Goal: Task Accomplishment & Management: Manage account settings

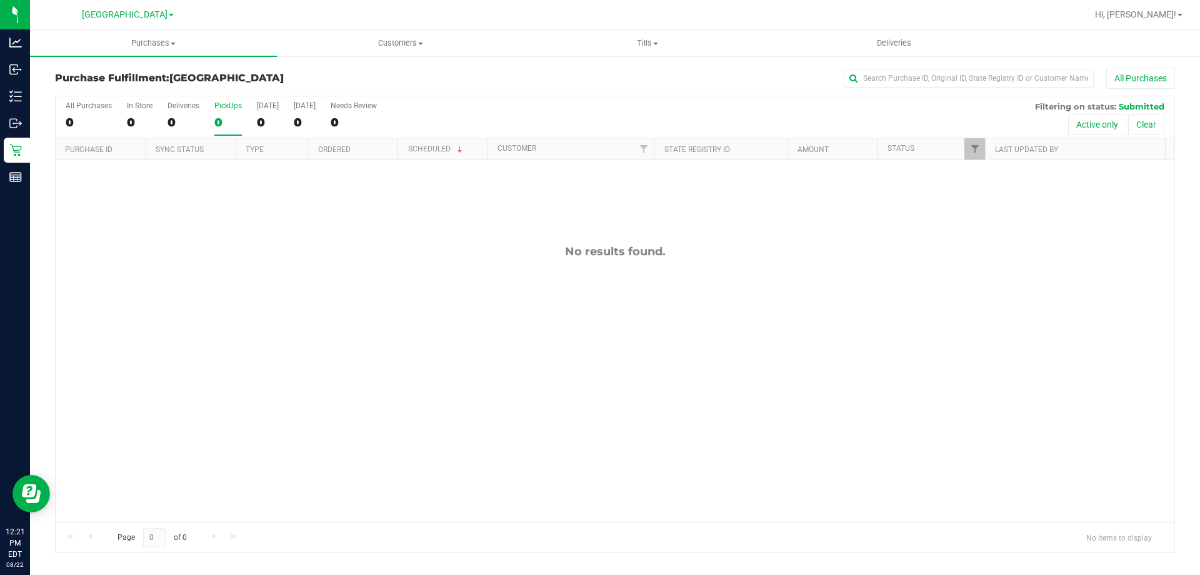
click at [232, 118] on div "0" at bounding box center [228, 122] width 28 height 14
click at [0, 0] on input "PickUps 0" at bounding box center [0, 0] width 0 height 0
click at [221, 121] on div "0" at bounding box center [228, 122] width 28 height 14
click at [0, 0] on input "PickUps 0" at bounding box center [0, 0] width 0 height 0
click at [234, 122] on div "0" at bounding box center [228, 122] width 28 height 14
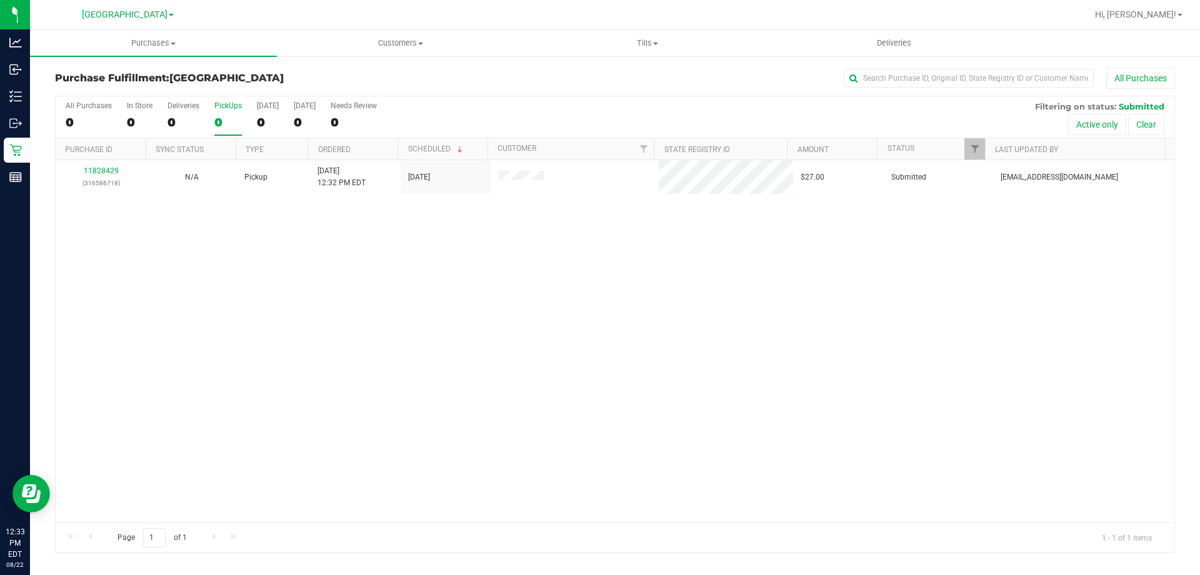
click at [0, 0] on input "PickUps 0" at bounding box center [0, 0] width 0 height 0
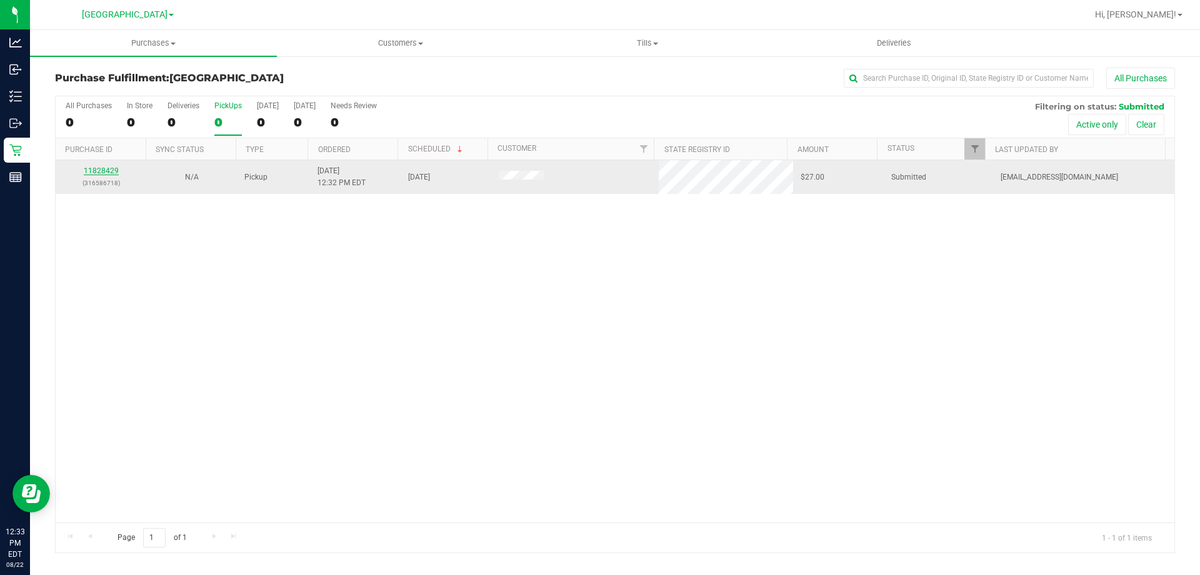
click at [92, 171] on link "11828429" at bounding box center [101, 170] width 35 height 9
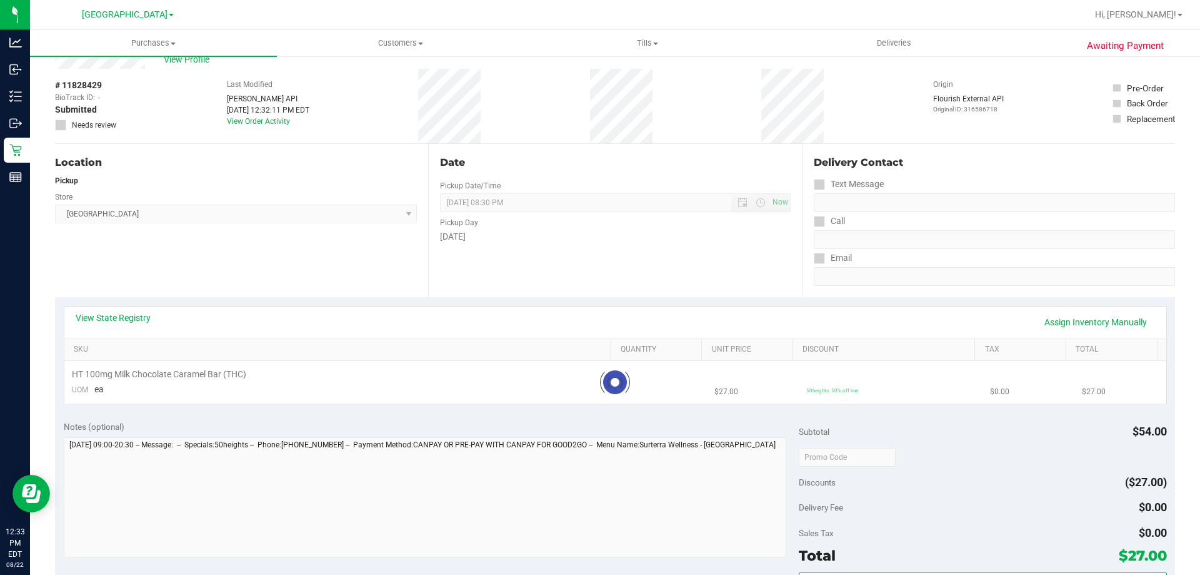
scroll to position [63, 0]
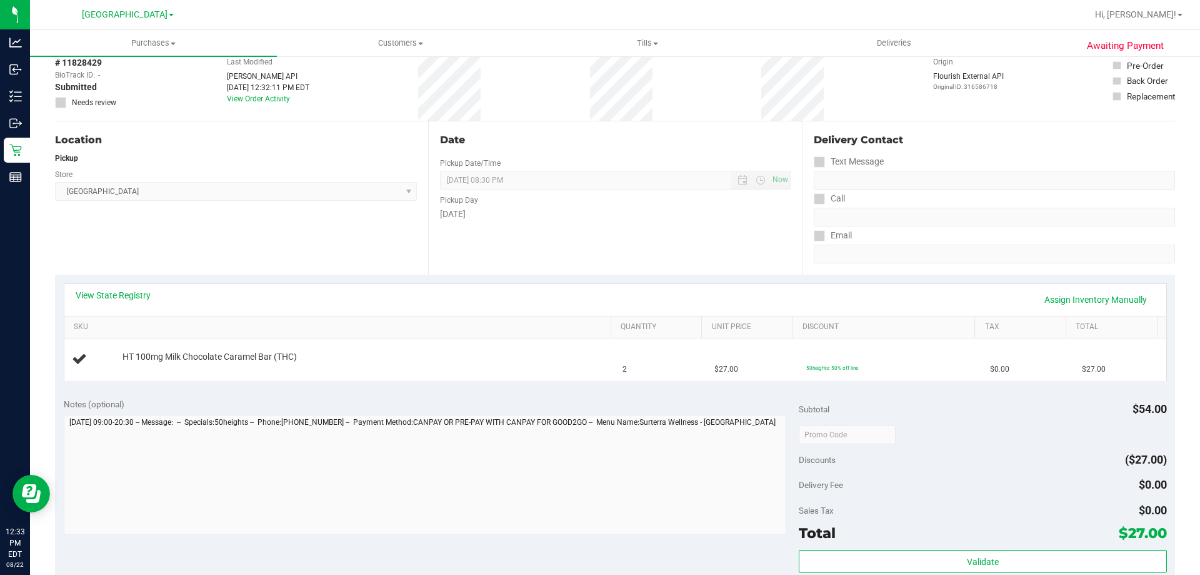
click at [149, 284] on div "View State Registry Assign Inventory Manually" at bounding box center [615, 300] width 1102 height 32
click at [146, 289] on link "View State Registry" at bounding box center [113, 295] width 75 height 13
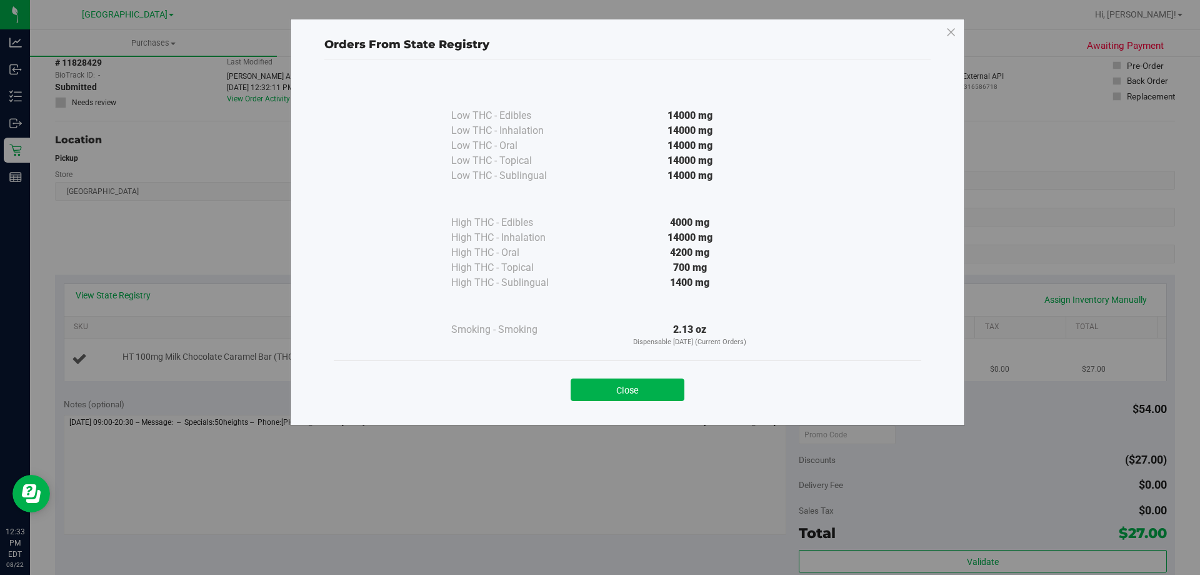
click at [666, 380] on button "Close" at bounding box center [628, 389] width 114 height 23
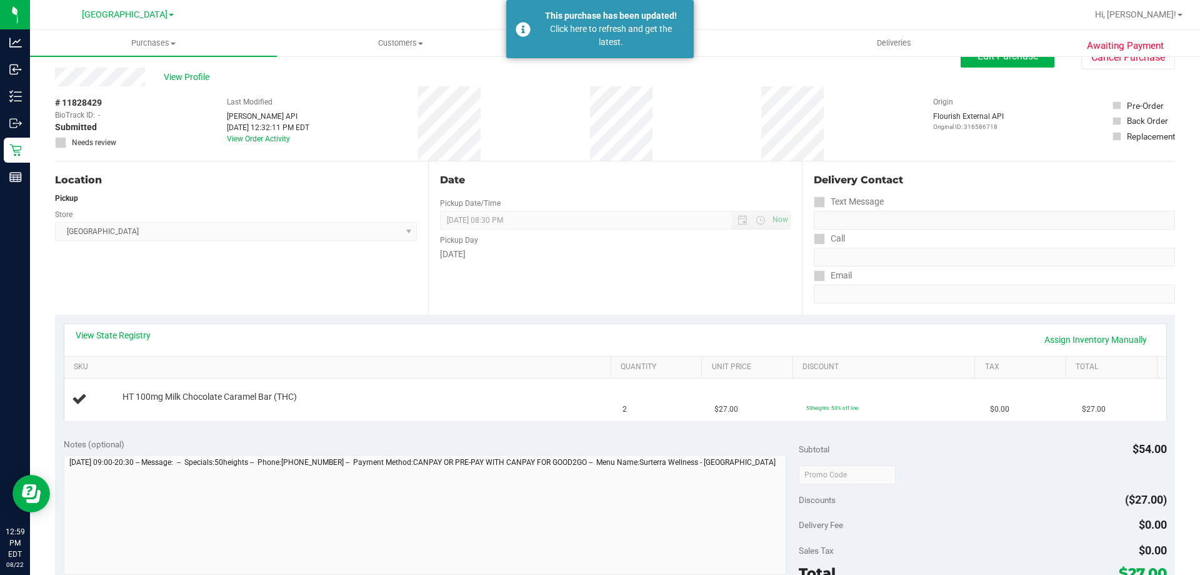
scroll to position [0, 0]
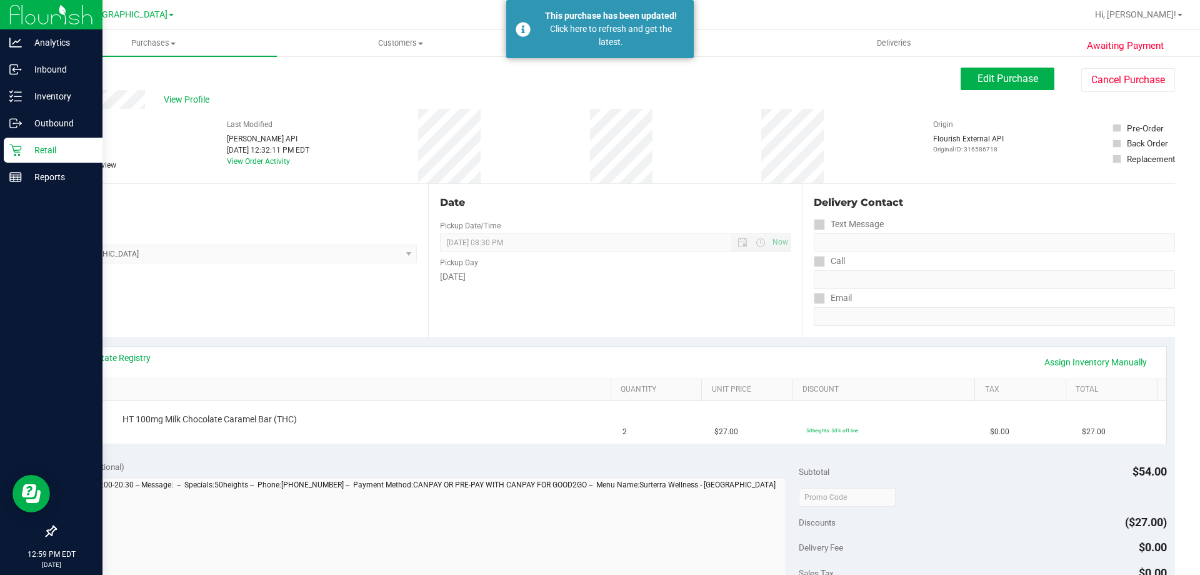
click at [24, 148] on p "Retail" at bounding box center [59, 150] width 75 height 15
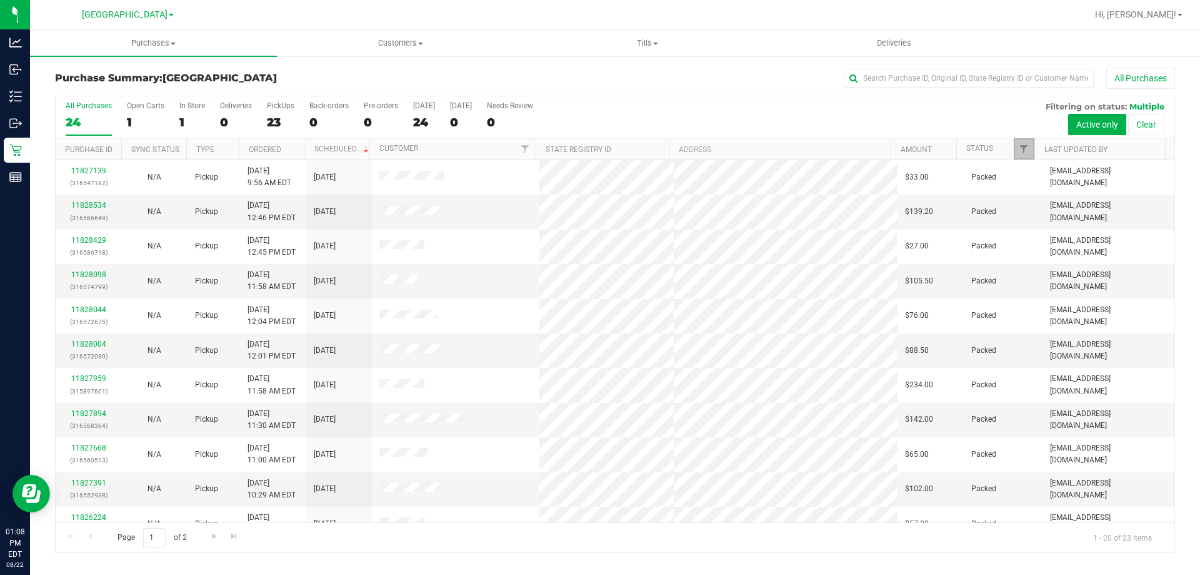
click at [1025, 141] on link "Filter" at bounding box center [1024, 148] width 21 height 21
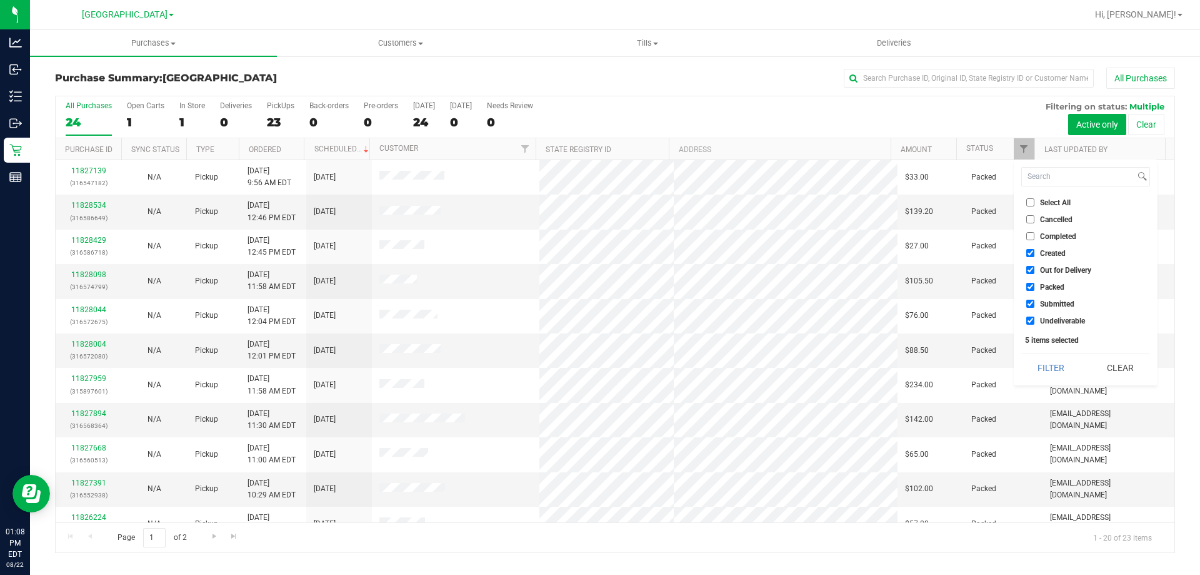
click at [1038, 285] on label "Packed" at bounding box center [1046, 287] width 38 height 8
click at [1035, 285] on input "Packed" at bounding box center [1031, 287] width 8 height 8
checkbox input "false"
click at [1038, 271] on label "Out for Delivery" at bounding box center [1059, 270] width 65 height 8
click at [1035, 271] on input "Out for Delivery" at bounding box center [1031, 270] width 8 height 8
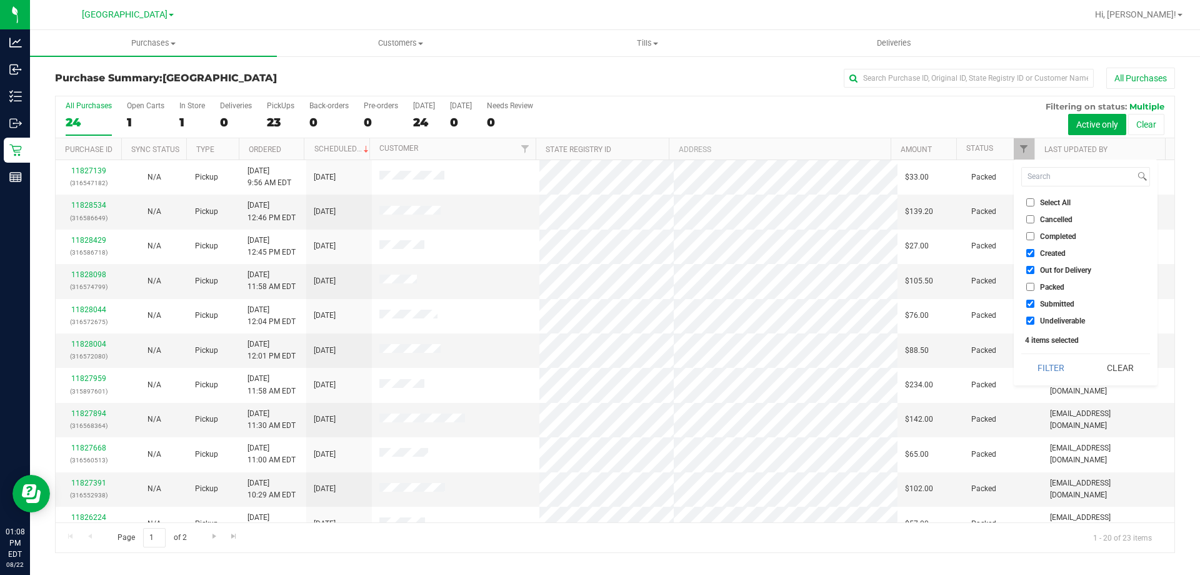
checkbox input "false"
click at [1042, 253] on span "Created" at bounding box center [1053, 253] width 26 height 8
click at [1035, 253] on input "Created" at bounding box center [1031, 253] width 8 height 8
checkbox input "false"
click at [1043, 369] on button "Filter" at bounding box center [1052, 368] width 60 height 28
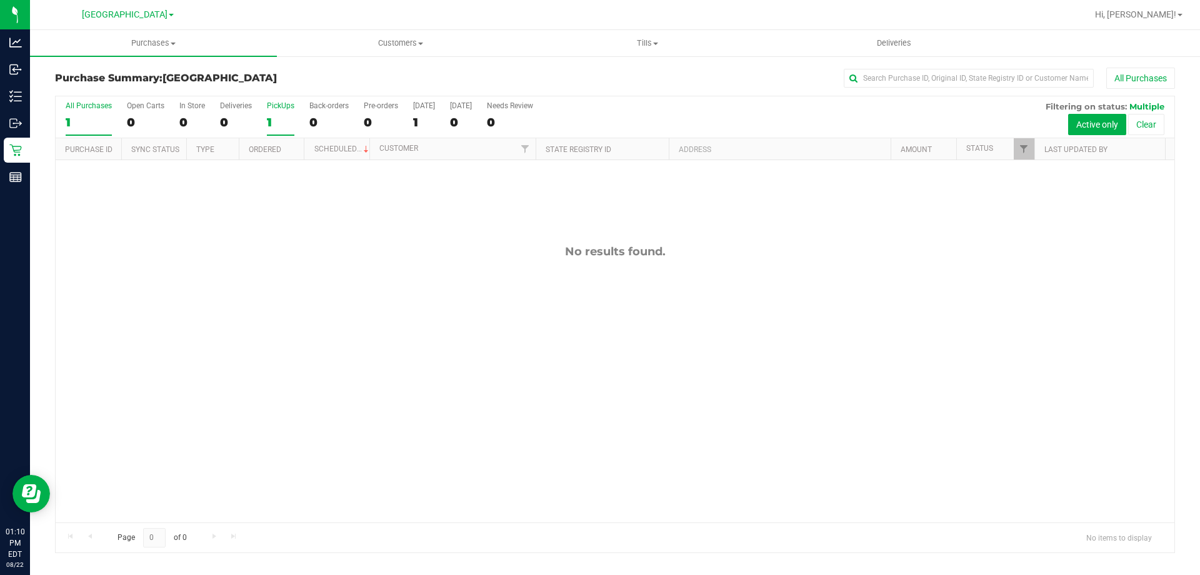
click at [275, 131] on label "PickUps 1" at bounding box center [281, 118] width 28 height 34
click at [0, 0] on input "PickUps 1" at bounding box center [0, 0] width 0 height 0
click at [270, 118] on div "0" at bounding box center [281, 122] width 28 height 14
click at [0, 0] on input "PickUps 0" at bounding box center [0, 0] width 0 height 0
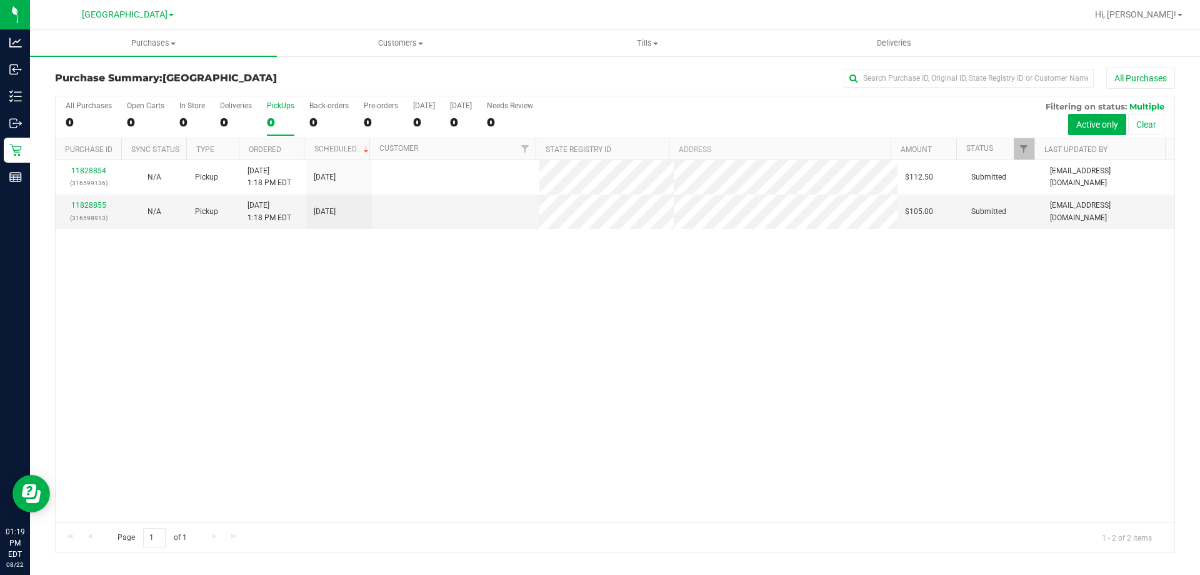
click at [285, 124] on div "0" at bounding box center [281, 122] width 28 height 14
click at [0, 0] on input "PickUps 0" at bounding box center [0, 0] width 0 height 0
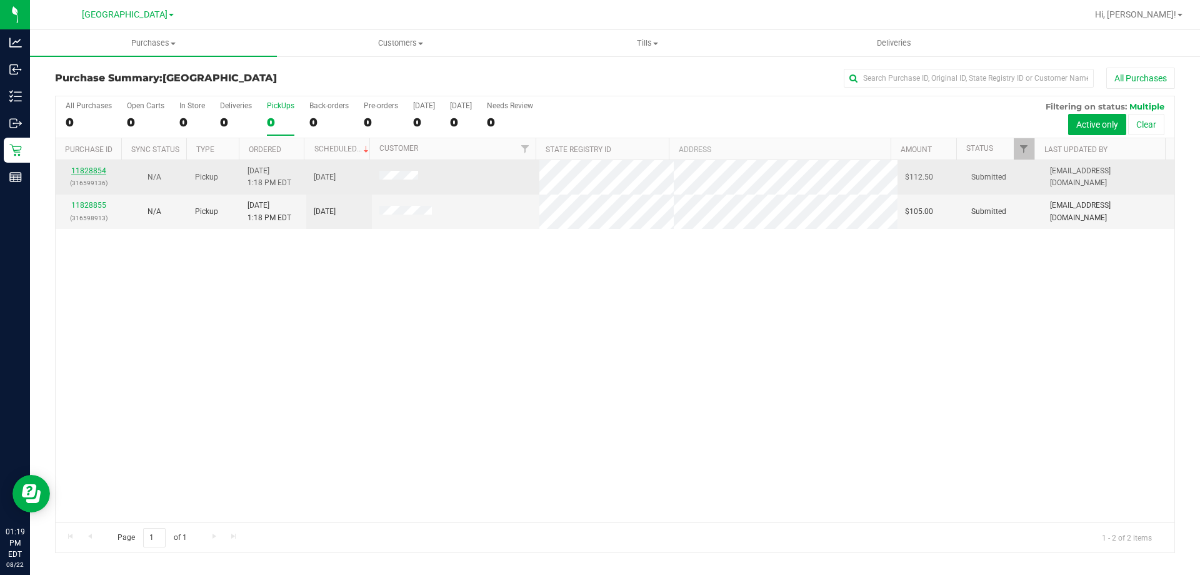
click at [93, 168] on link "11828854" at bounding box center [88, 170] width 35 height 9
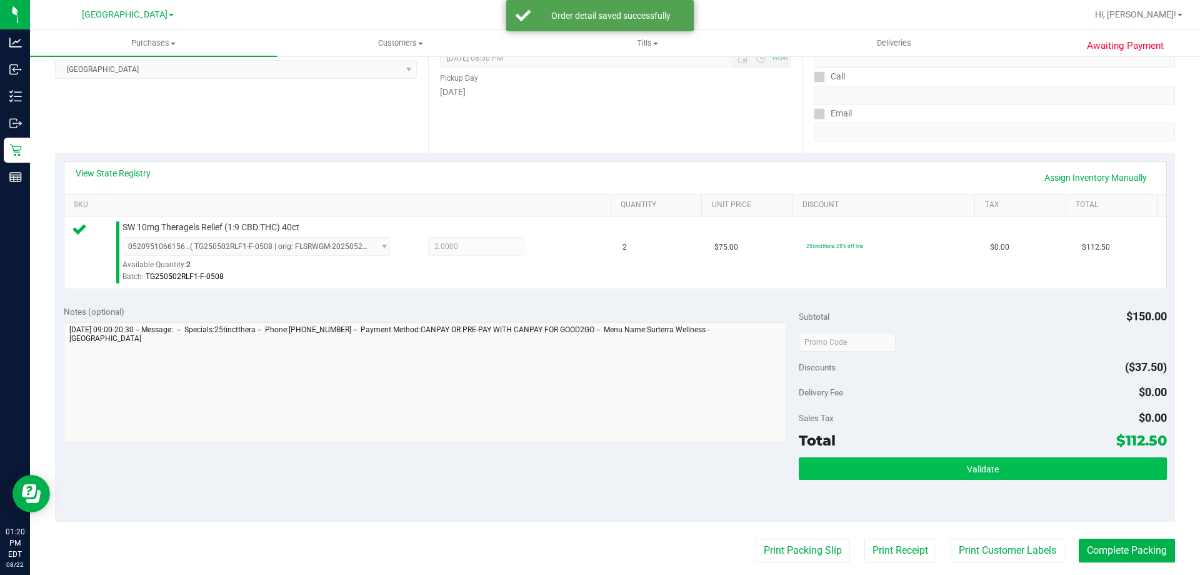
scroll to position [250, 0]
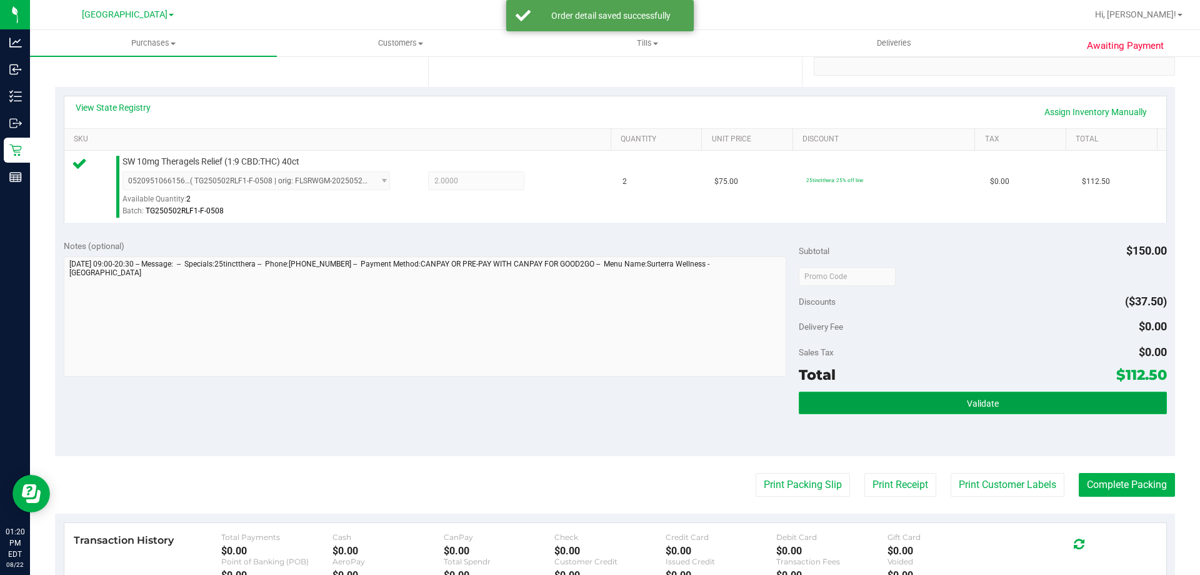
click at [986, 398] on span "Validate" at bounding box center [983, 403] width 32 height 10
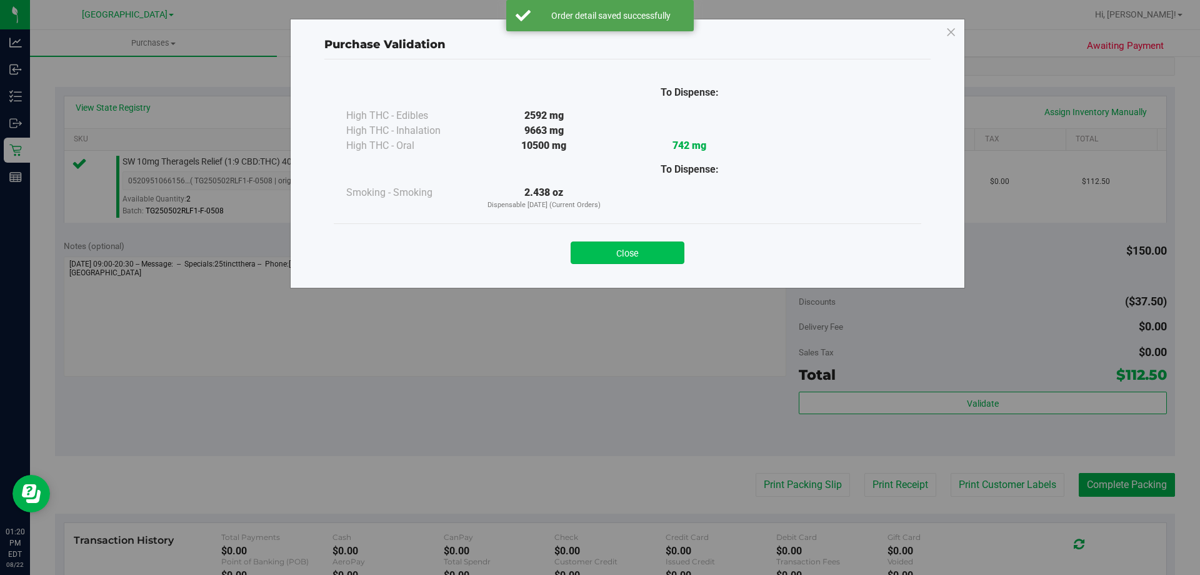
click at [606, 251] on button "Close" at bounding box center [628, 252] width 114 height 23
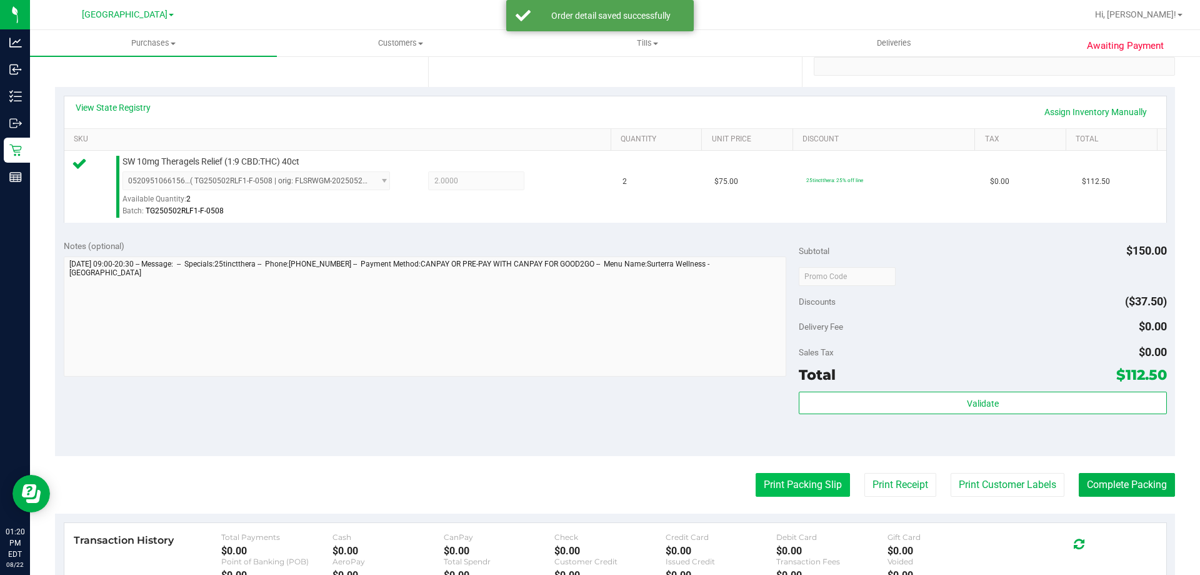
click at [805, 490] on button "Print Packing Slip" at bounding box center [803, 485] width 94 height 24
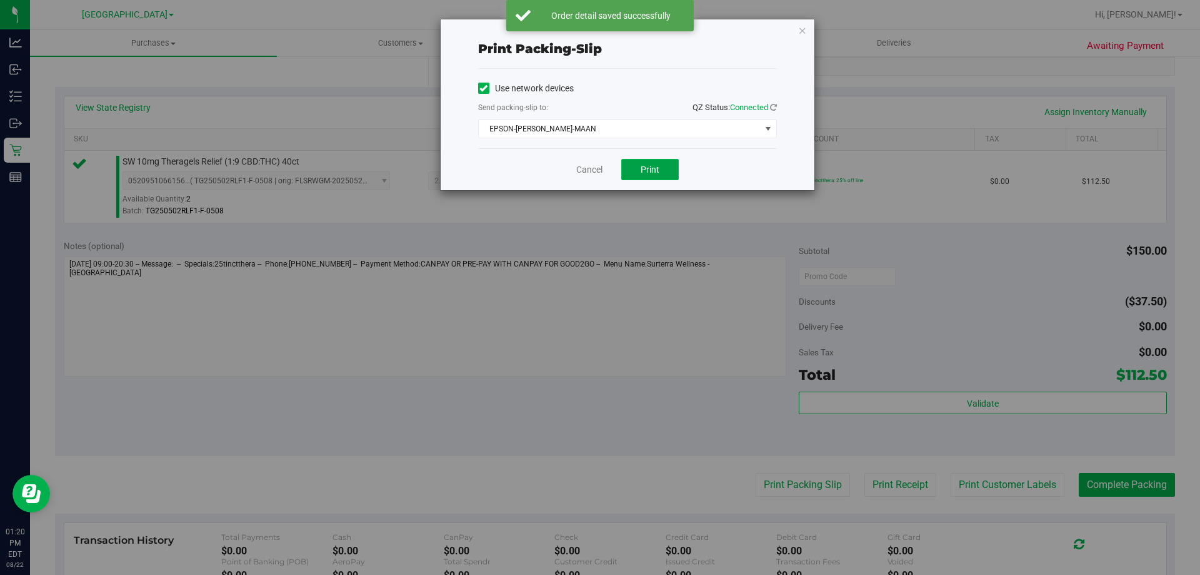
click at [659, 168] on span "Print" at bounding box center [650, 169] width 19 height 10
click at [580, 167] on link "Cancel" at bounding box center [589, 169] width 26 height 13
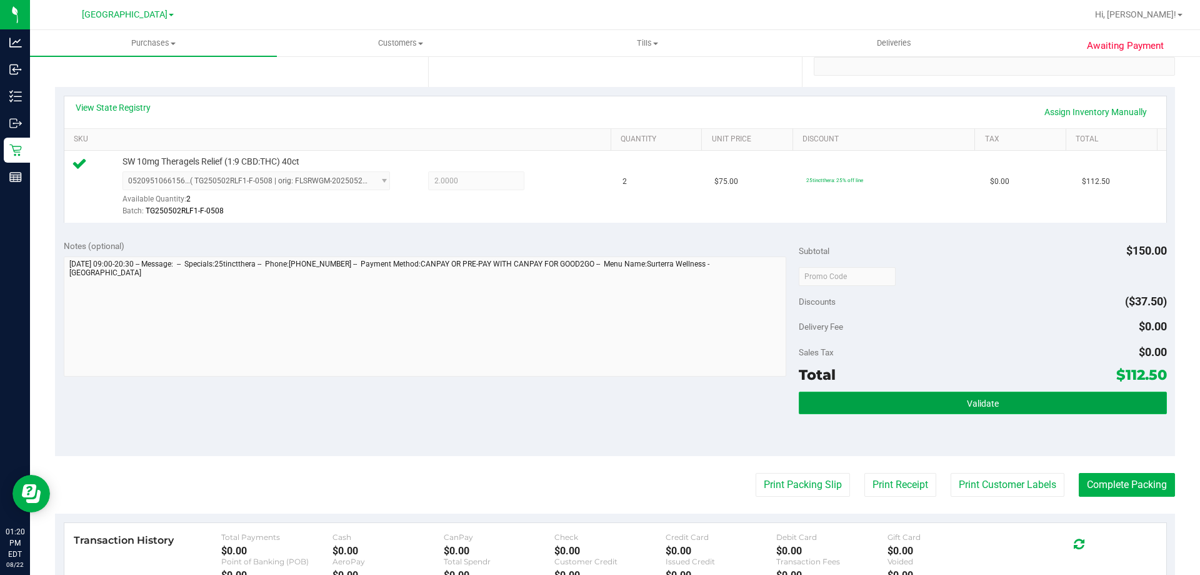
click at [1023, 391] on button "Validate" at bounding box center [983, 402] width 368 height 23
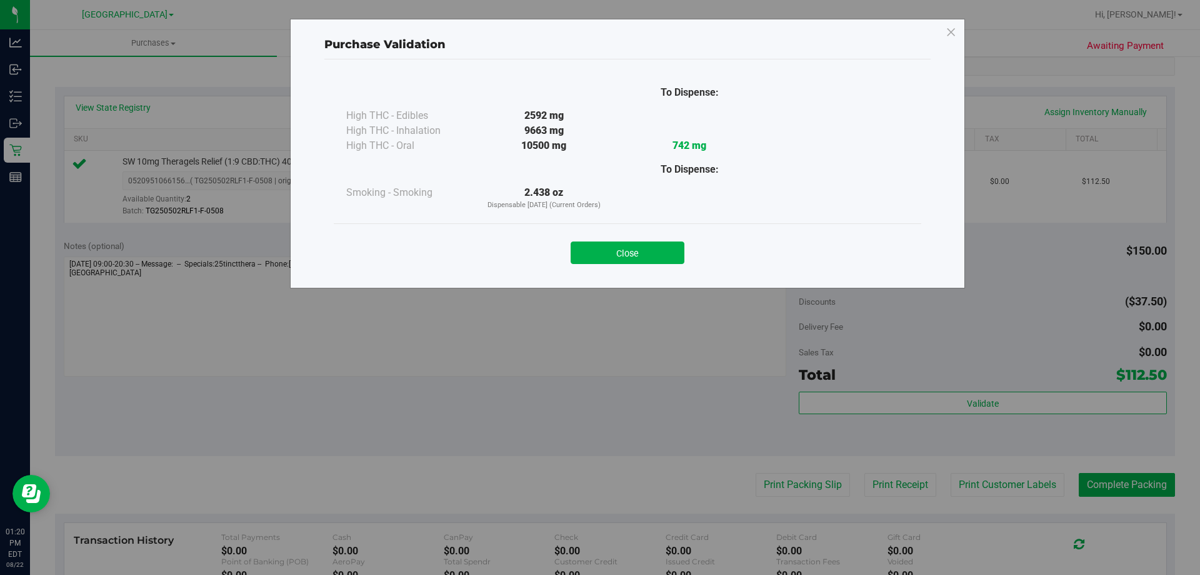
click at [635, 269] on div "Close" at bounding box center [628, 248] width 588 height 51
click at [670, 242] on button "Close" at bounding box center [628, 252] width 114 height 23
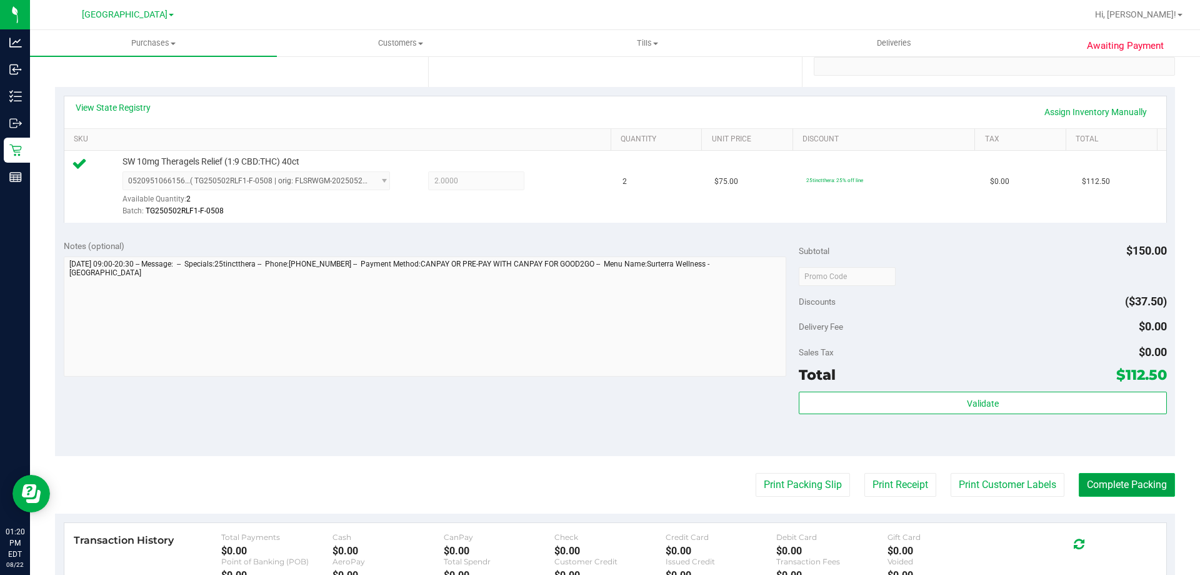
click at [1135, 486] on button "Complete Packing" at bounding box center [1127, 485] width 96 height 24
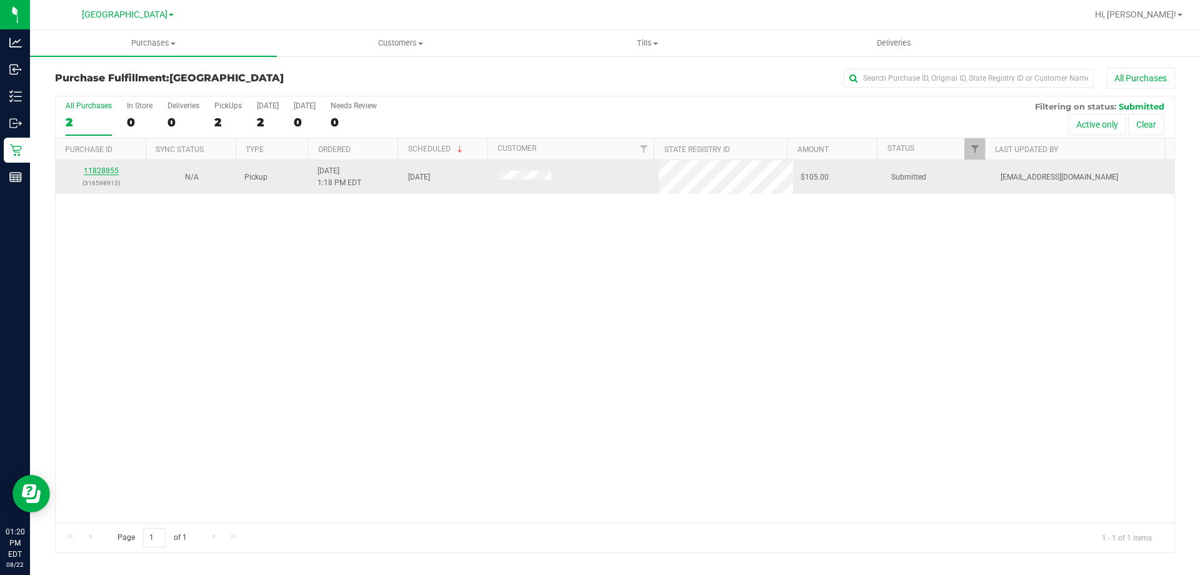
click at [99, 172] on link "11828855" at bounding box center [101, 170] width 35 height 9
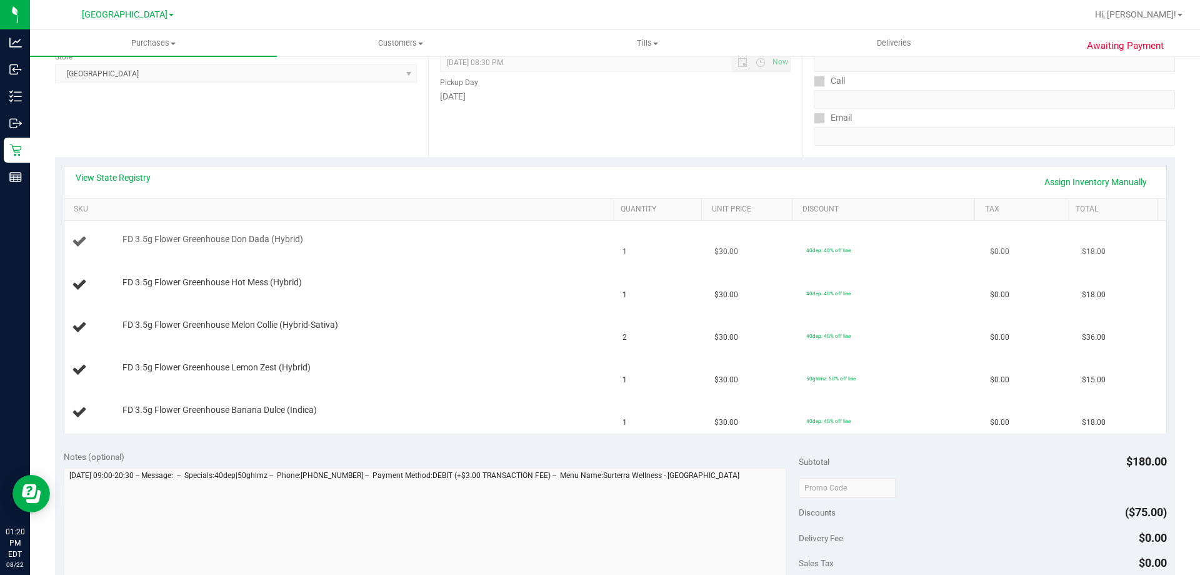
scroll to position [188, 0]
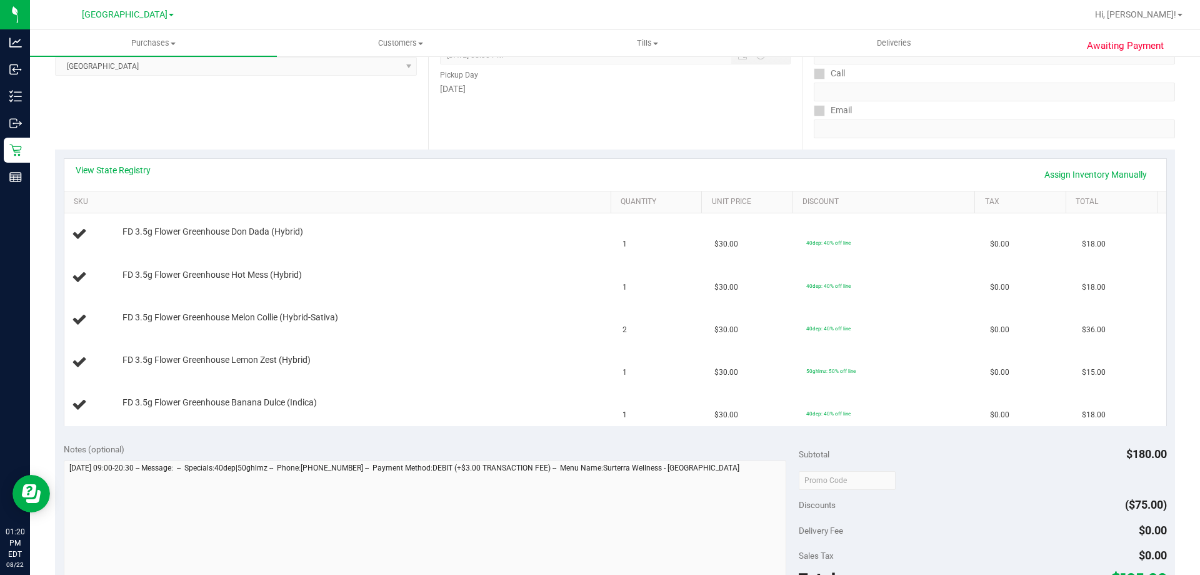
click at [81, 163] on div "View State Registry Assign Inventory Manually" at bounding box center [615, 175] width 1102 height 32
click at [108, 174] on link "View State Registry" at bounding box center [113, 170] width 75 height 13
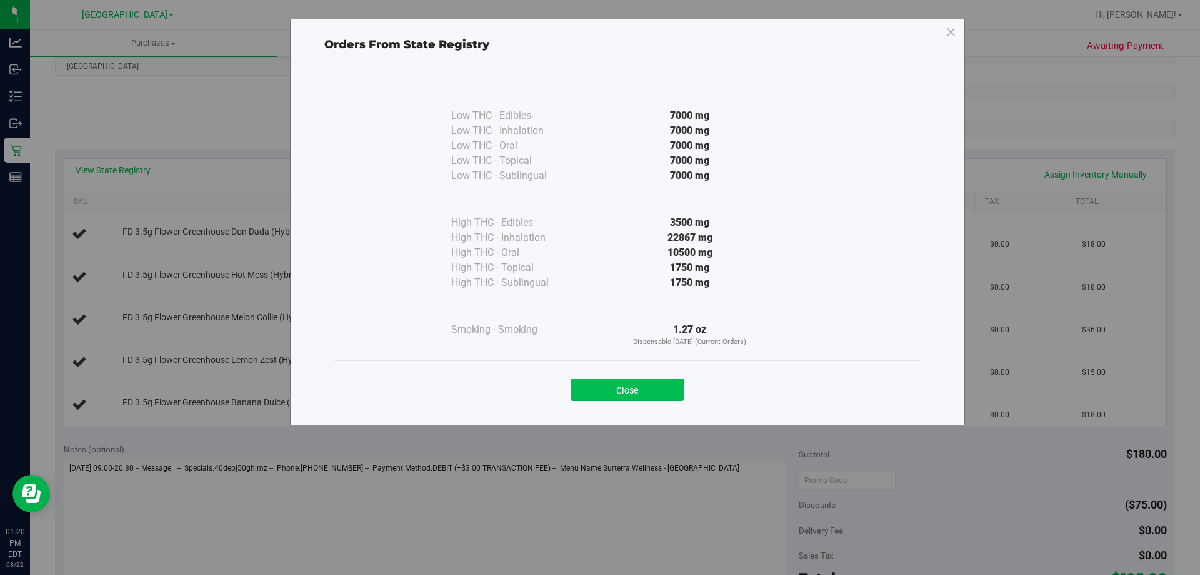
click at [616, 386] on button "Close" at bounding box center [628, 389] width 114 height 23
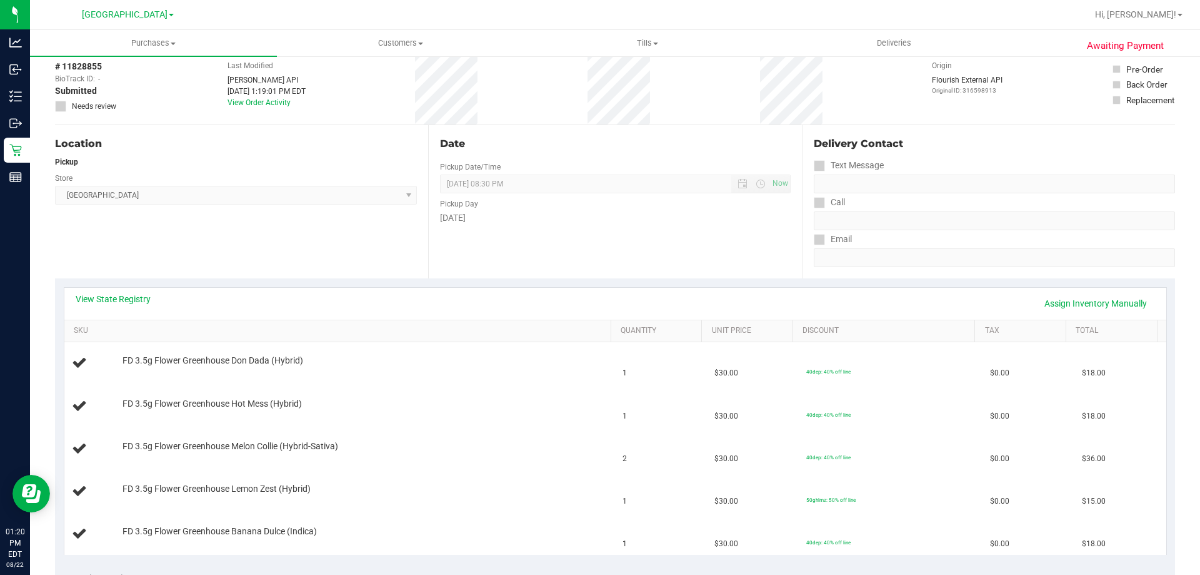
scroll to position [0, 0]
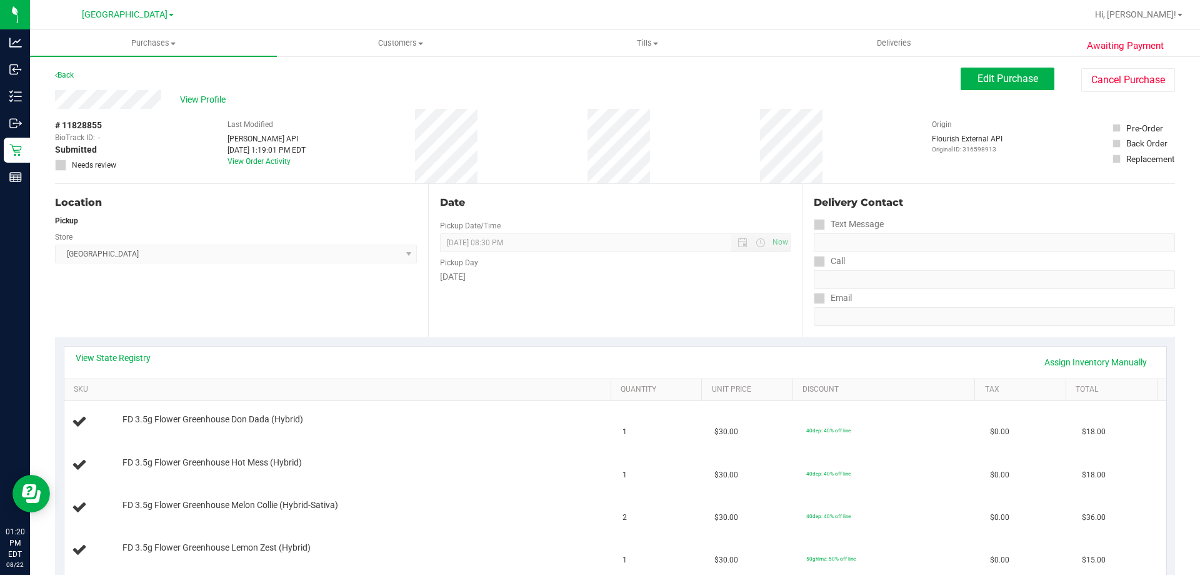
click at [1012, 78] on span "Edit Purchase" at bounding box center [1008, 79] width 61 height 12
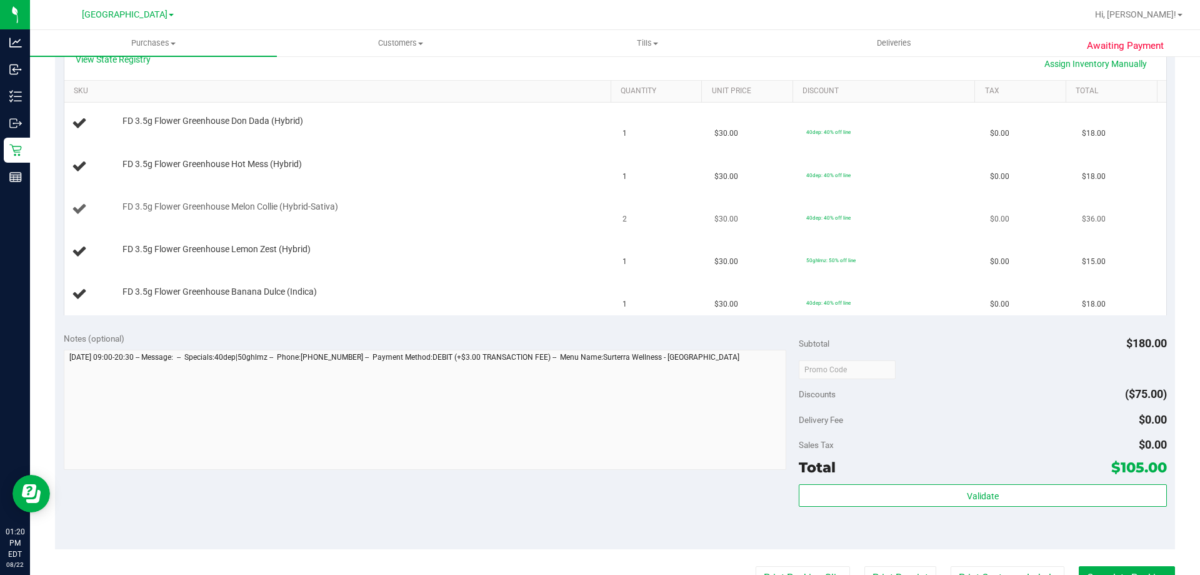
scroll to position [313, 0]
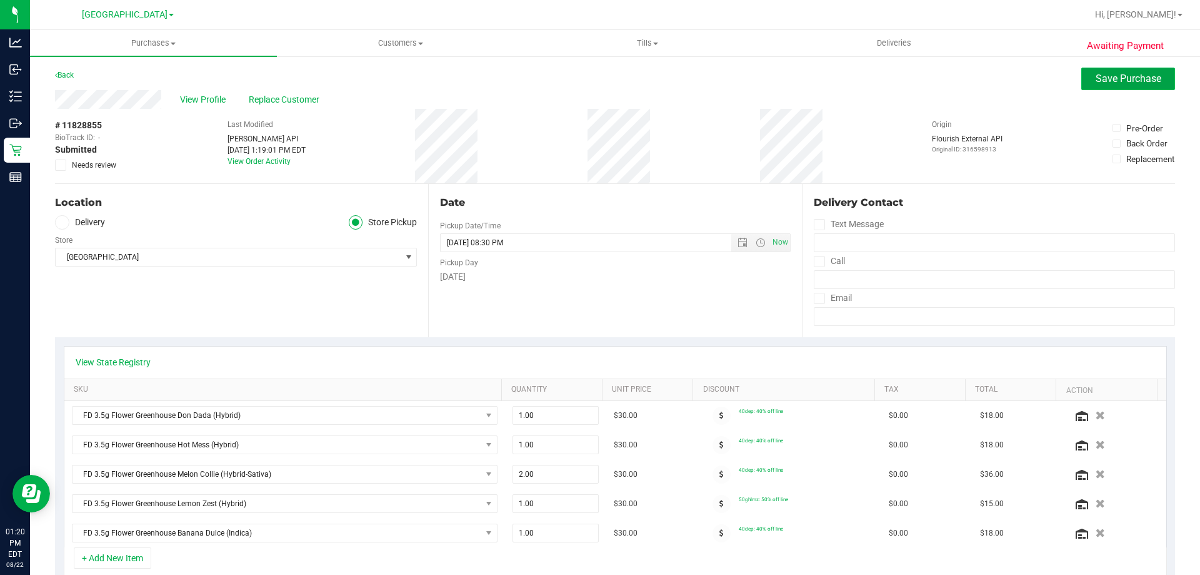
click at [1132, 86] on button "Save Purchase" at bounding box center [1129, 79] width 94 height 23
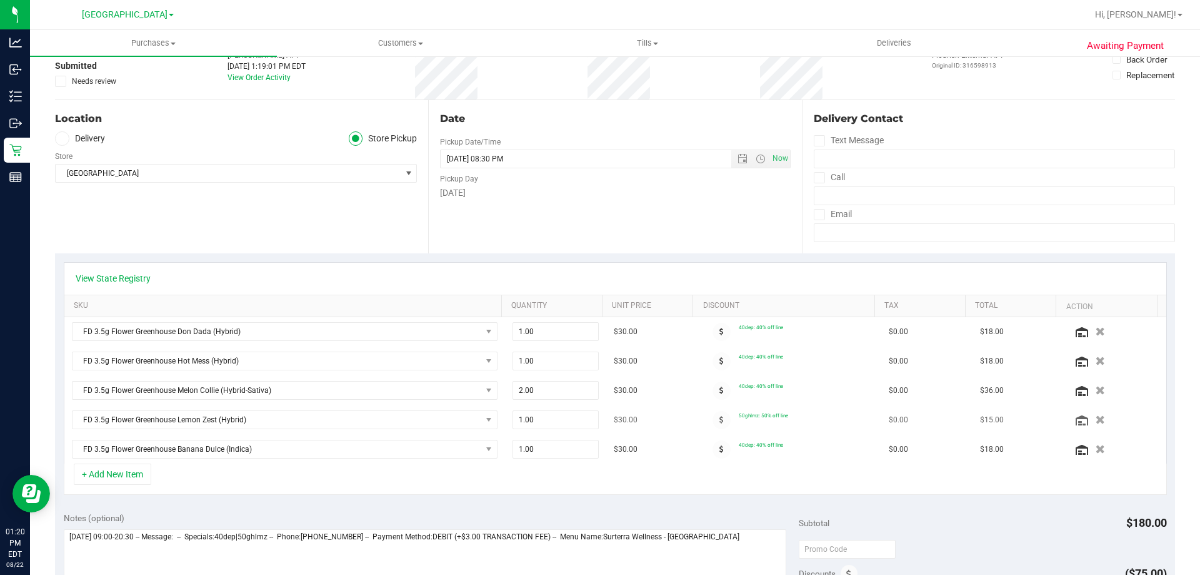
scroll to position [188, 0]
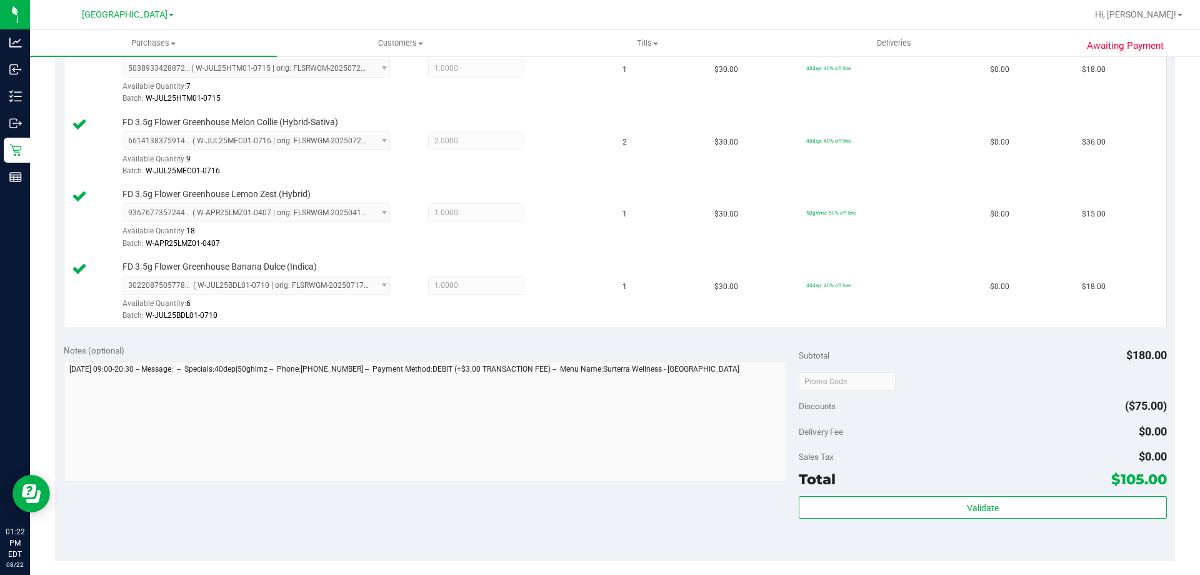
scroll to position [737, 0]
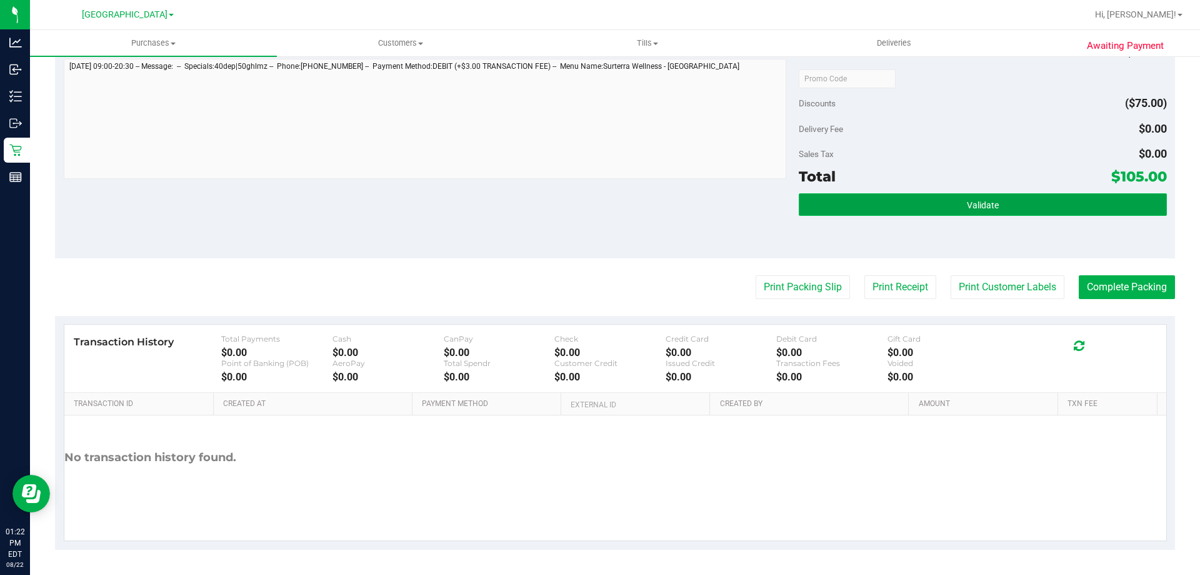
click at [912, 196] on button "Validate" at bounding box center [983, 204] width 368 height 23
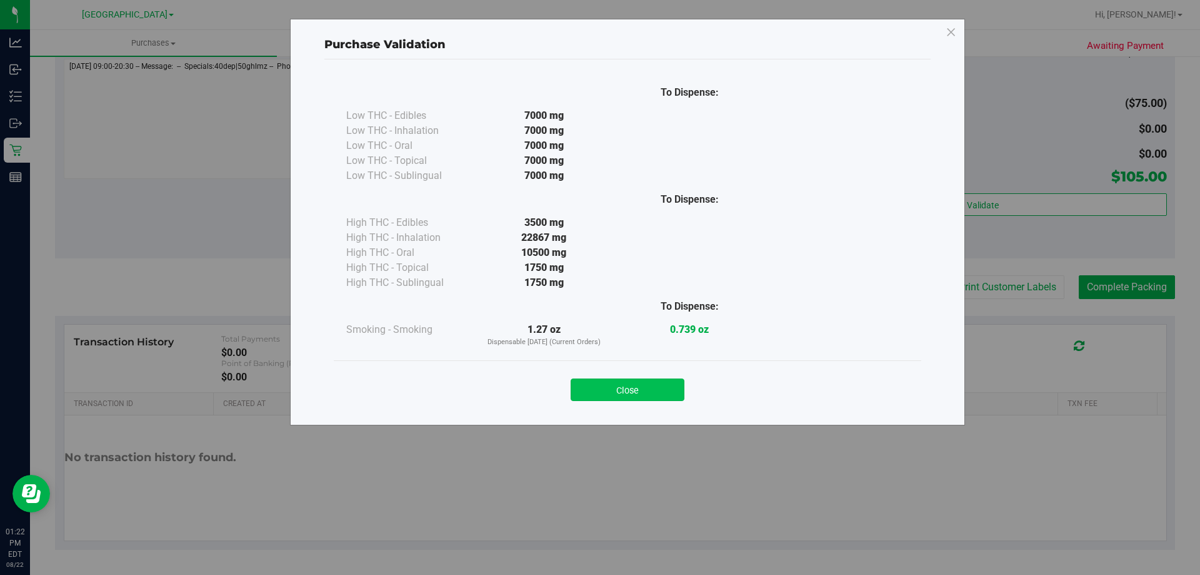
click at [678, 388] on button "Close" at bounding box center [628, 389] width 114 height 23
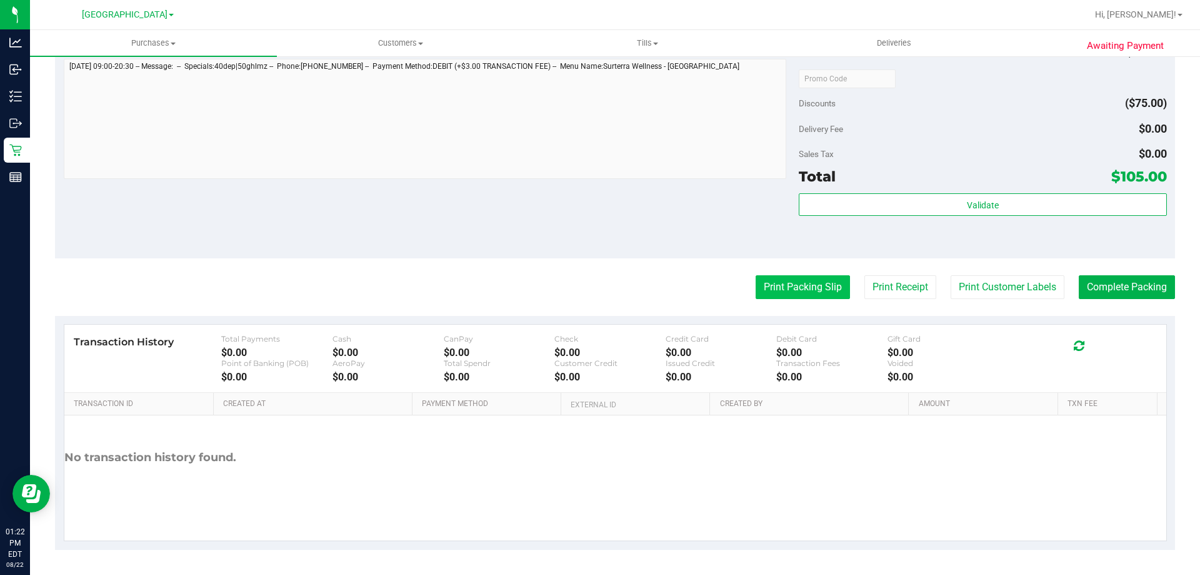
click at [790, 298] on button "Print Packing Slip" at bounding box center [803, 287] width 94 height 24
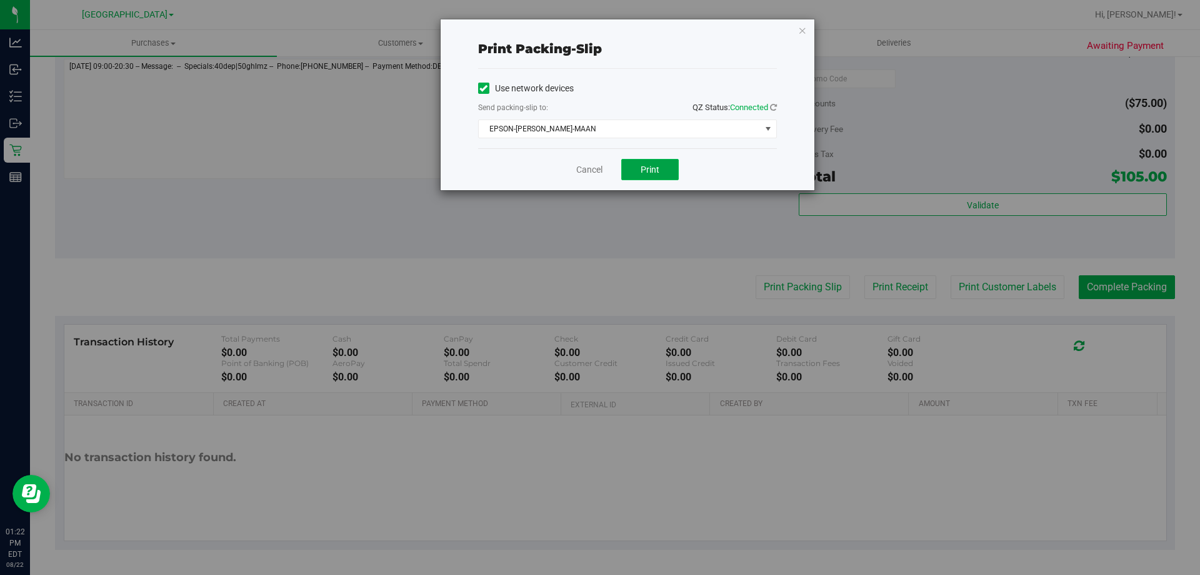
click at [670, 179] on button "Print" at bounding box center [650, 169] width 58 height 21
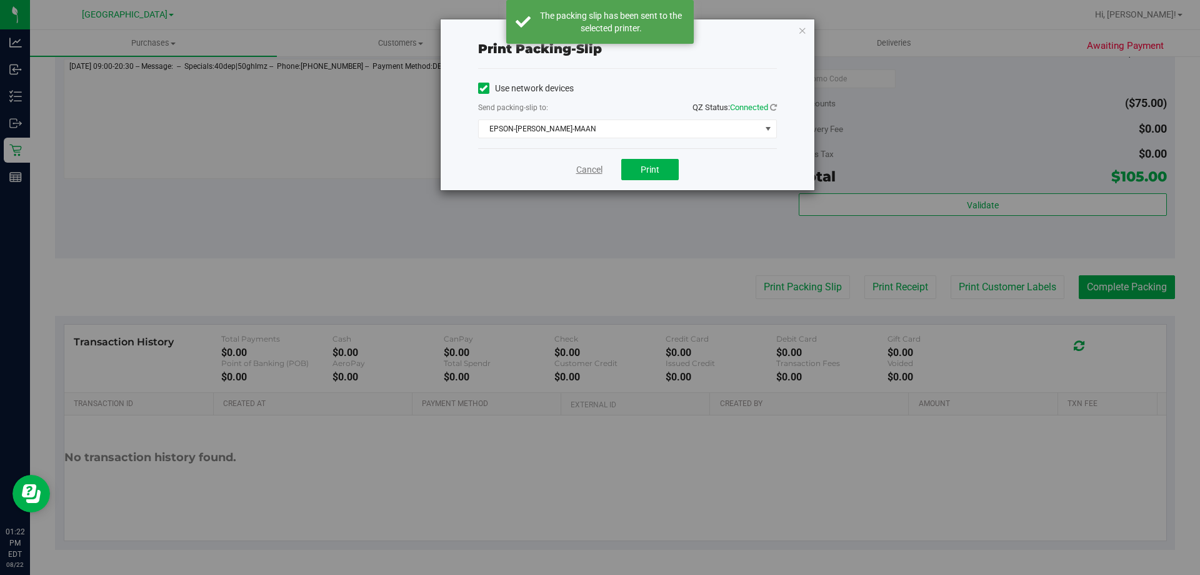
click at [602, 173] on link "Cancel" at bounding box center [589, 169] width 26 height 13
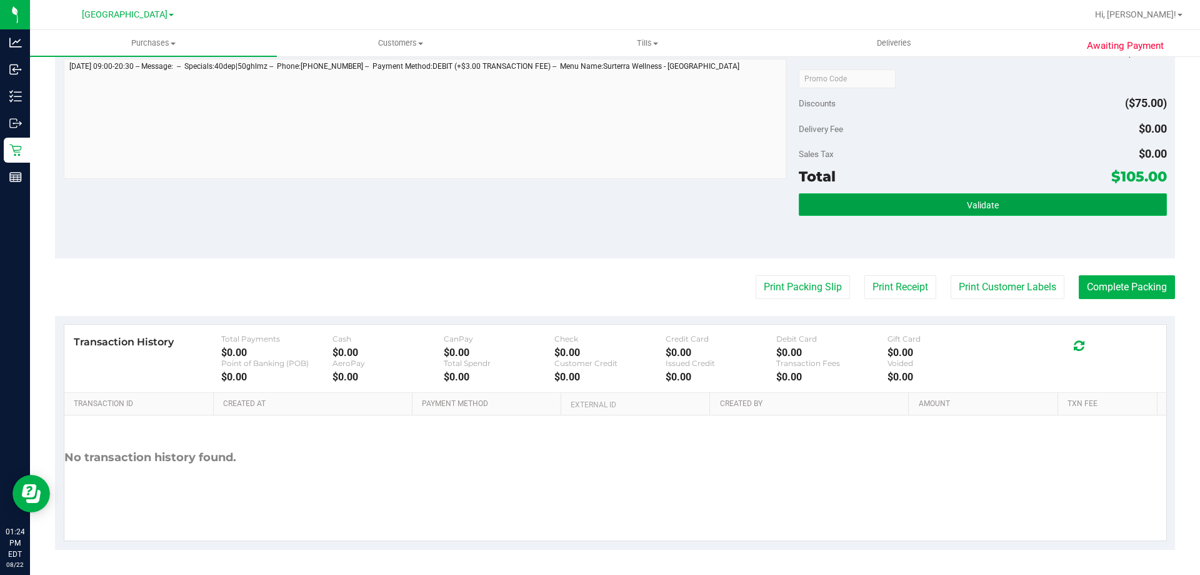
click at [916, 215] on button "Validate" at bounding box center [983, 204] width 368 height 23
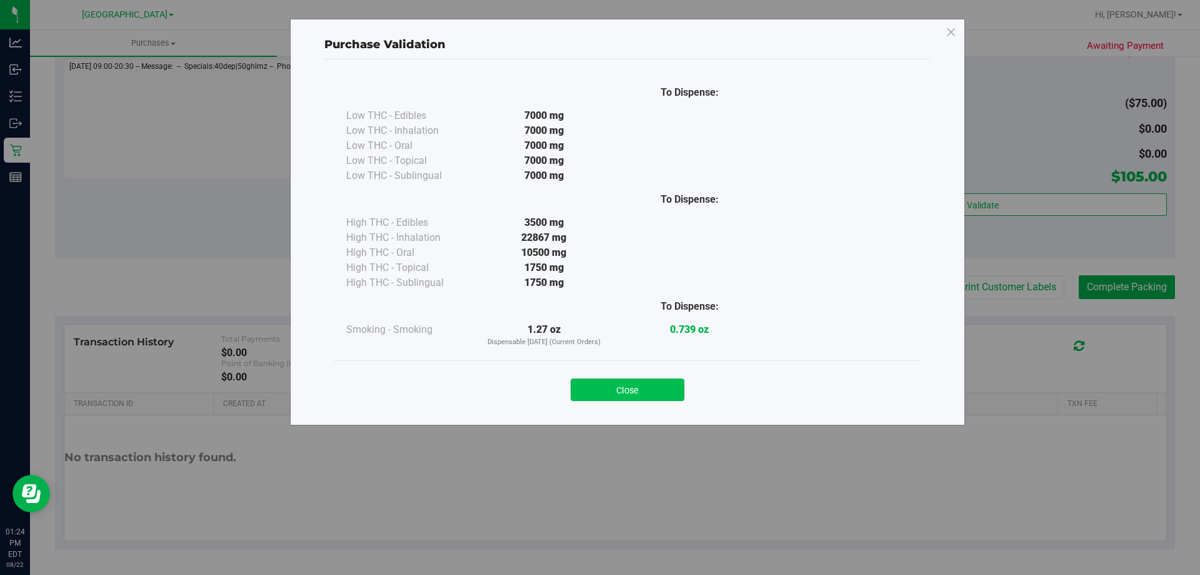
click at [658, 388] on button "Close" at bounding box center [628, 389] width 114 height 23
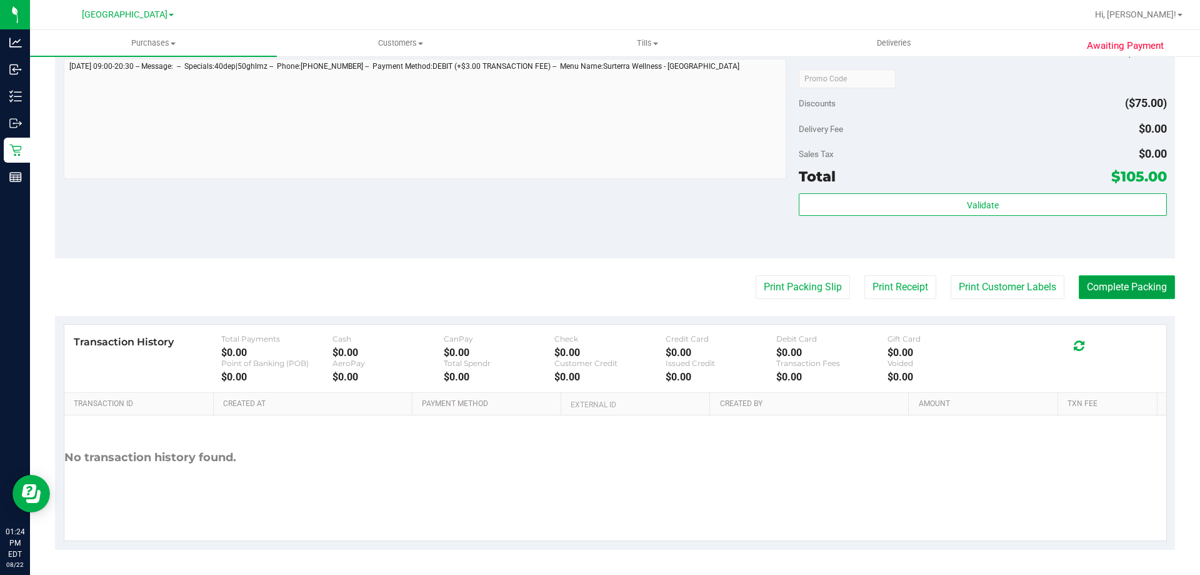
click at [1095, 297] on button "Complete Packing" at bounding box center [1127, 287] width 96 height 24
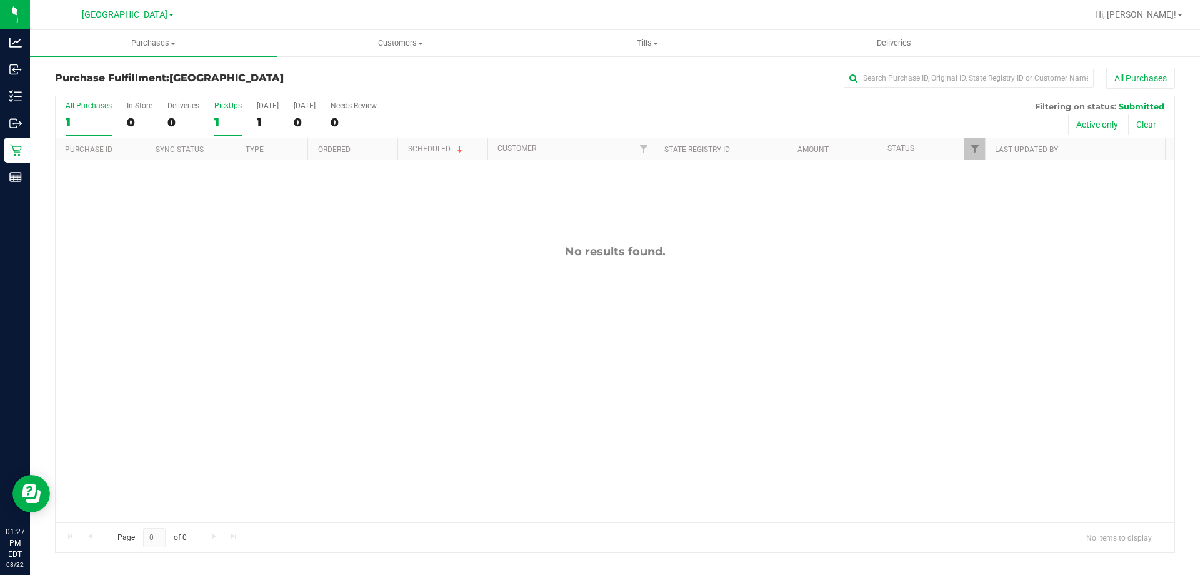
click at [216, 129] on div "1" at bounding box center [228, 122] width 28 height 14
click at [0, 0] on input "PickUps 1" at bounding box center [0, 0] width 0 height 0
click at [229, 120] on div "0" at bounding box center [228, 122] width 28 height 14
click at [0, 0] on input "PickUps 0" at bounding box center [0, 0] width 0 height 0
click at [229, 116] on div "0" at bounding box center [228, 122] width 28 height 14
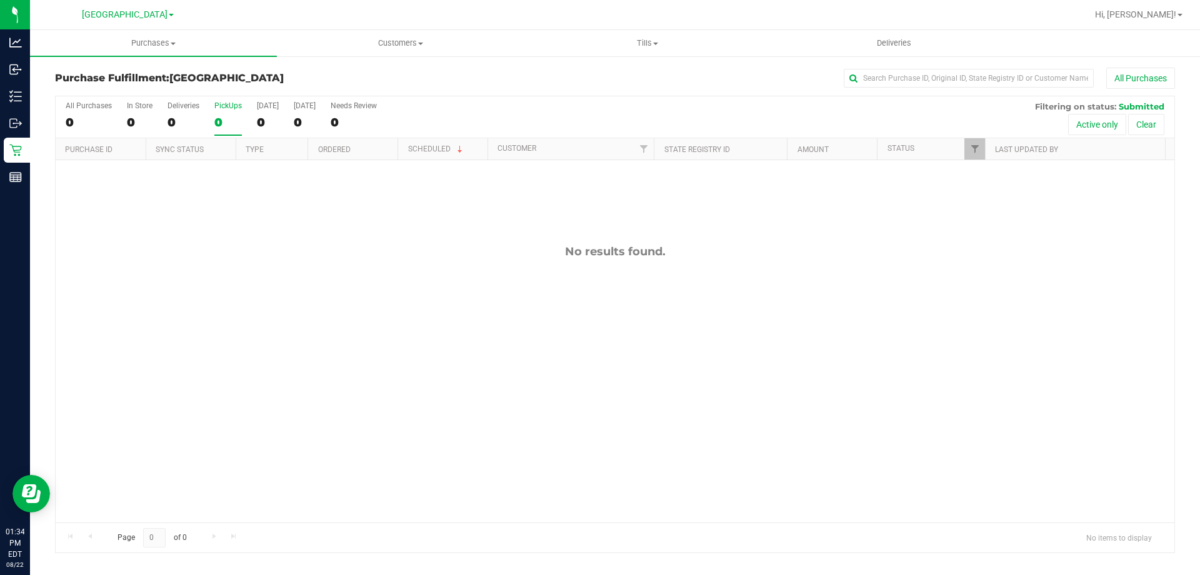
click at [0, 0] on input "PickUps 0" at bounding box center [0, 0] width 0 height 0
click at [231, 130] on label "PickUps 0" at bounding box center [228, 118] width 28 height 34
click at [0, 0] on input "PickUps 0" at bounding box center [0, 0] width 0 height 0
click at [203, 128] on div "All Purchases 0 In Store 0 Deliveries 0 PickUps 0 [DATE] 0 [DATE] 0 Needs Revie…" at bounding box center [615, 117] width 1119 height 42
click at [214, 124] on div "0" at bounding box center [228, 122] width 28 height 14
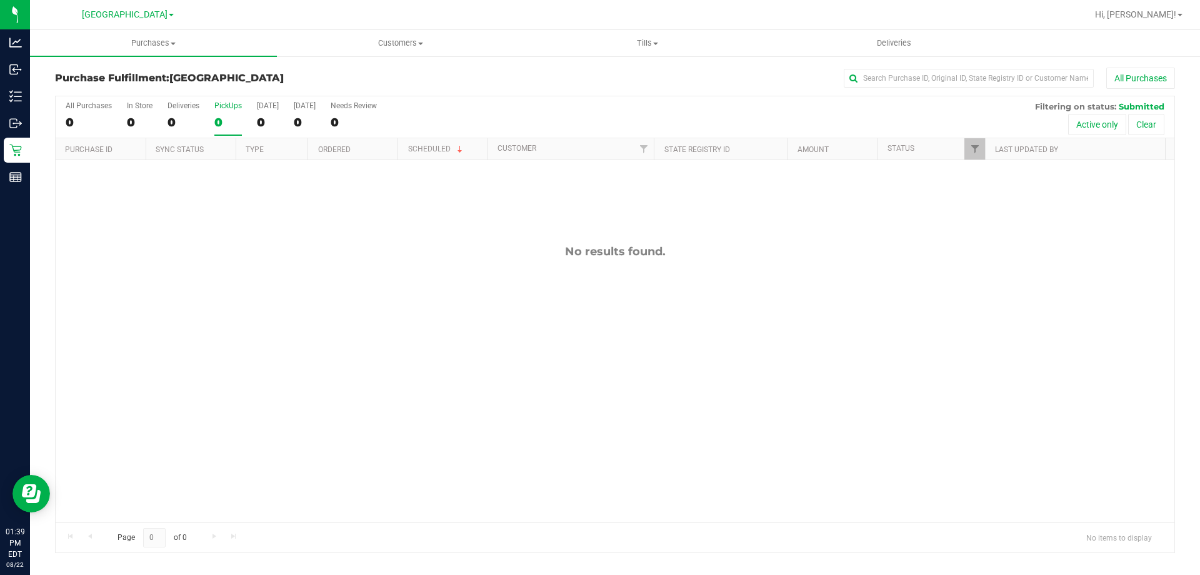
click at [0, 0] on input "PickUps 0" at bounding box center [0, 0] width 0 height 0
click at [233, 103] on div "PickUps" at bounding box center [228, 105] width 28 height 9
click at [0, 0] on input "PickUps 0" at bounding box center [0, 0] width 0 height 0
click at [229, 118] on div "0" at bounding box center [228, 122] width 28 height 14
click at [0, 0] on input "PickUps 0" at bounding box center [0, 0] width 0 height 0
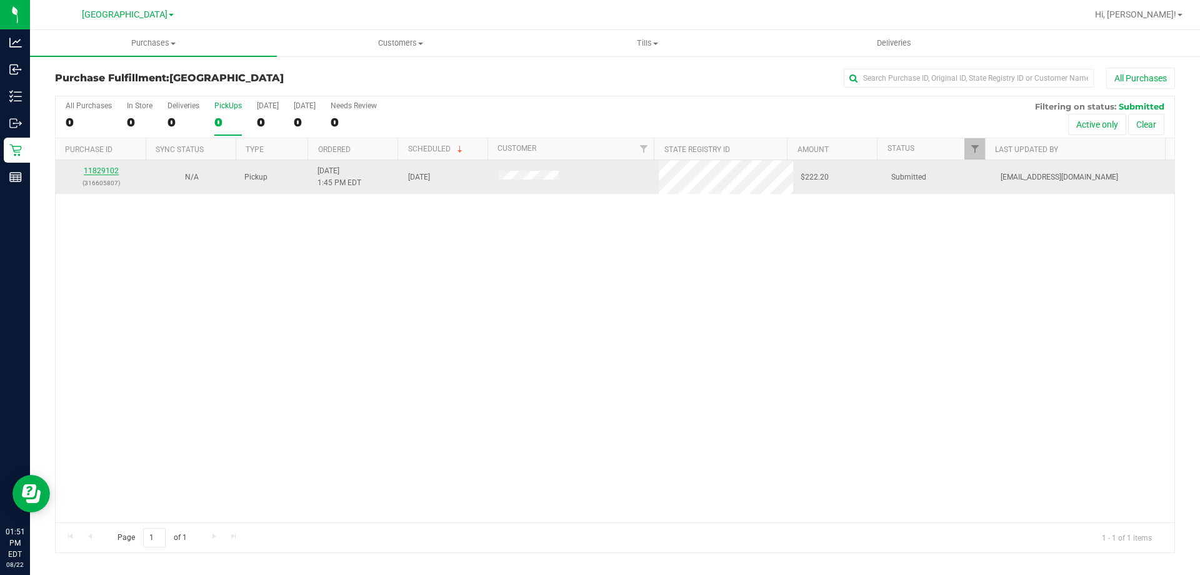
click at [113, 173] on link "11829102" at bounding box center [101, 170] width 35 height 9
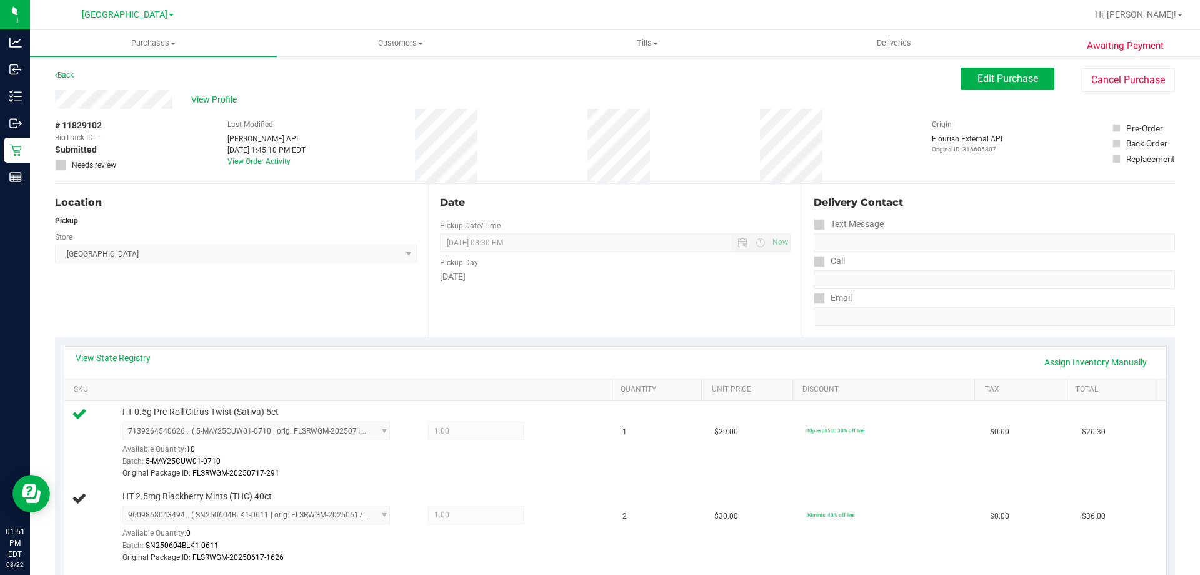
click at [68, 68] on div "Back" at bounding box center [64, 75] width 19 height 15
click at [68, 72] on link "Back" at bounding box center [64, 75] width 19 height 9
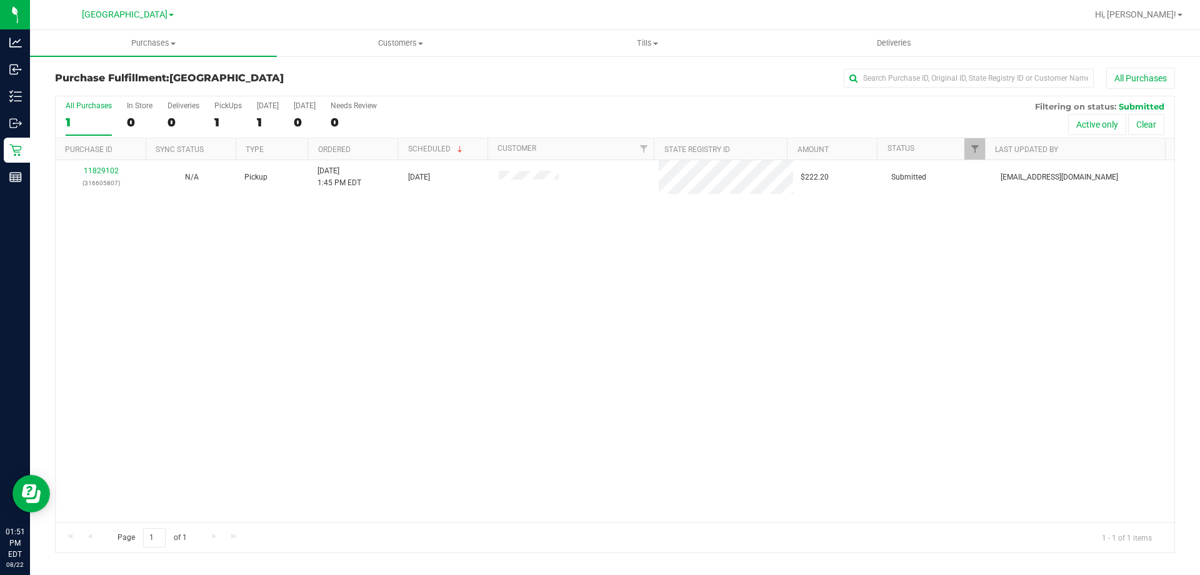
click at [230, 109] on div "PickUps" at bounding box center [228, 105] width 28 height 9
click at [0, 0] on input "PickUps 1" at bounding box center [0, 0] width 0 height 0
click at [241, 125] on div "1" at bounding box center [228, 122] width 28 height 14
click at [0, 0] on input "PickUps 1" at bounding box center [0, 0] width 0 height 0
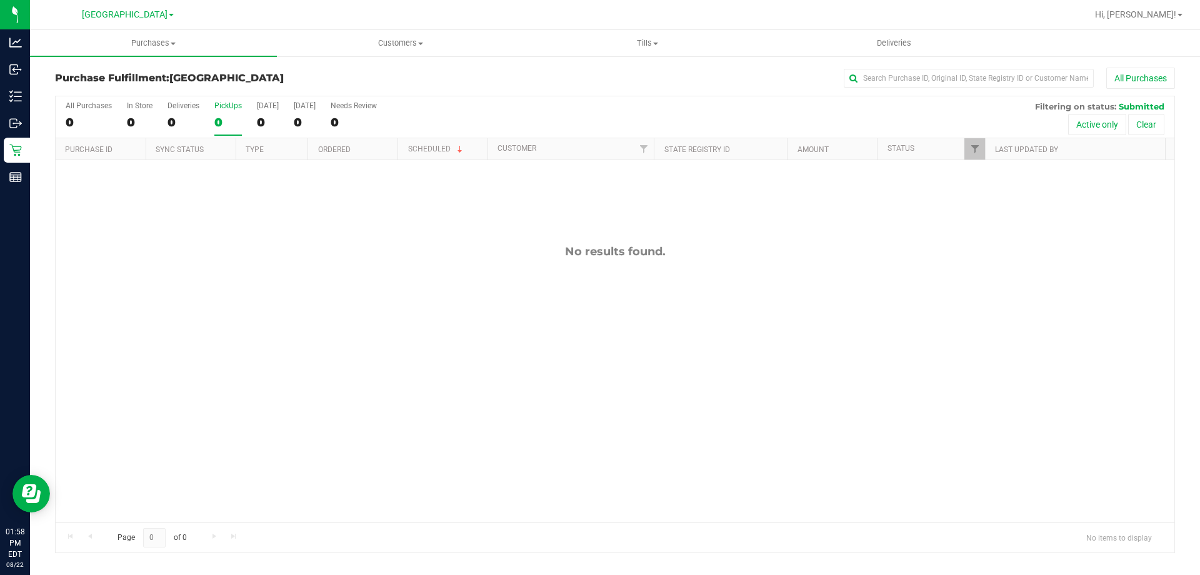
click at [218, 123] on div "0" at bounding box center [228, 122] width 28 height 14
click at [0, 0] on input "PickUps 0" at bounding box center [0, 0] width 0 height 0
click at [228, 113] on label "PickUps 0" at bounding box center [228, 118] width 28 height 34
click at [0, 0] on input "PickUps 0" at bounding box center [0, 0] width 0 height 0
click at [234, 130] on label "PickUps 0" at bounding box center [228, 118] width 28 height 34
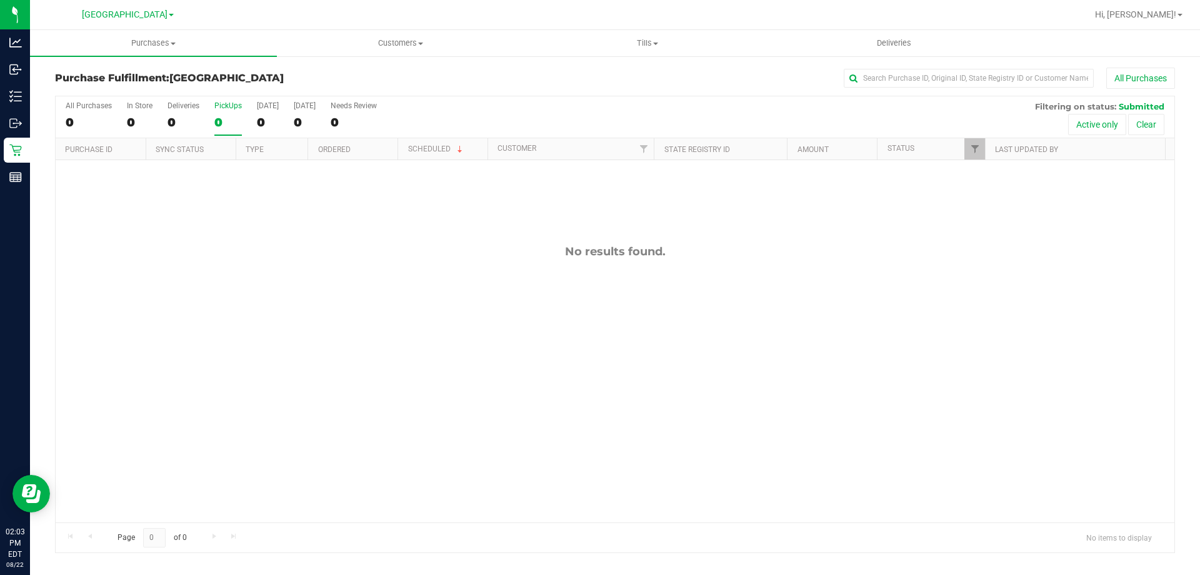
click at [0, 0] on input "PickUps 0" at bounding box center [0, 0] width 0 height 0
click at [218, 134] on label "PickUps 0" at bounding box center [228, 118] width 28 height 34
click at [0, 0] on input "PickUps 0" at bounding box center [0, 0] width 0 height 0
click at [225, 119] on div "0" at bounding box center [228, 122] width 28 height 14
click at [0, 0] on input "PickUps 0" at bounding box center [0, 0] width 0 height 0
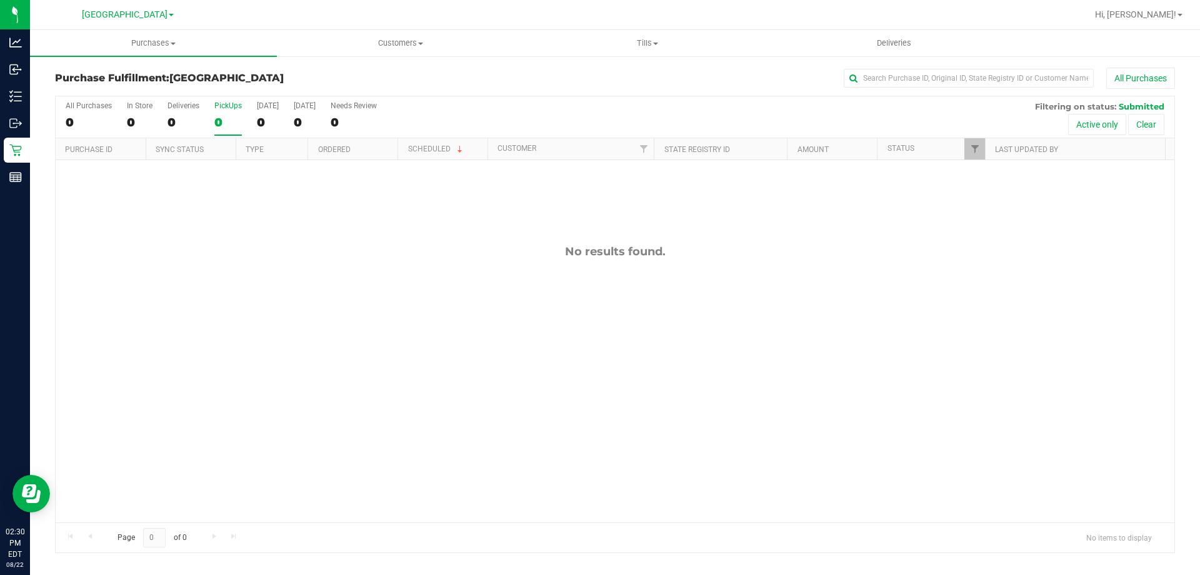
click at [234, 118] on div "0" at bounding box center [228, 122] width 28 height 14
click at [0, 0] on input "PickUps 0" at bounding box center [0, 0] width 0 height 0
click at [217, 128] on div "0" at bounding box center [228, 122] width 28 height 14
click at [0, 0] on input "PickUps 0" at bounding box center [0, 0] width 0 height 0
click at [223, 118] on div "0" at bounding box center [228, 122] width 28 height 14
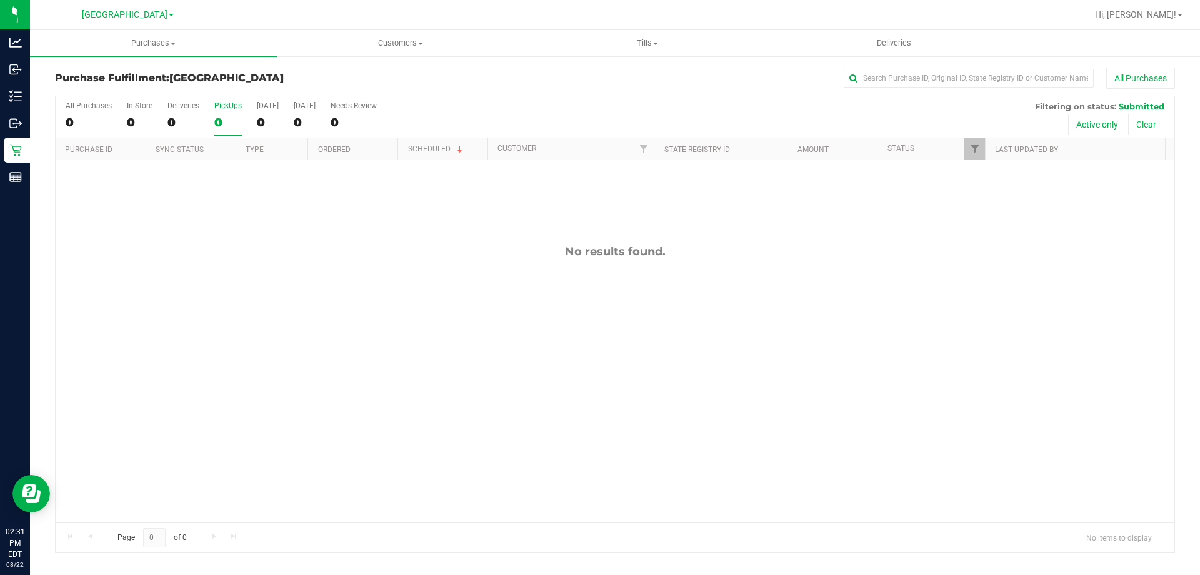
click at [0, 0] on input "PickUps 0" at bounding box center [0, 0] width 0 height 0
click at [241, 121] on div "0" at bounding box center [228, 122] width 28 height 14
click at [0, 0] on input "PickUps 0" at bounding box center [0, 0] width 0 height 0
click at [227, 130] on label "PickUps 0" at bounding box center [228, 118] width 28 height 34
click at [0, 0] on input "PickUps 0" at bounding box center [0, 0] width 0 height 0
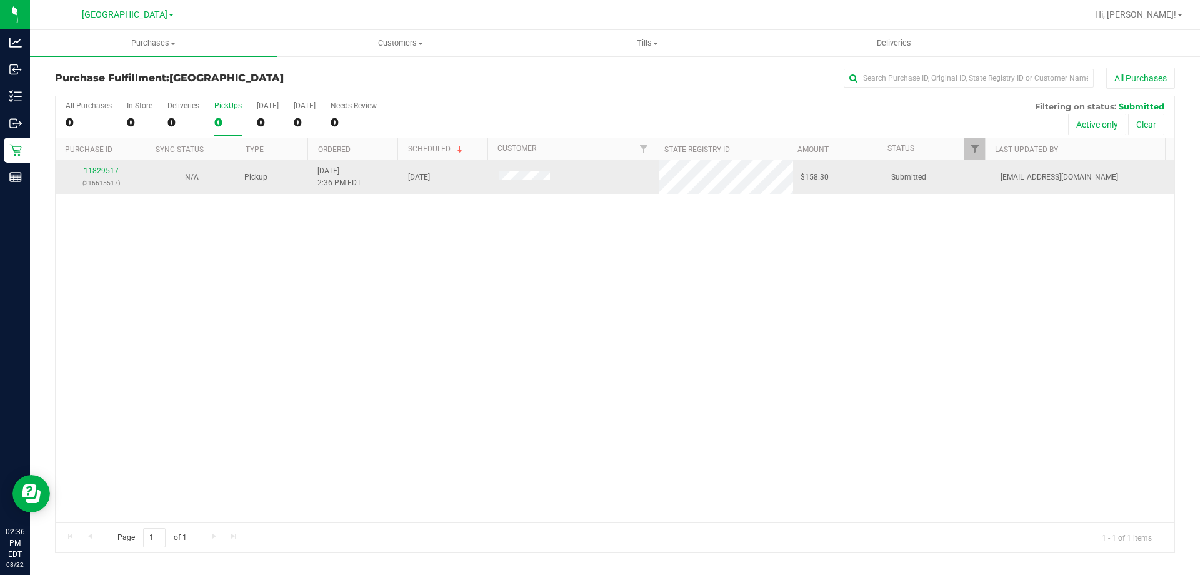
click at [113, 172] on link "11829517" at bounding box center [101, 170] width 35 height 9
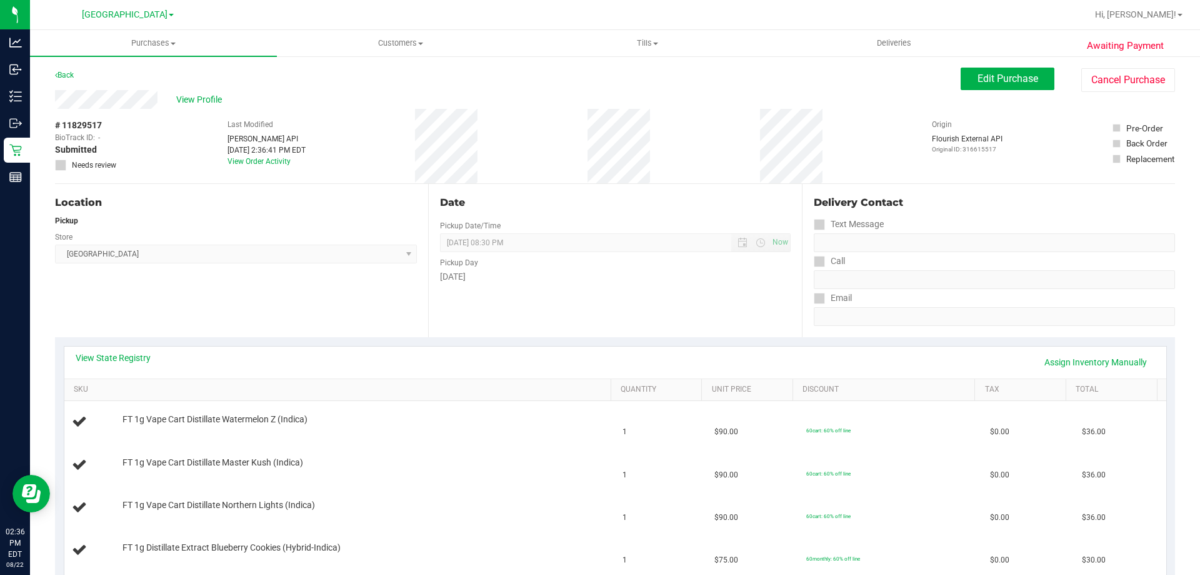
click at [119, 366] on div "View State Registry Assign Inventory Manually" at bounding box center [616, 361] width 1080 height 21
click at [129, 356] on link "View State Registry" at bounding box center [113, 357] width 75 height 13
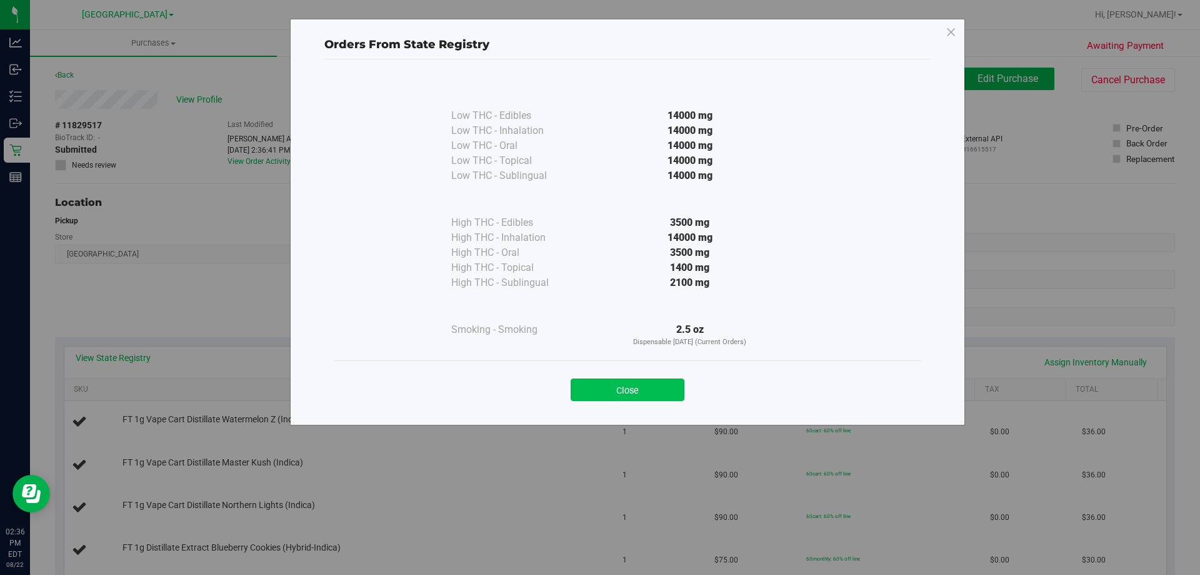
click at [667, 379] on button "Close" at bounding box center [628, 389] width 114 height 23
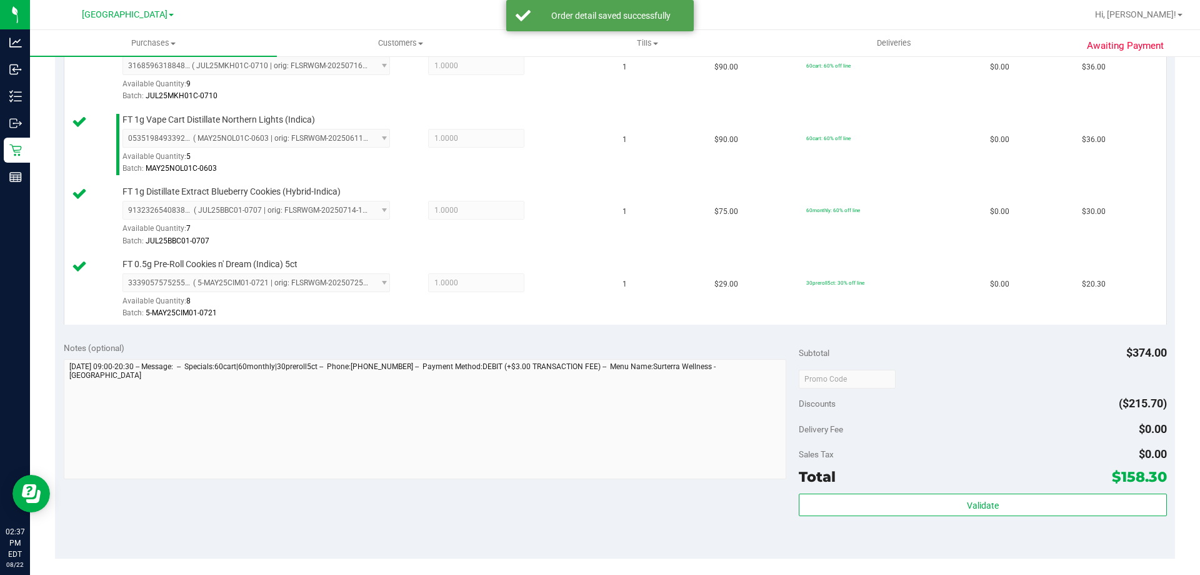
scroll to position [438, 0]
click at [853, 526] on div "Validate" at bounding box center [983, 521] width 368 height 56
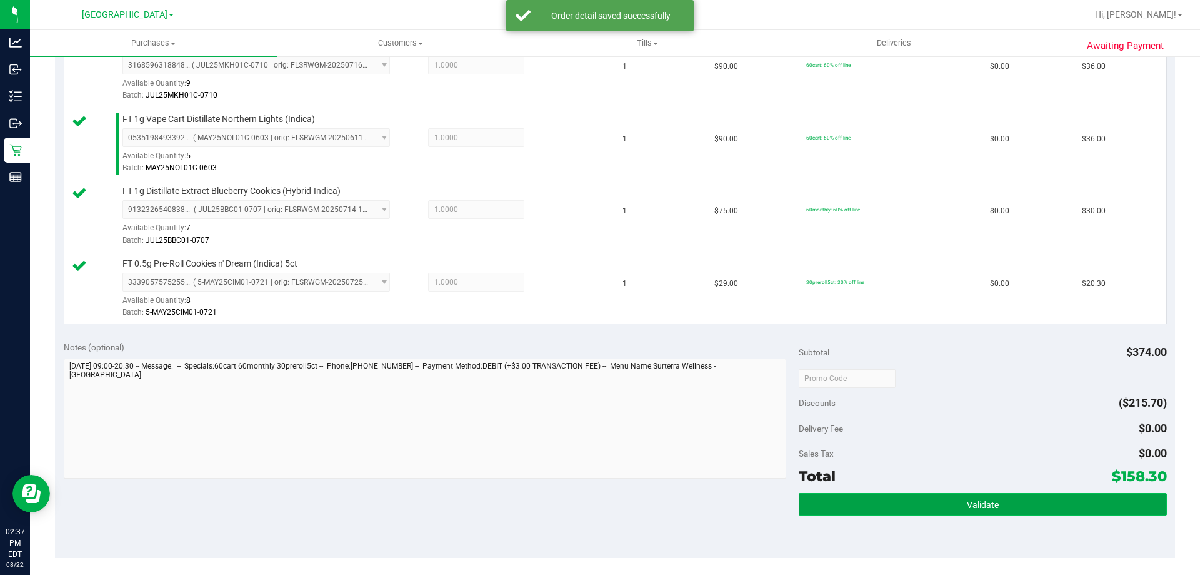
click at [848, 515] on button "Validate" at bounding box center [983, 504] width 368 height 23
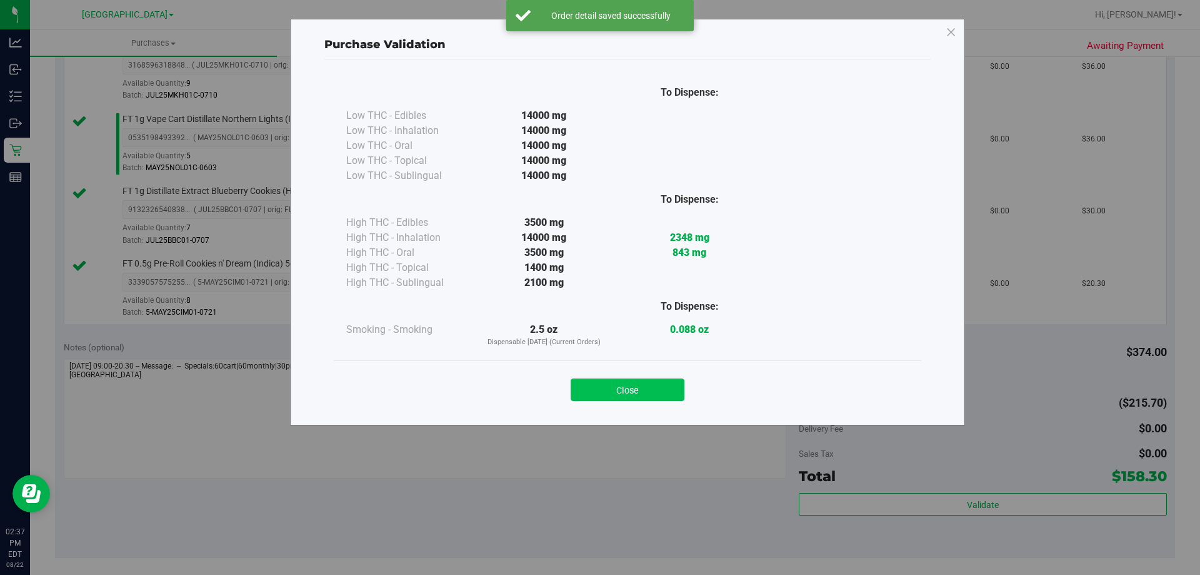
click at [598, 391] on button "Close" at bounding box center [628, 389] width 114 height 23
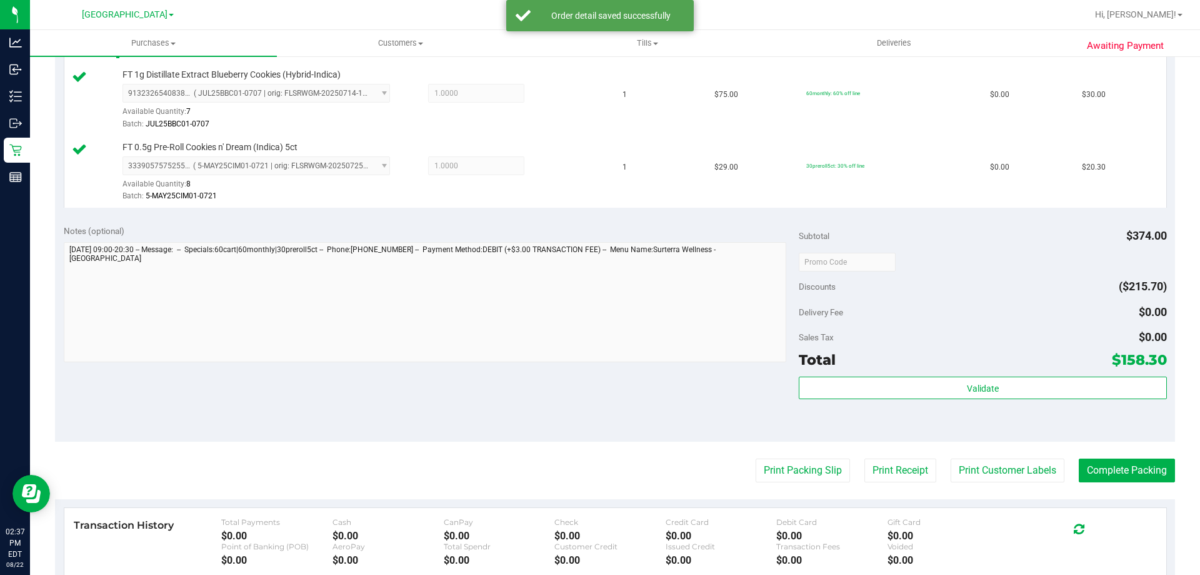
scroll to position [625, 0]
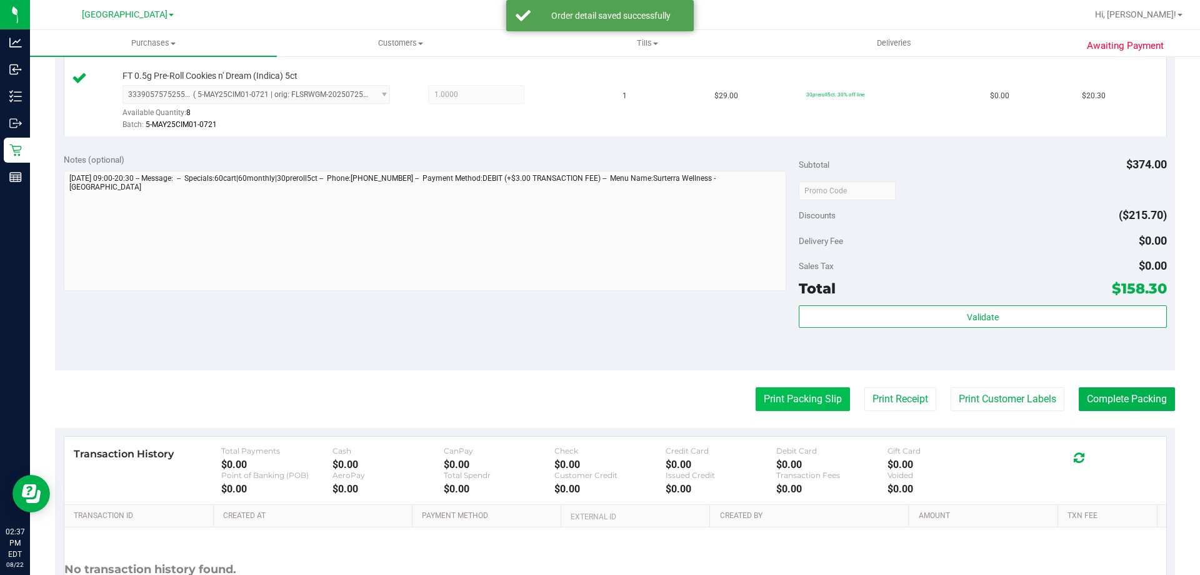
click at [803, 398] on button "Print Packing Slip" at bounding box center [803, 399] width 94 height 24
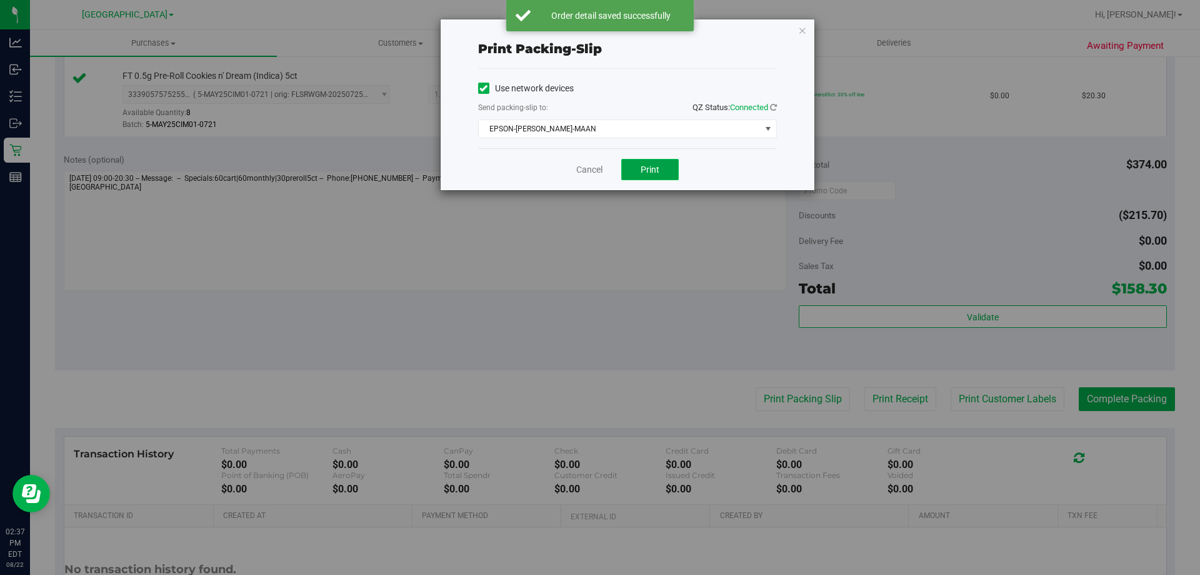
click at [656, 173] on span "Print" at bounding box center [650, 169] width 19 height 10
click at [579, 174] on link "Cancel" at bounding box center [589, 169] width 26 height 13
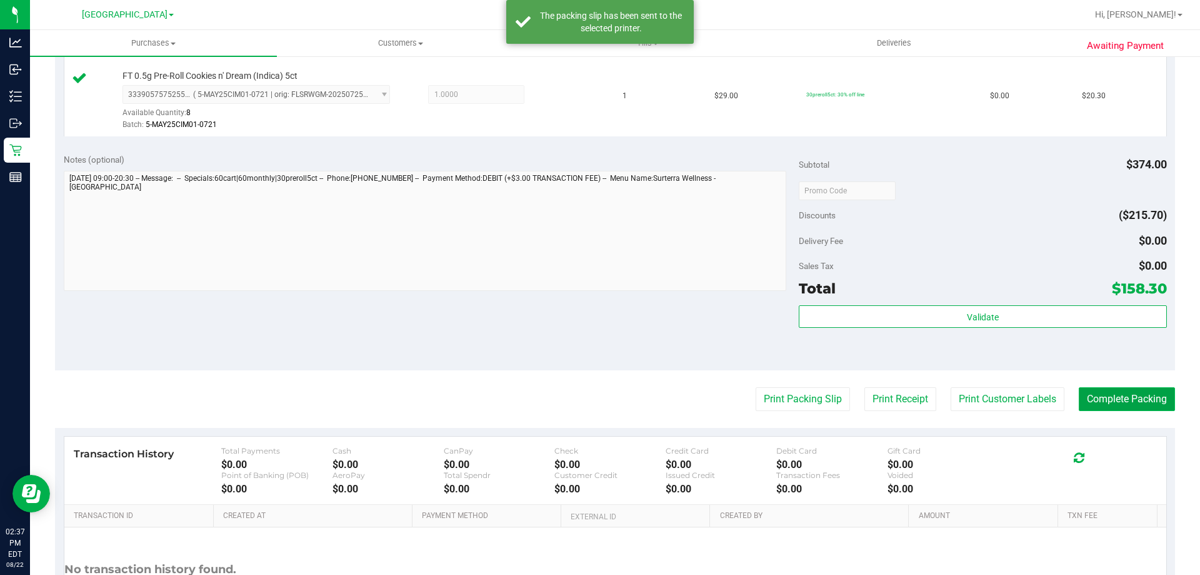
click at [1145, 400] on button "Complete Packing" at bounding box center [1127, 399] width 96 height 24
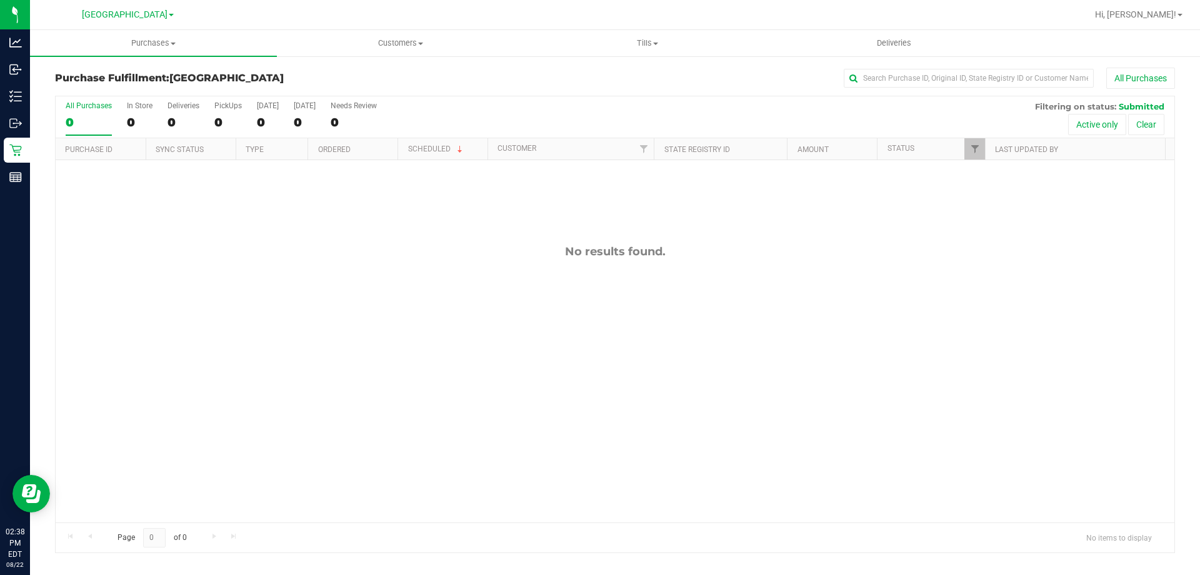
click at [222, 100] on div "All Purchases 0 In Store 0 Deliveries 0 PickUps 0 [DATE] 0 [DATE] 0 Needs Revie…" at bounding box center [615, 101] width 1119 height 10
click at [223, 116] on div "0" at bounding box center [228, 122] width 28 height 14
click at [0, 0] on input "PickUps 0" at bounding box center [0, 0] width 0 height 0
drag, startPoint x: 238, startPoint y: 117, endPoint x: 217, endPoint y: 68, distance: 53.0
click at [238, 118] on div "0" at bounding box center [228, 122] width 28 height 14
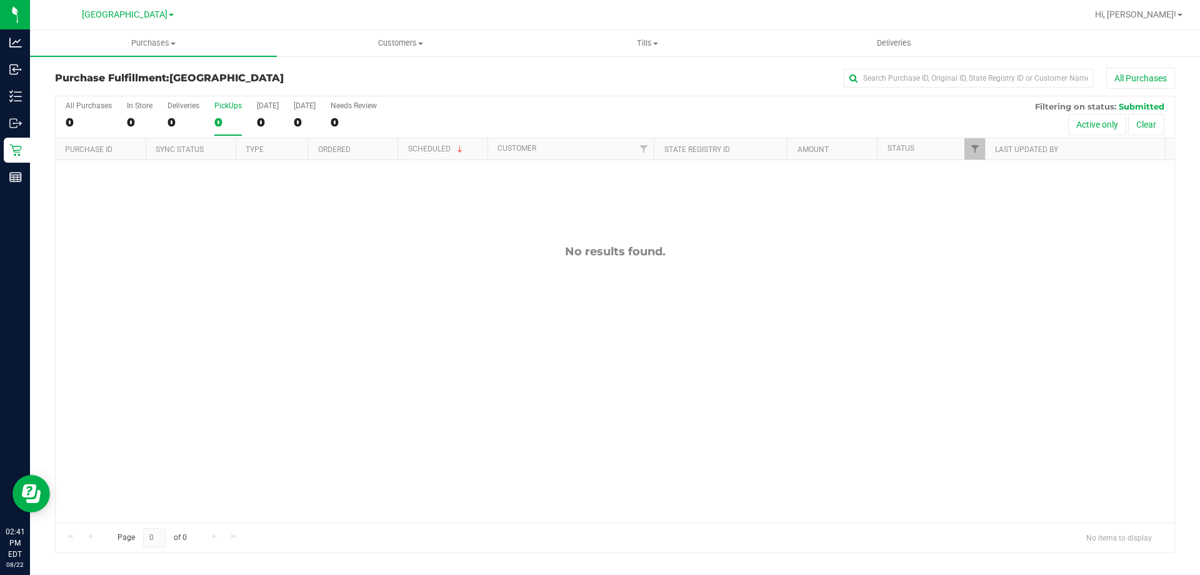
click at [0, 0] on input "PickUps 0" at bounding box center [0, 0] width 0 height 0
click at [226, 123] on div "0" at bounding box center [228, 122] width 28 height 14
click at [0, 0] on input "PickUps 0" at bounding box center [0, 0] width 0 height 0
click at [392, 43] on span "Customers" at bounding box center [401, 43] width 246 height 11
click at [383, 79] on li "All customers" at bounding box center [400, 75] width 247 height 15
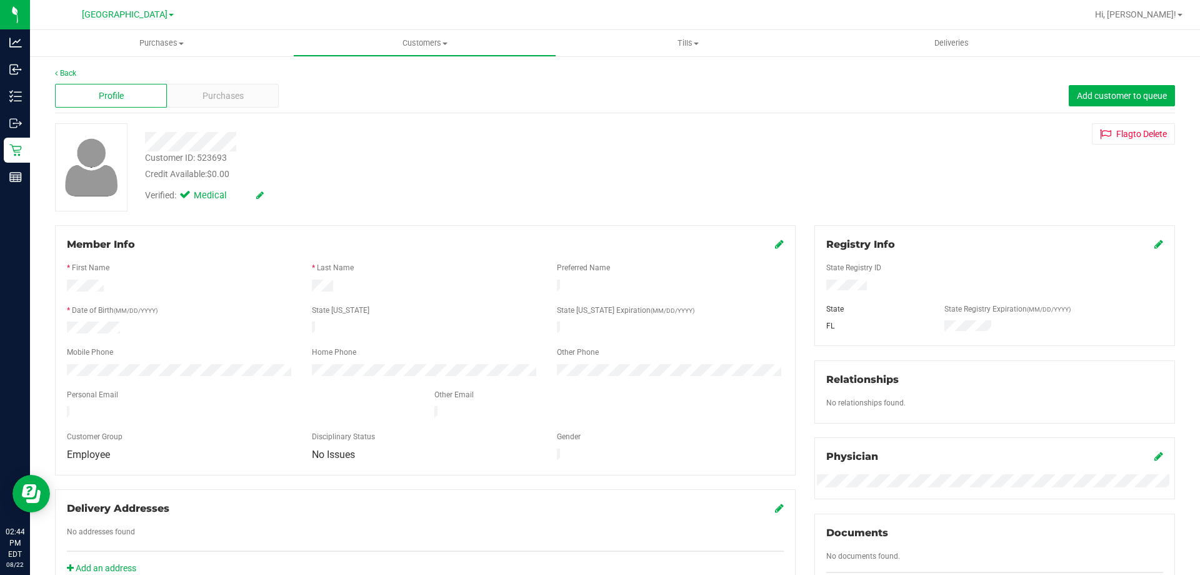
click at [218, 153] on div "Customer ID: 523693" at bounding box center [186, 157] width 82 height 13
copy div "523693"
click at [249, 93] on div "Purchases" at bounding box center [223, 96] width 112 height 24
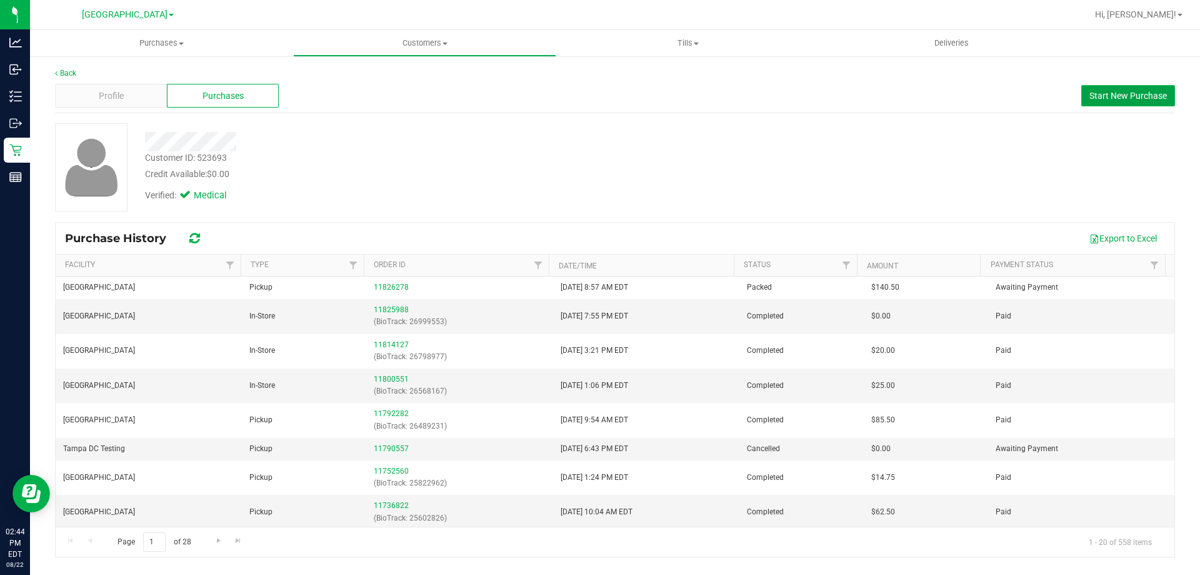
click at [1141, 95] on span "Start New Purchase" at bounding box center [1129, 96] width 78 height 10
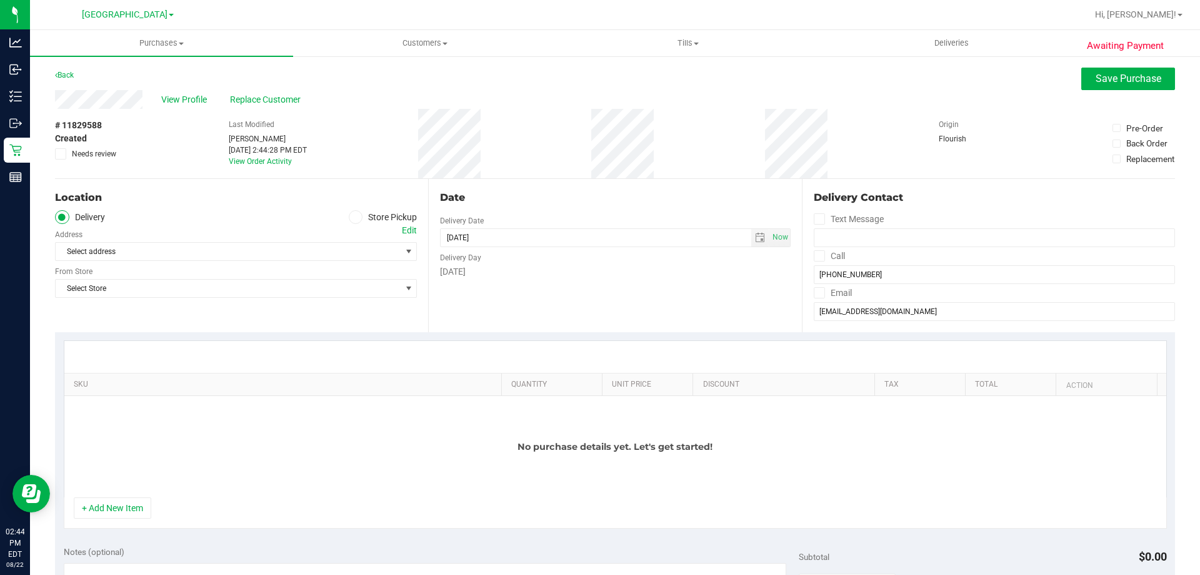
click at [344, 216] on ul "Delivery Store Pickup" at bounding box center [236, 217] width 362 height 14
click at [349, 216] on span at bounding box center [356, 217] width 14 height 14
click at [0, 0] on input "Store Pickup" at bounding box center [0, 0] width 0 height 0
click at [307, 258] on span "Select Store" at bounding box center [228, 252] width 345 height 18
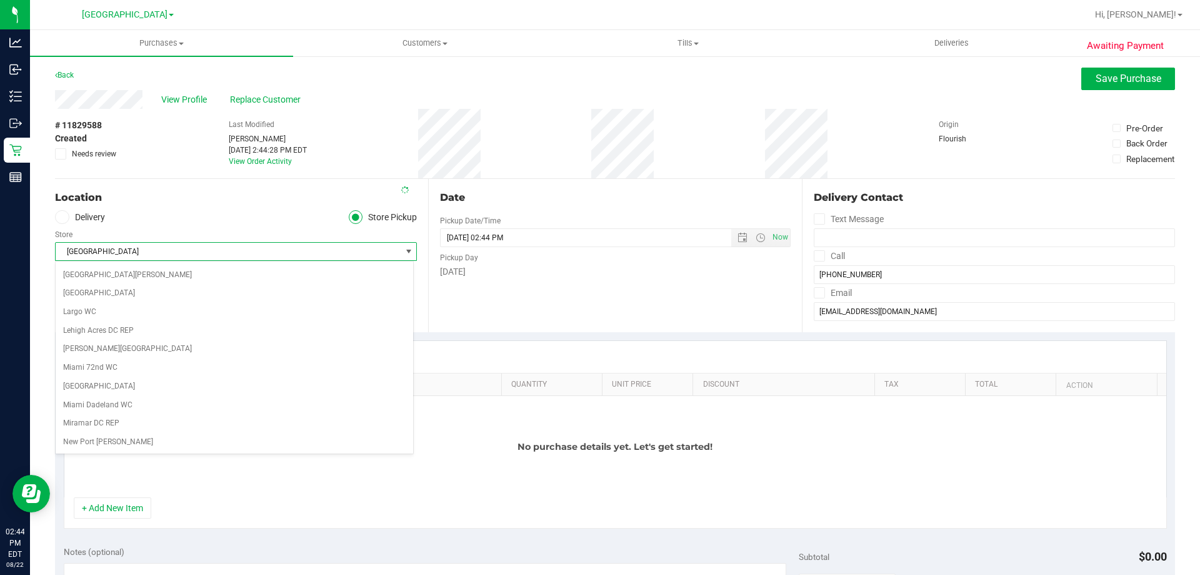
scroll to position [351, 0]
click at [148, 443] on li "[GEOGRAPHIC_DATA]" at bounding box center [235, 442] width 358 height 19
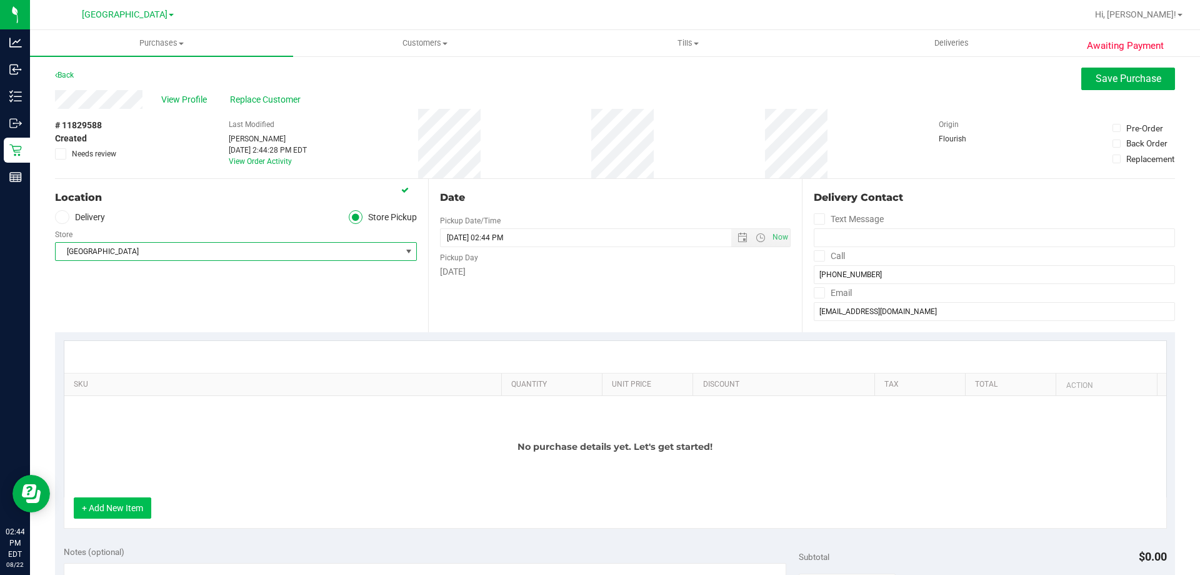
click at [121, 498] on button "+ Add New Item" at bounding box center [113, 507] width 78 height 21
drag, startPoint x: 127, startPoint y: 510, endPoint x: 123, endPoint y: 530, distance: 19.7
click at [123, 530] on div "SKU Quantity Unit Price Discount Tax Total Action No purchase details yet. Let'…" at bounding box center [615, 434] width 1120 height 205
click at [126, 516] on button "+ Add New Item" at bounding box center [113, 507] width 78 height 21
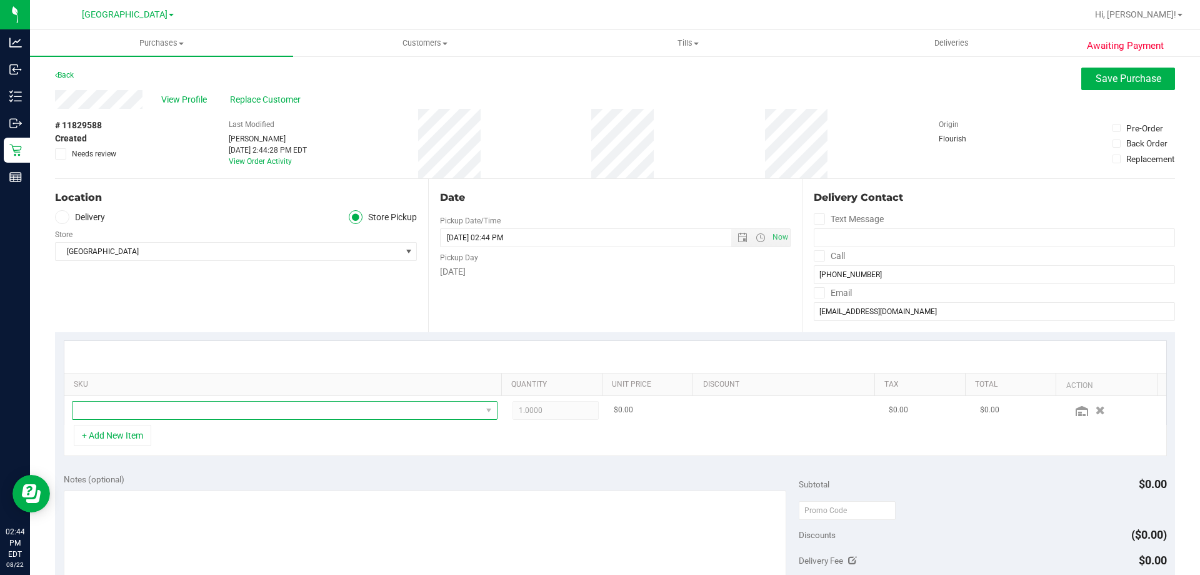
click at [175, 417] on span "NO DATA FOUND" at bounding box center [277, 410] width 409 height 18
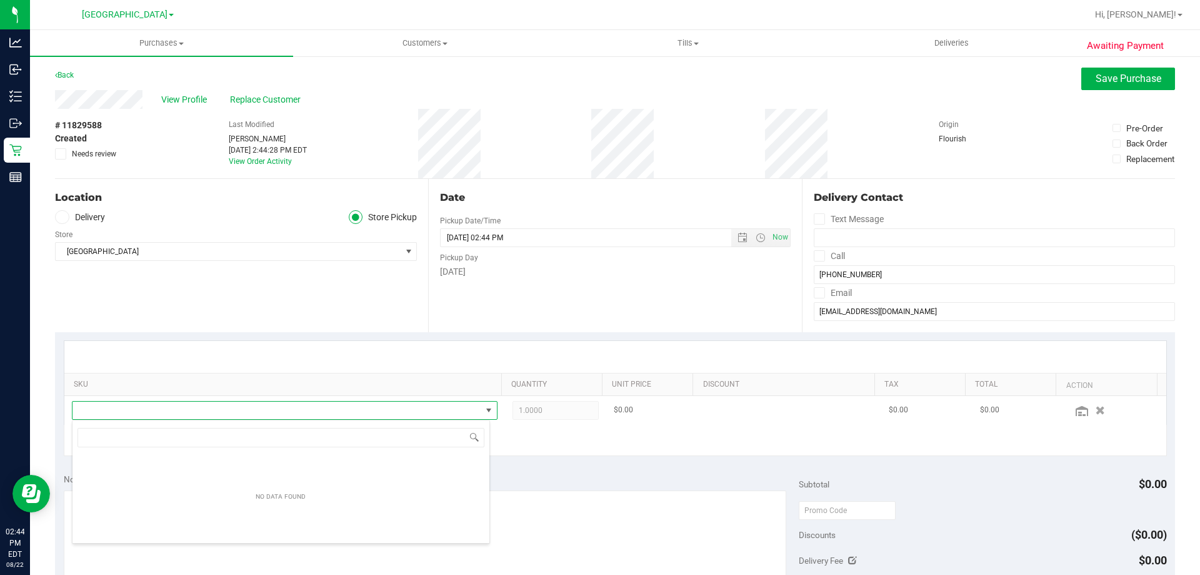
scroll to position [19, 415]
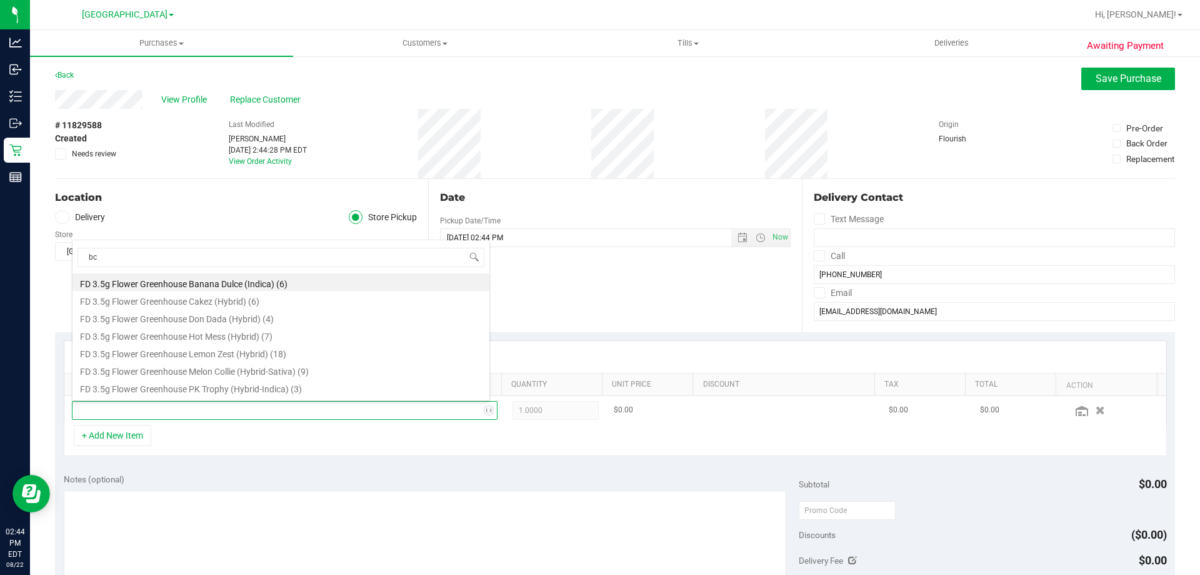
type input "bct"
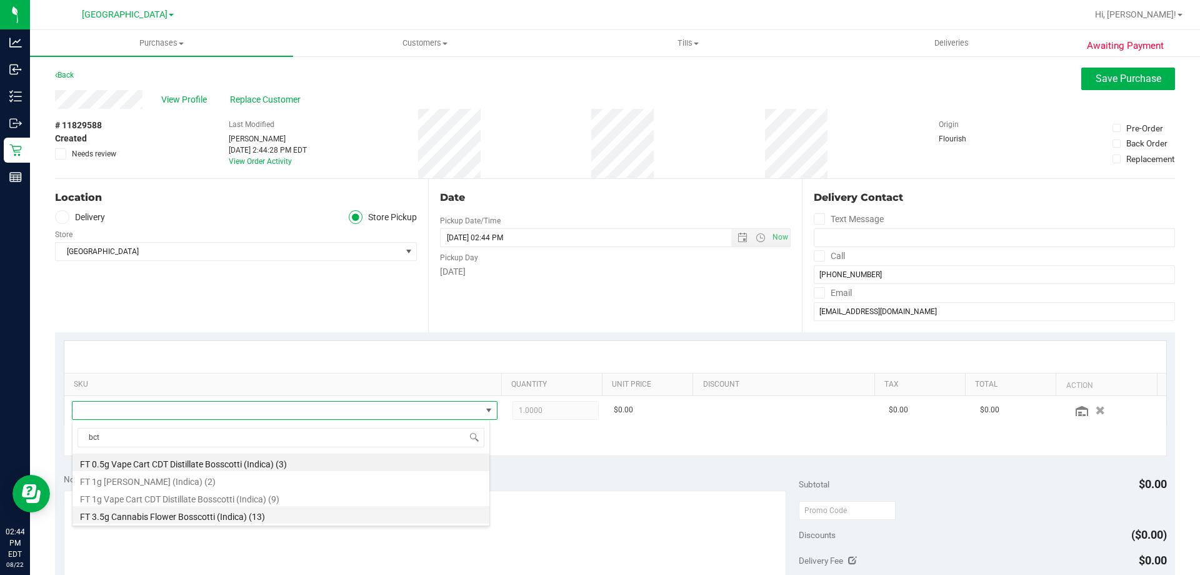
click at [301, 516] on li "FT 3.5g Cannabis Flower Bosscotti (Indica) (13)" at bounding box center [281, 515] width 417 height 18
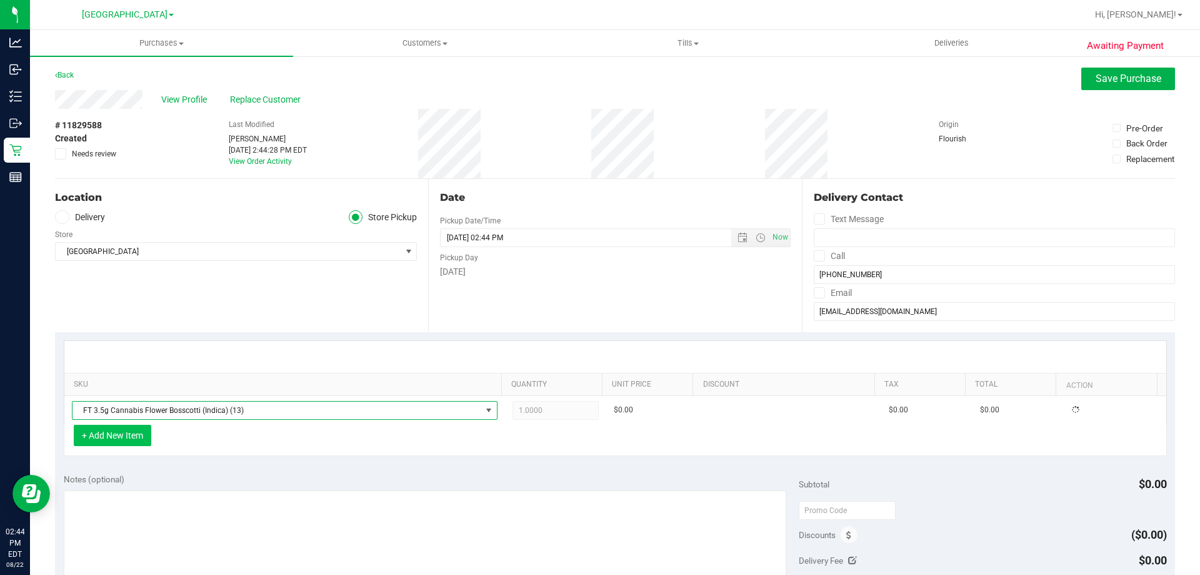
click at [109, 439] on button "+ Add New Item" at bounding box center [113, 435] width 78 height 21
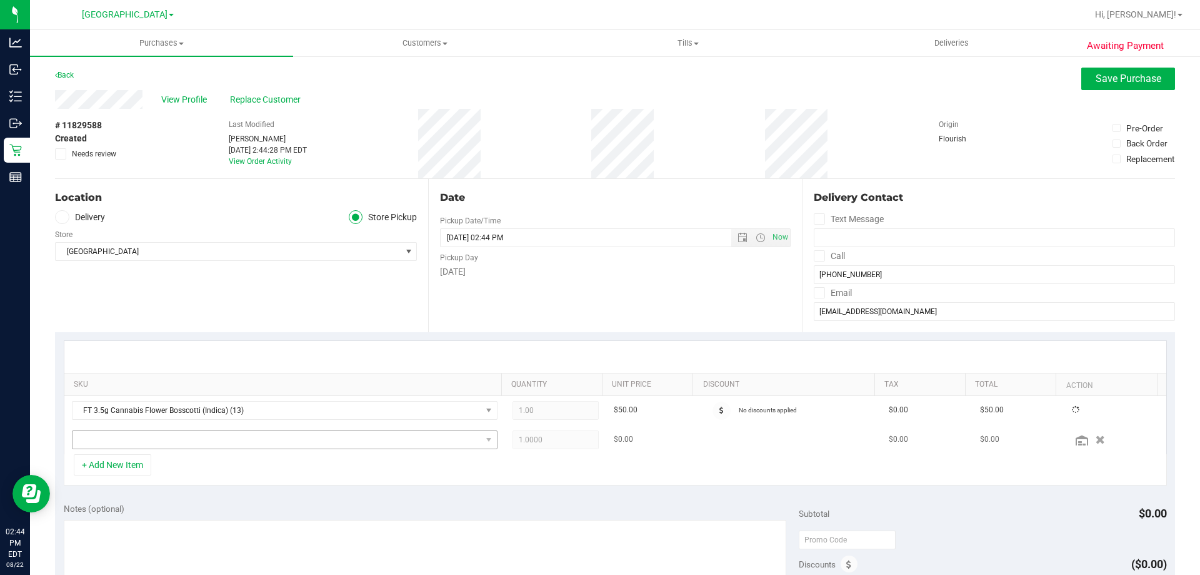
click at [201, 454] on div "+ Add New Item" at bounding box center [615, 469] width 1103 height 31
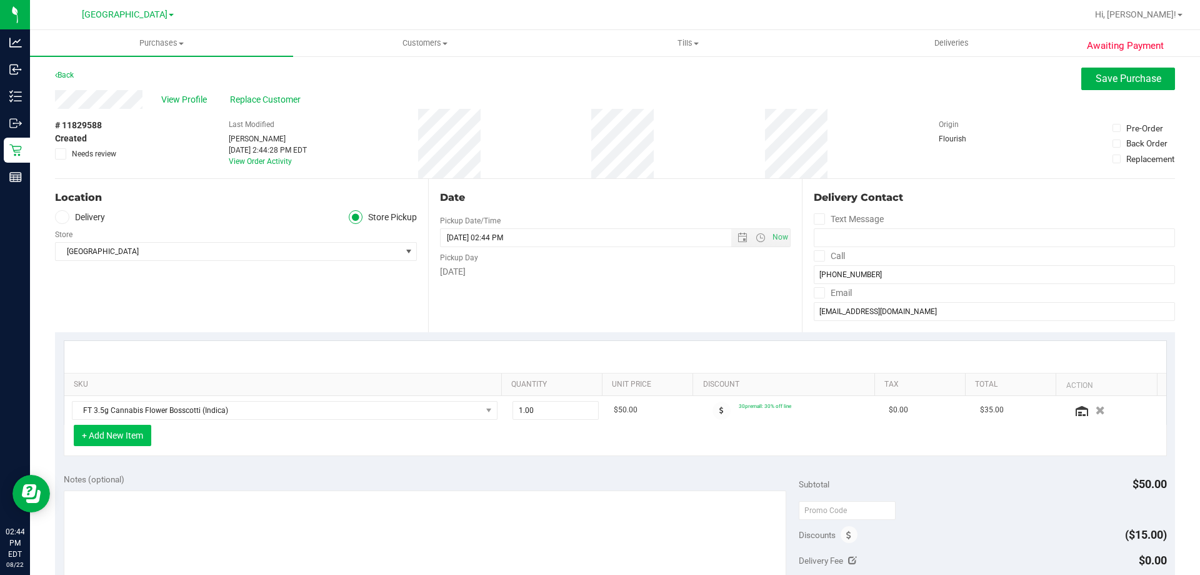
click at [133, 435] on button "+ Add New Item" at bounding box center [113, 435] width 78 height 21
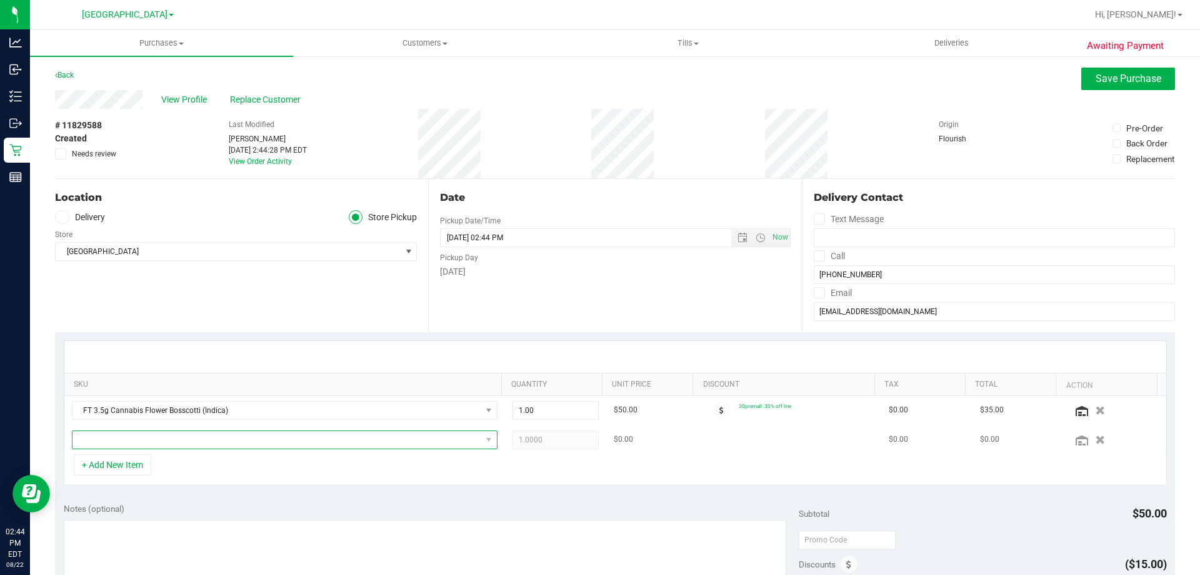
click at [184, 433] on span "NO DATA FOUND" at bounding box center [277, 440] width 409 height 18
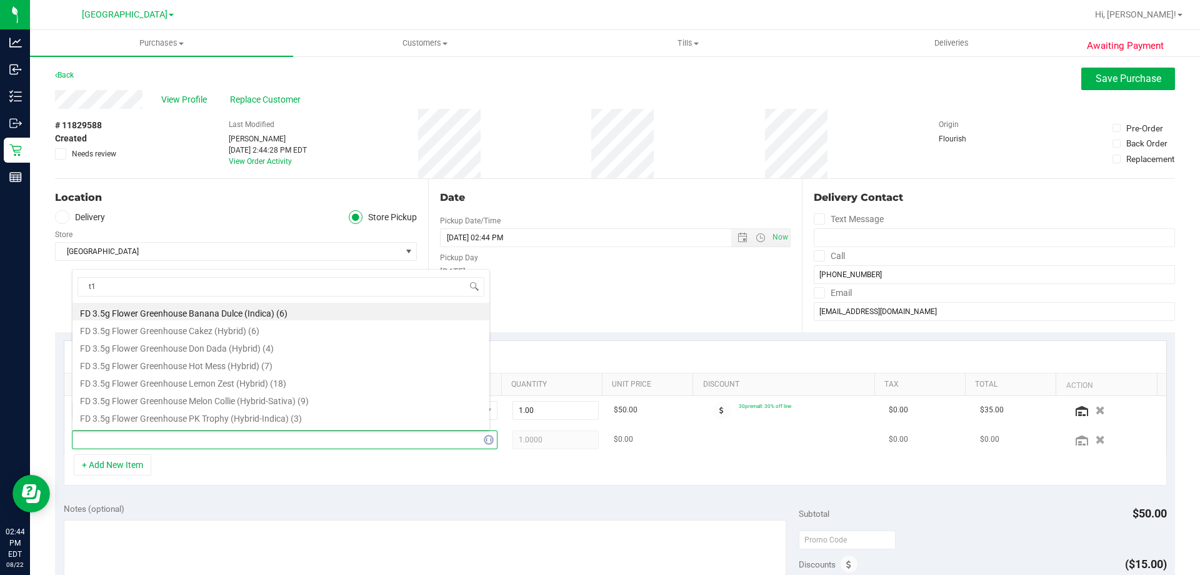
type input "t19"
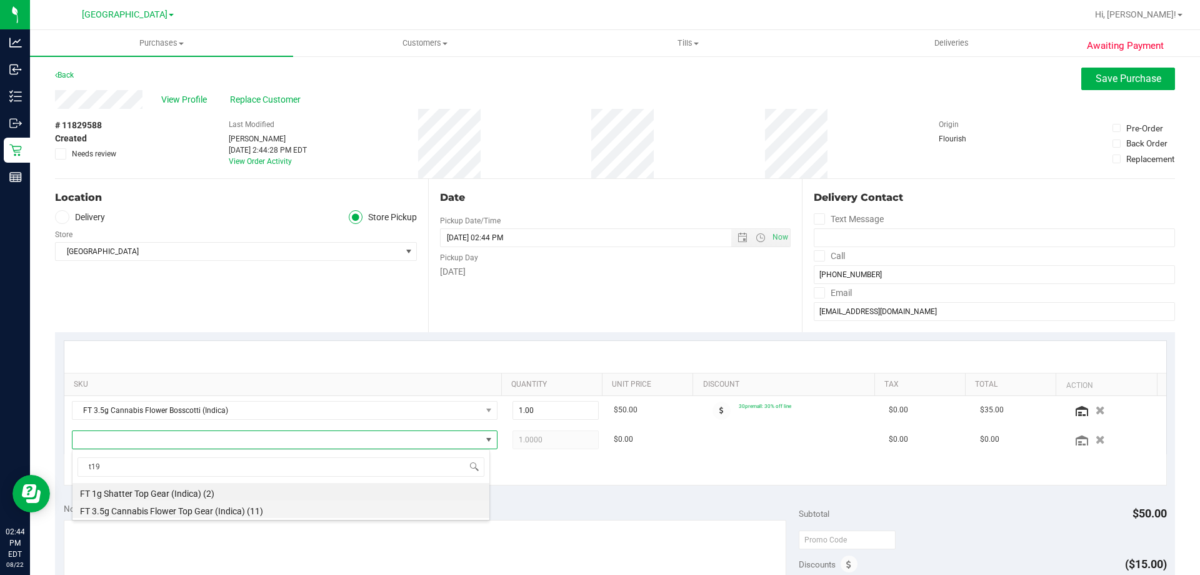
click at [226, 508] on li "FT 3.5g Cannabis Flower Top Gear (Indica) (11)" at bounding box center [281, 509] width 417 height 18
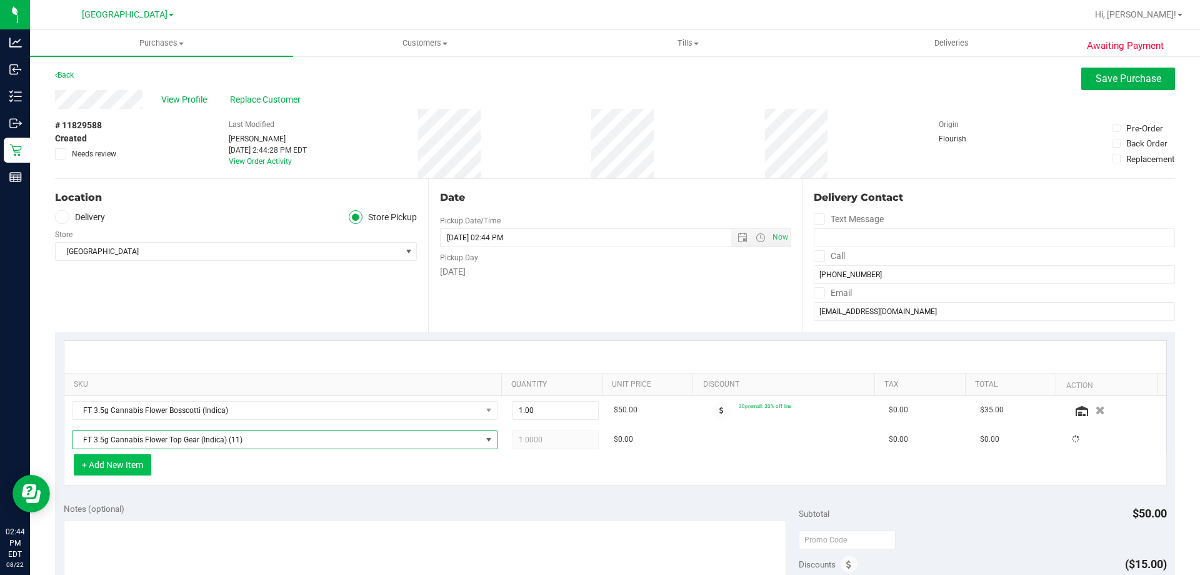
click at [124, 471] on button "+ Add New Item" at bounding box center [113, 464] width 78 height 21
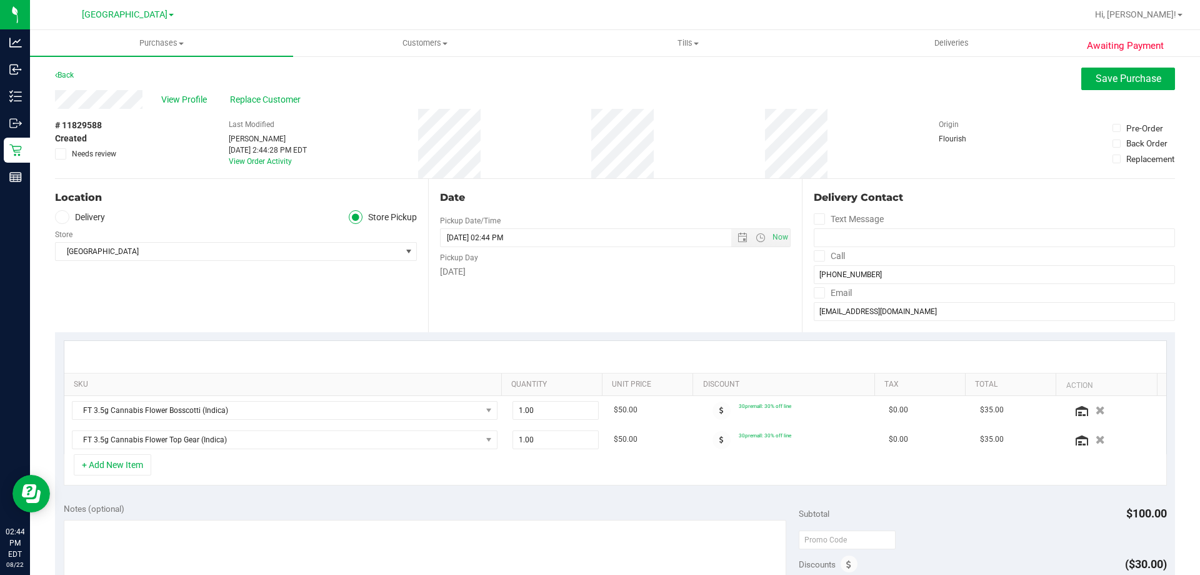
click at [218, 468] on div "+ Add New Item" at bounding box center [615, 469] width 1103 height 31
click at [134, 468] on button "+ Add New Item" at bounding box center [113, 464] width 78 height 21
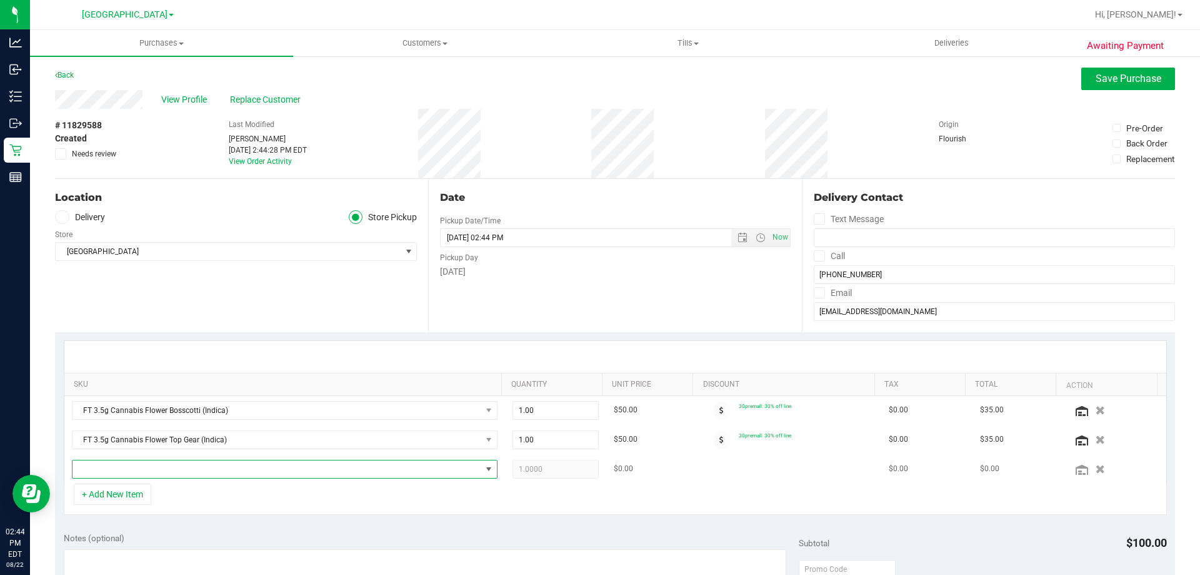
click at [184, 463] on span "NO DATA FOUND" at bounding box center [277, 469] width 409 height 18
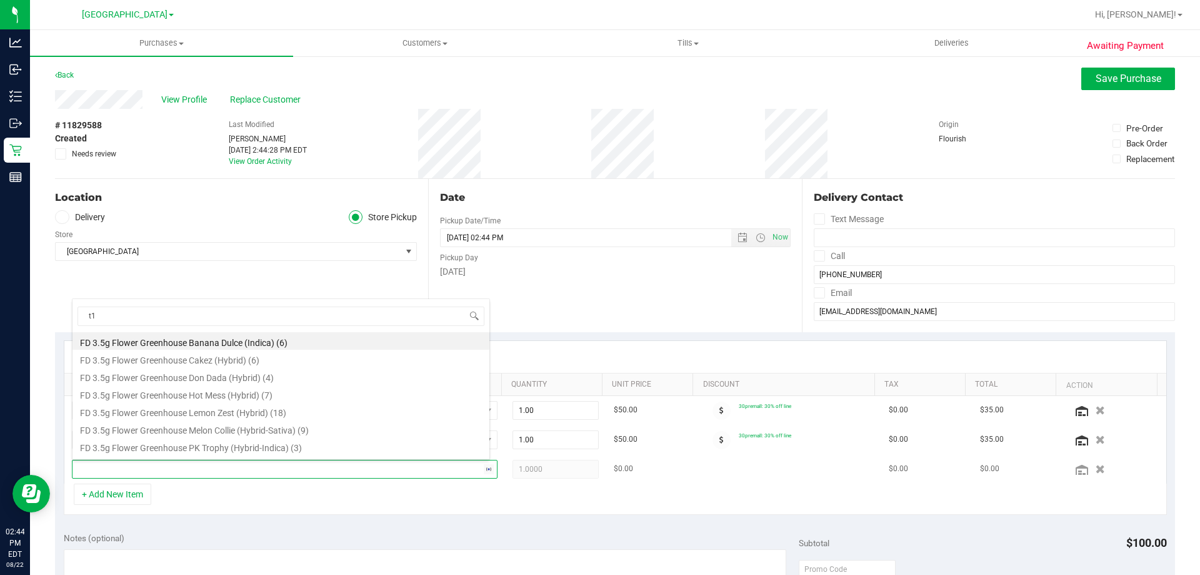
type input "t17"
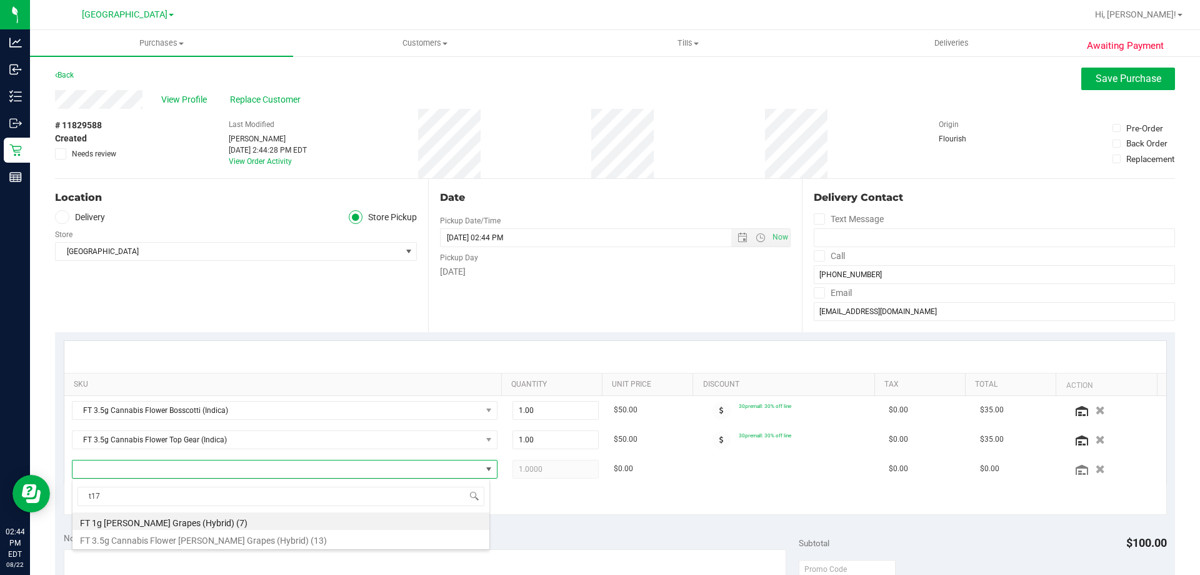
click at [267, 536] on li "FT 3.5g Cannabis Flower [PERSON_NAME] Grapes (Hybrid) (13)" at bounding box center [281, 539] width 417 height 18
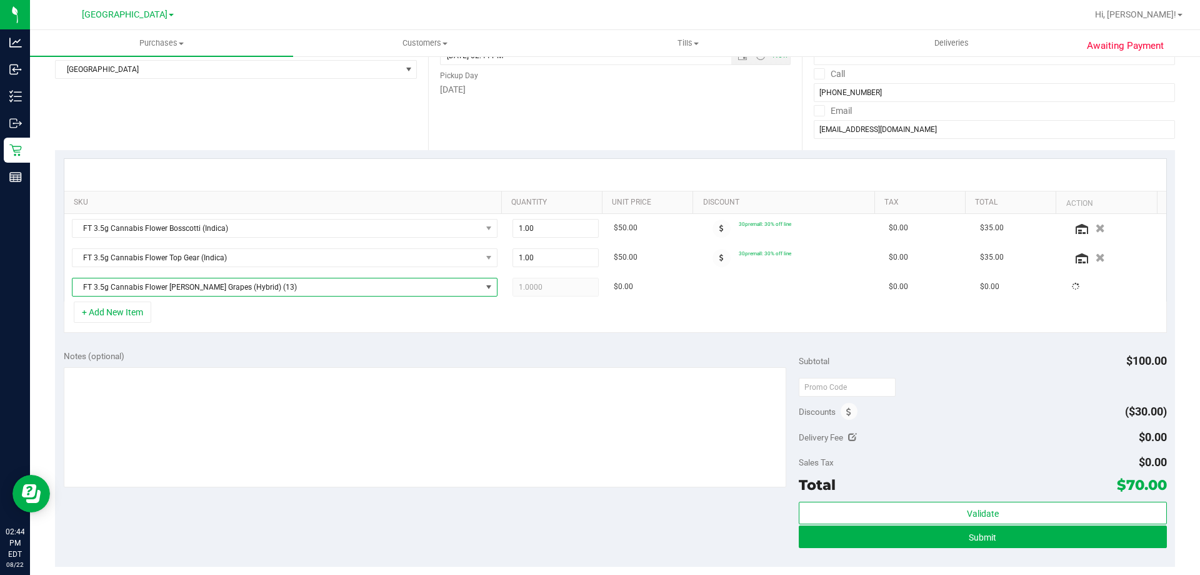
scroll to position [188, 0]
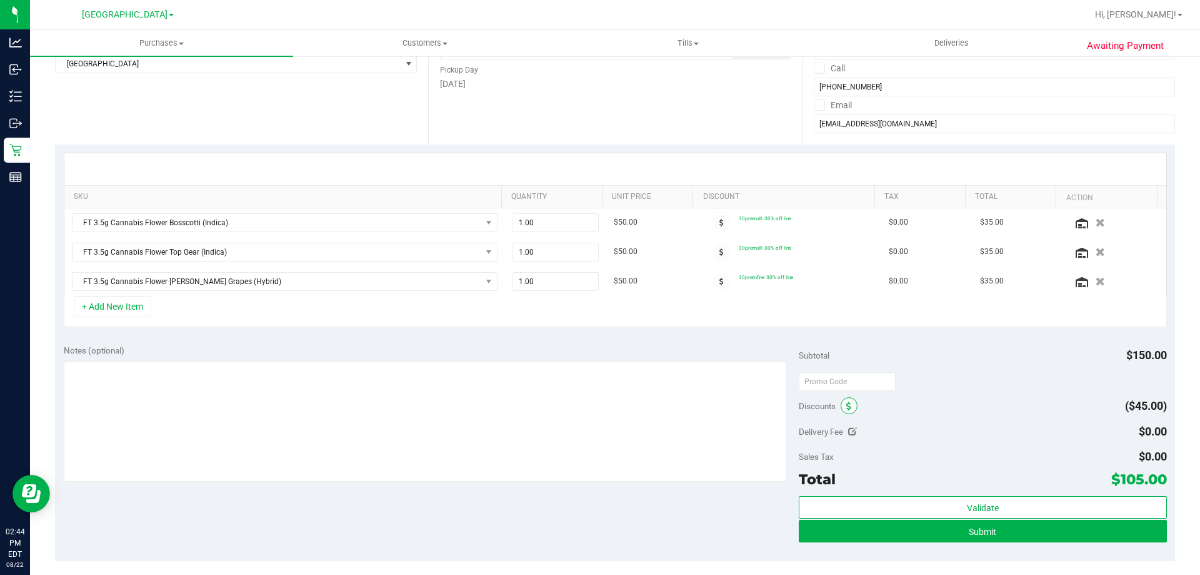
click at [841, 409] on span at bounding box center [849, 405] width 17 height 17
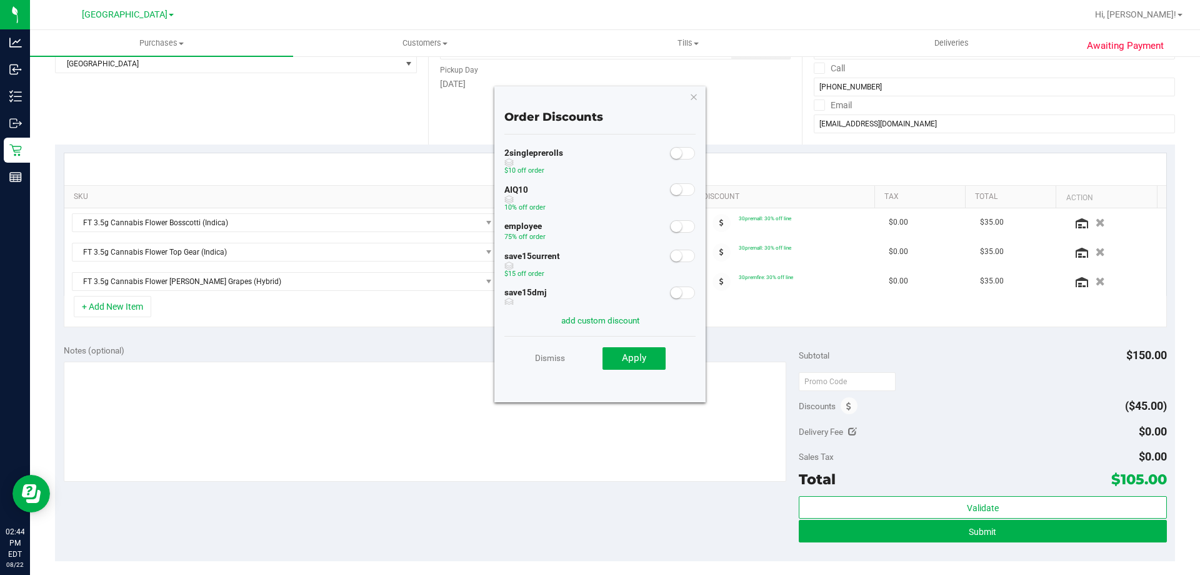
click at [671, 223] on small at bounding box center [676, 226] width 11 height 11
click at [640, 360] on span "Apply" at bounding box center [634, 357] width 24 height 11
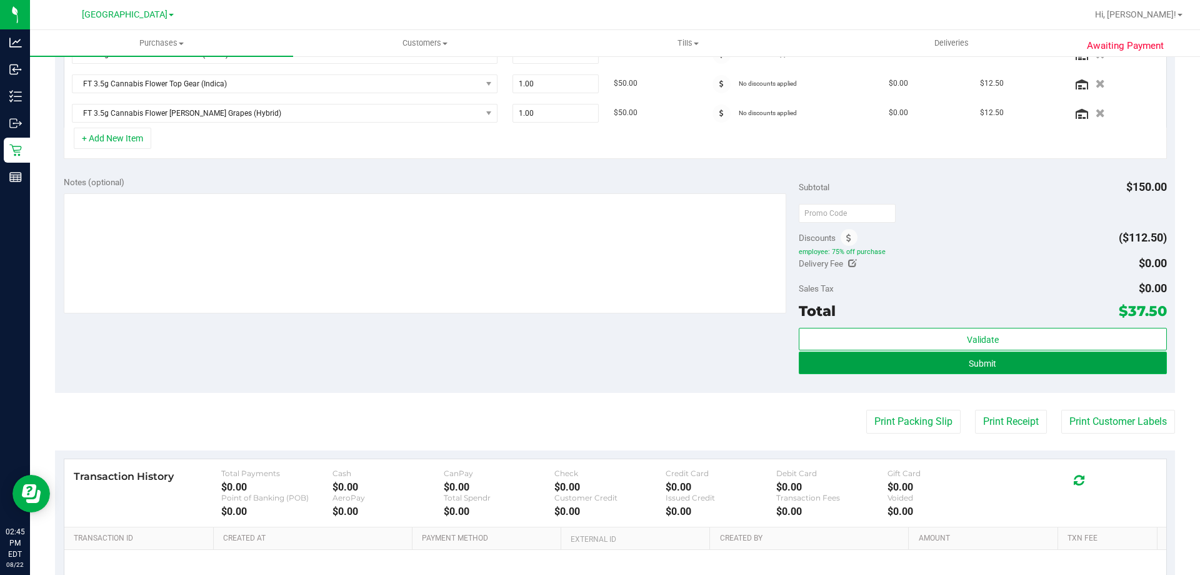
click at [1017, 360] on button "Submit" at bounding box center [983, 362] width 368 height 23
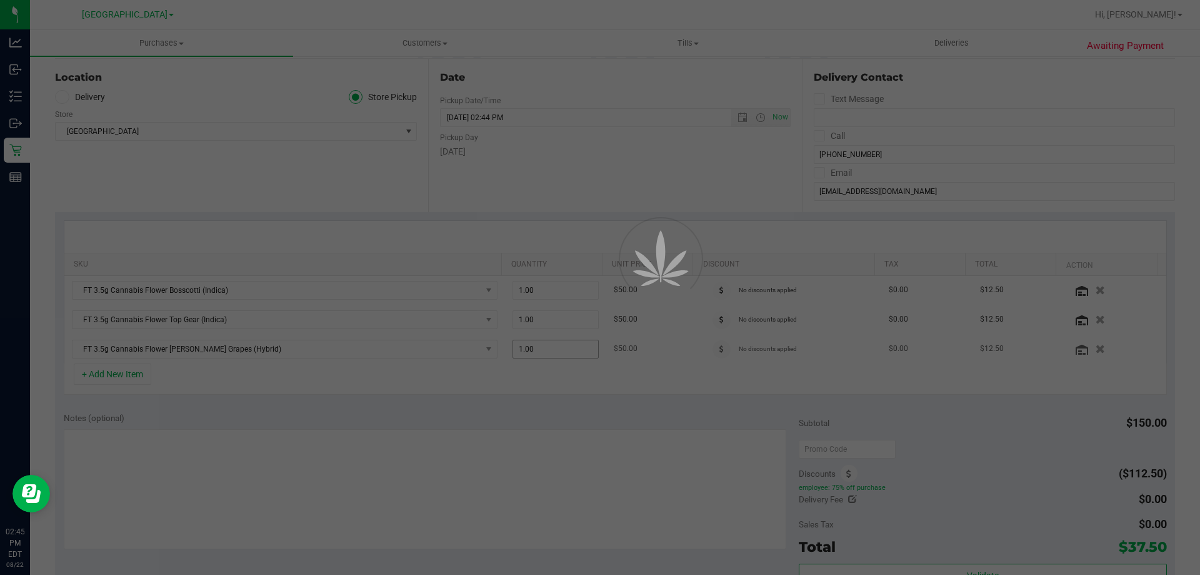
scroll to position [0, 0]
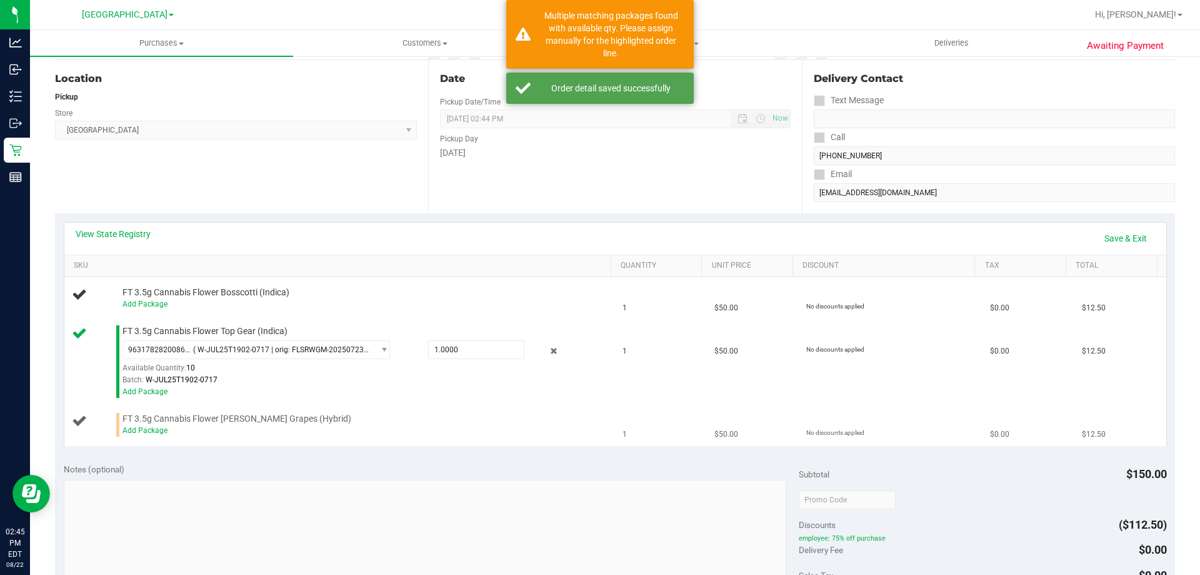
scroll to position [125, 0]
click at [151, 424] on div "Add Package" at bounding box center [364, 429] width 483 height 12
click at [156, 425] on link "Add Package" at bounding box center [145, 429] width 45 height 9
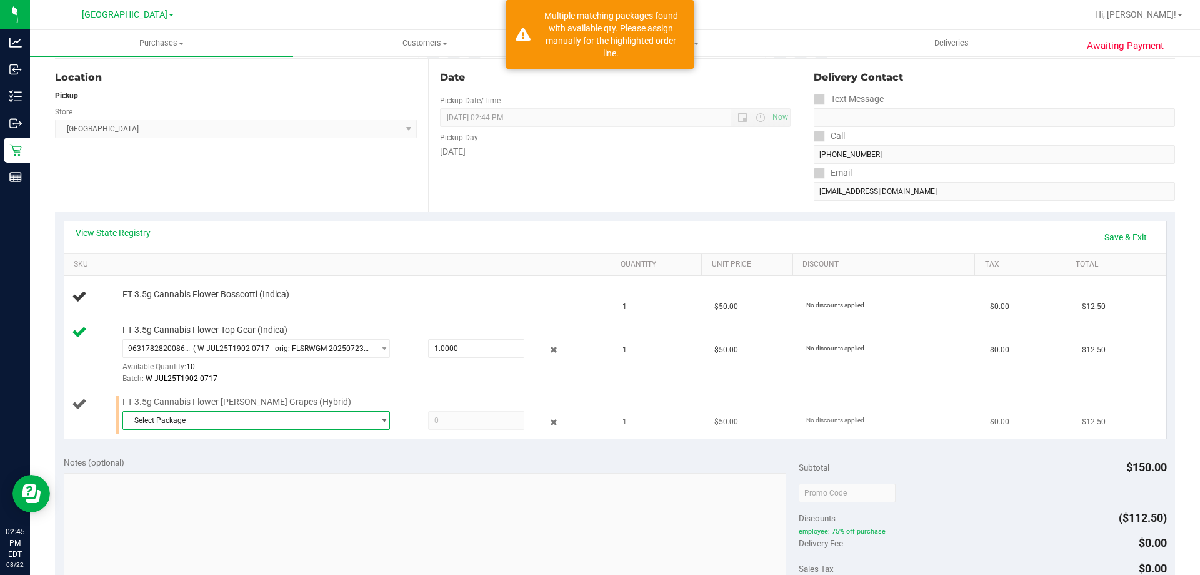
click at [254, 413] on span "Select Package" at bounding box center [248, 420] width 251 height 18
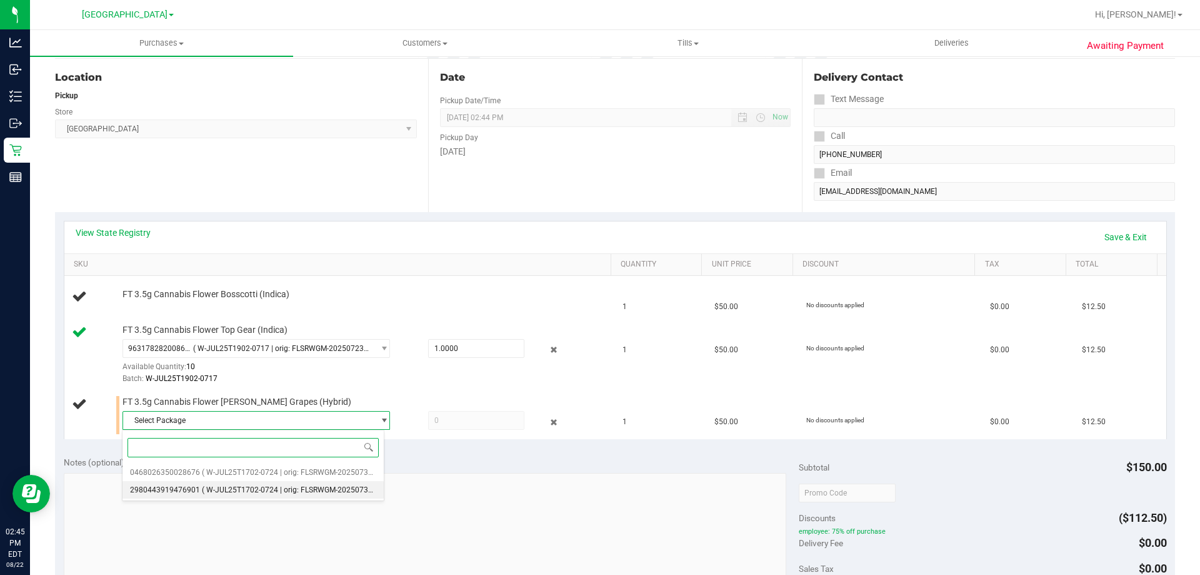
click at [259, 492] on span "( W-JUL25T1702-0724 | orig: FLSRWGM-20250730-606 )" at bounding box center [297, 489] width 190 height 9
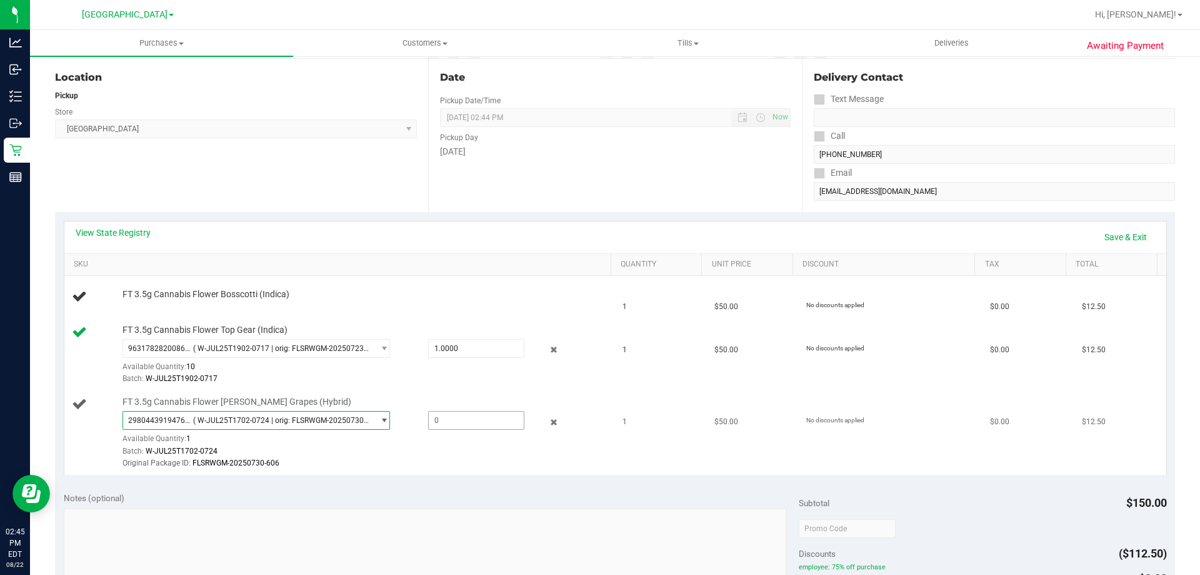
click at [458, 412] on span at bounding box center [476, 420] width 96 height 19
type input "1"
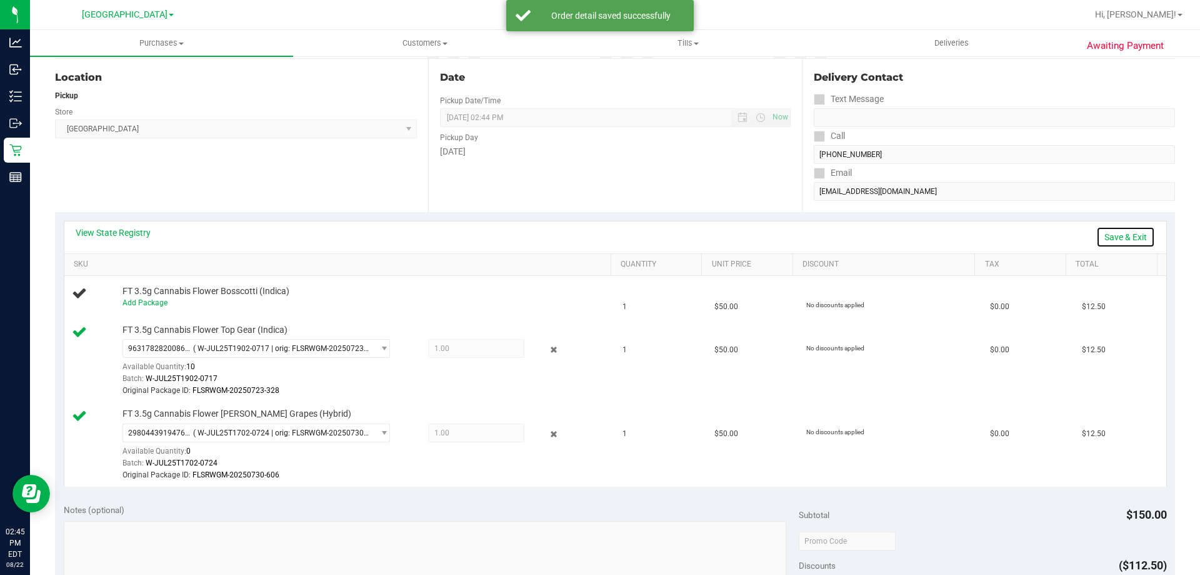
click at [1115, 233] on link "Save & Exit" at bounding box center [1126, 236] width 59 height 21
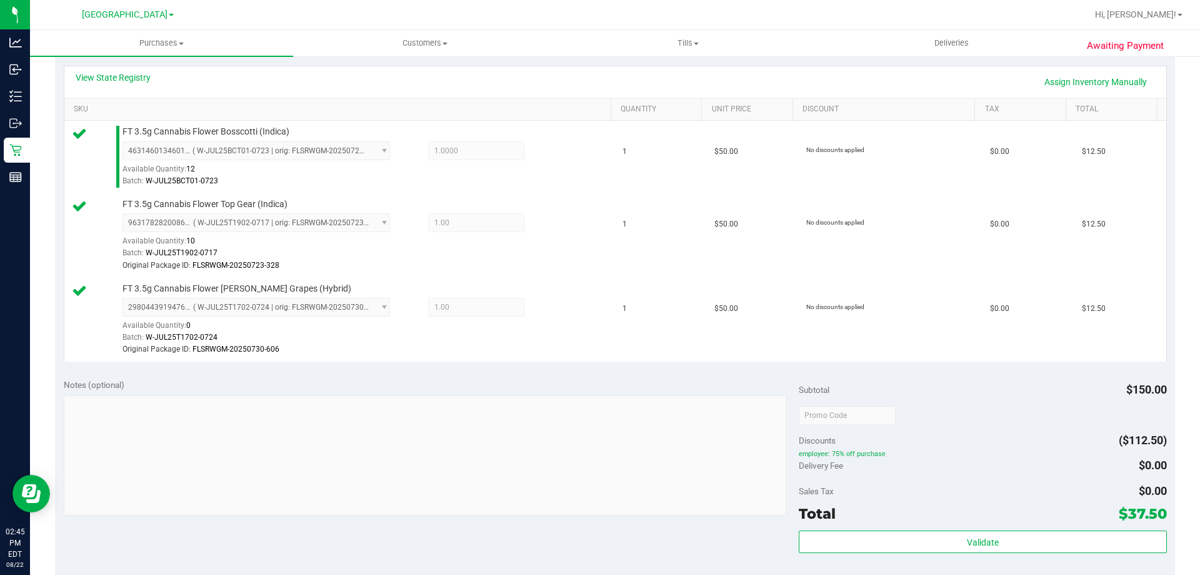
scroll to position [375, 0]
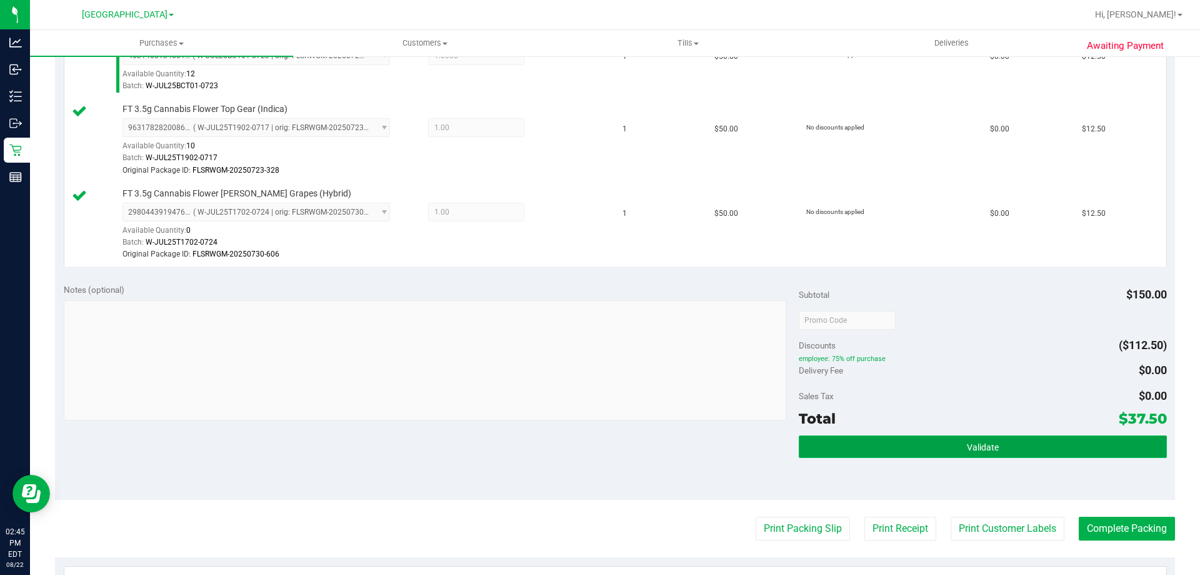
click at [971, 444] on span "Validate" at bounding box center [983, 447] width 32 height 10
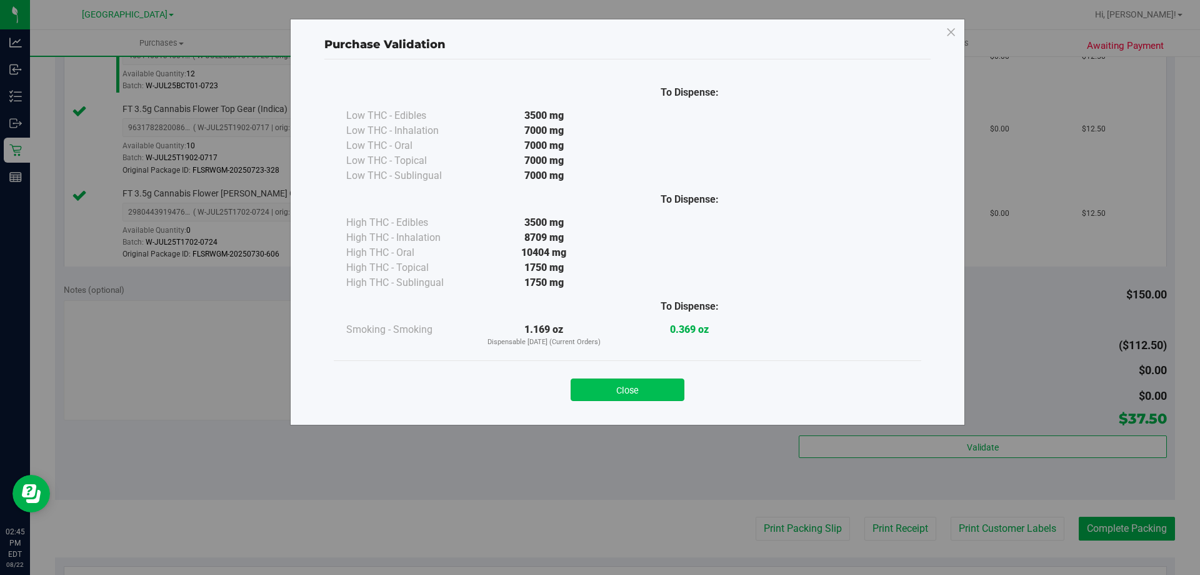
click at [666, 389] on button "Close" at bounding box center [628, 389] width 114 height 23
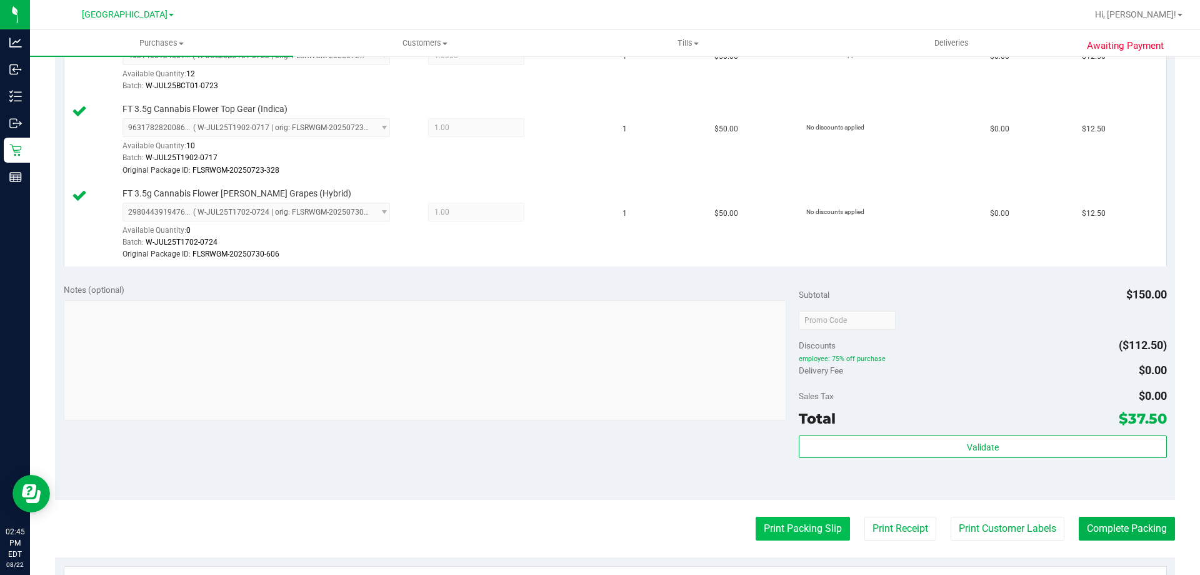
click at [790, 526] on button "Print Packing Slip" at bounding box center [803, 528] width 94 height 24
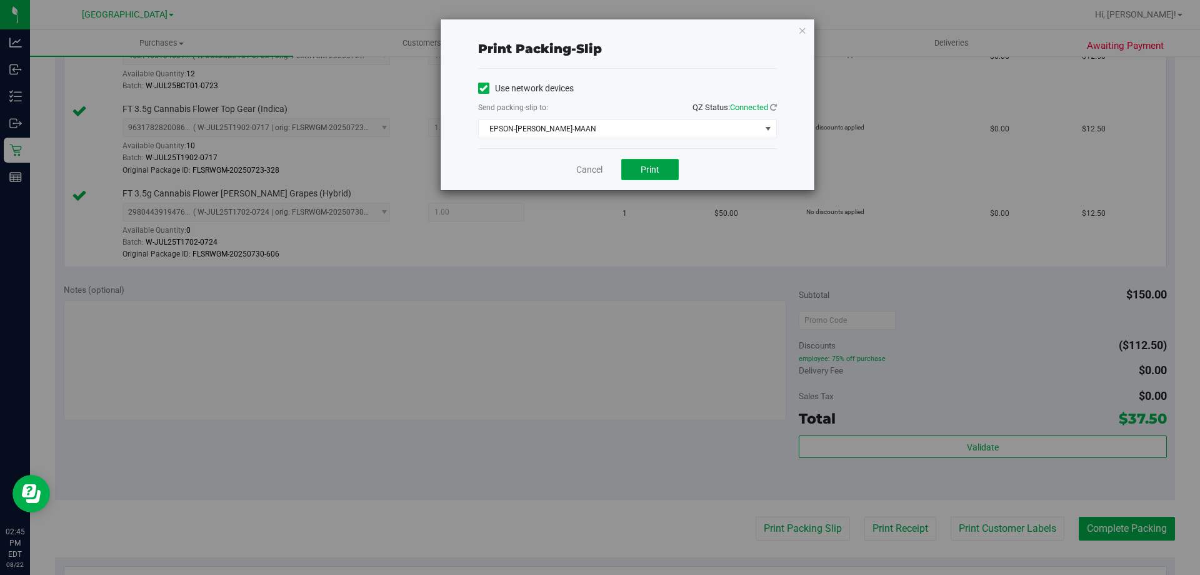
click at [641, 176] on button "Print" at bounding box center [650, 169] width 58 height 21
click at [578, 162] on div "Cancel Print" at bounding box center [627, 169] width 299 height 42
click at [581, 167] on link "Cancel" at bounding box center [589, 169] width 26 height 13
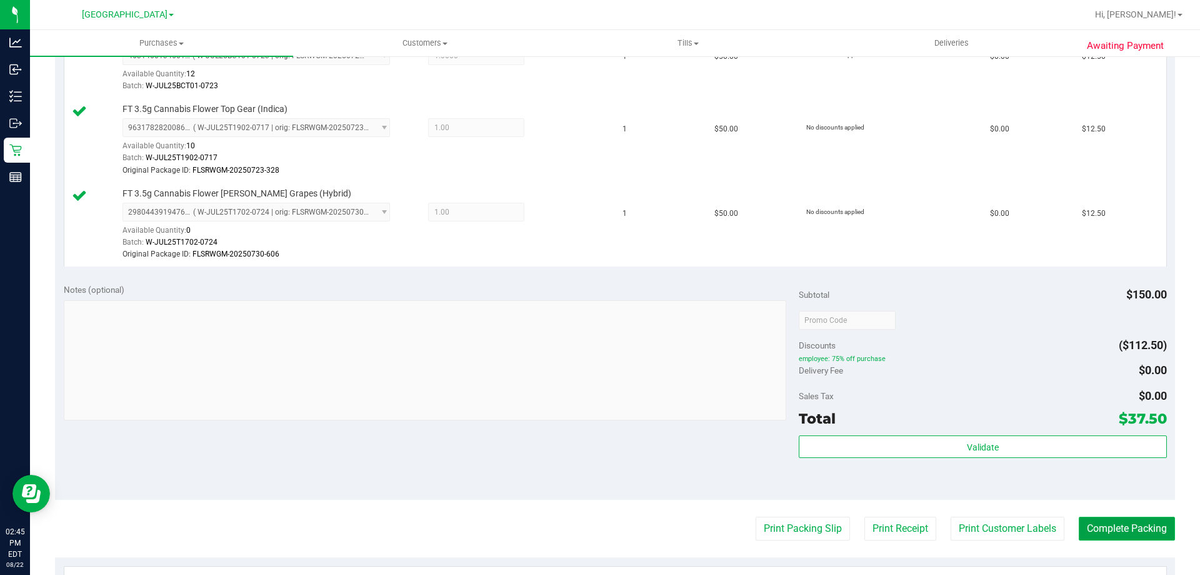
click at [1093, 523] on button "Complete Packing" at bounding box center [1127, 528] width 96 height 24
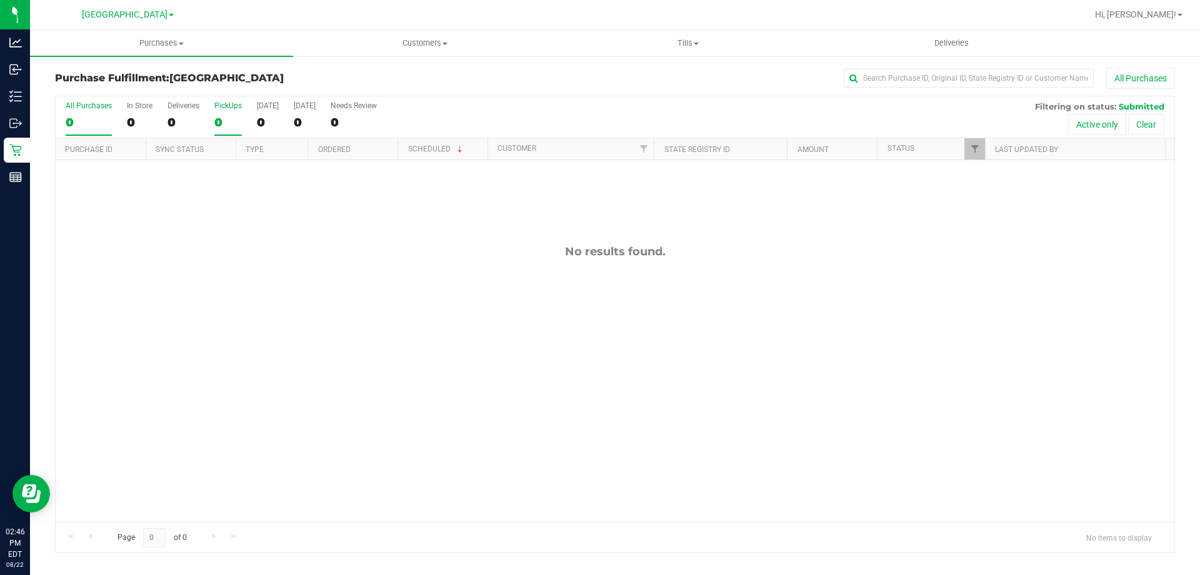
click at [222, 115] on div "0" at bounding box center [228, 122] width 28 height 14
click at [0, 0] on input "PickUps 0" at bounding box center [0, 0] width 0 height 0
click at [233, 120] on div "0" at bounding box center [228, 122] width 28 height 14
click at [0, 0] on input "PickUps 0" at bounding box center [0, 0] width 0 height 0
click at [215, 132] on div "All Purchases 0 In Store 0 Deliveries 0 PickUps 0 [DATE] 0 [DATE] 0 Needs Revie…" at bounding box center [615, 324] width 1120 height 457
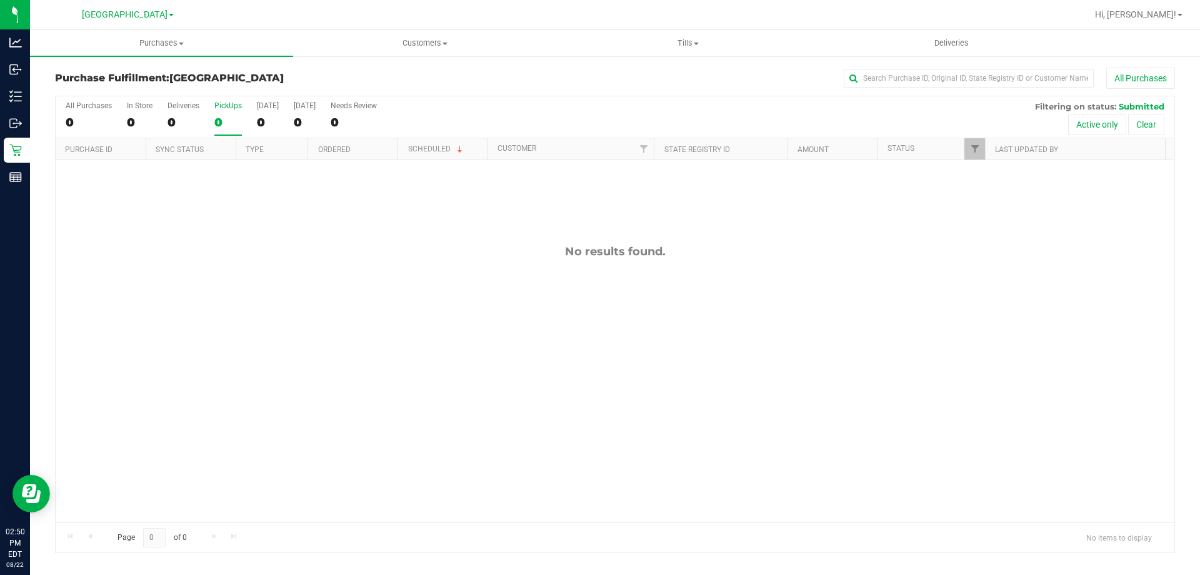
click at [242, 118] on div "All Purchases 0 In Store 0 Deliveries 0 PickUps 0 [DATE] 0 [DATE] 0 Needs Revie…" at bounding box center [615, 117] width 1119 height 42
click at [241, 116] on div "0" at bounding box center [228, 122] width 28 height 14
click at [0, 0] on input "PickUps 0" at bounding box center [0, 0] width 0 height 0
click at [218, 111] on label "PickUps 0" at bounding box center [228, 118] width 28 height 34
click at [0, 0] on input "PickUps 0" at bounding box center [0, 0] width 0 height 0
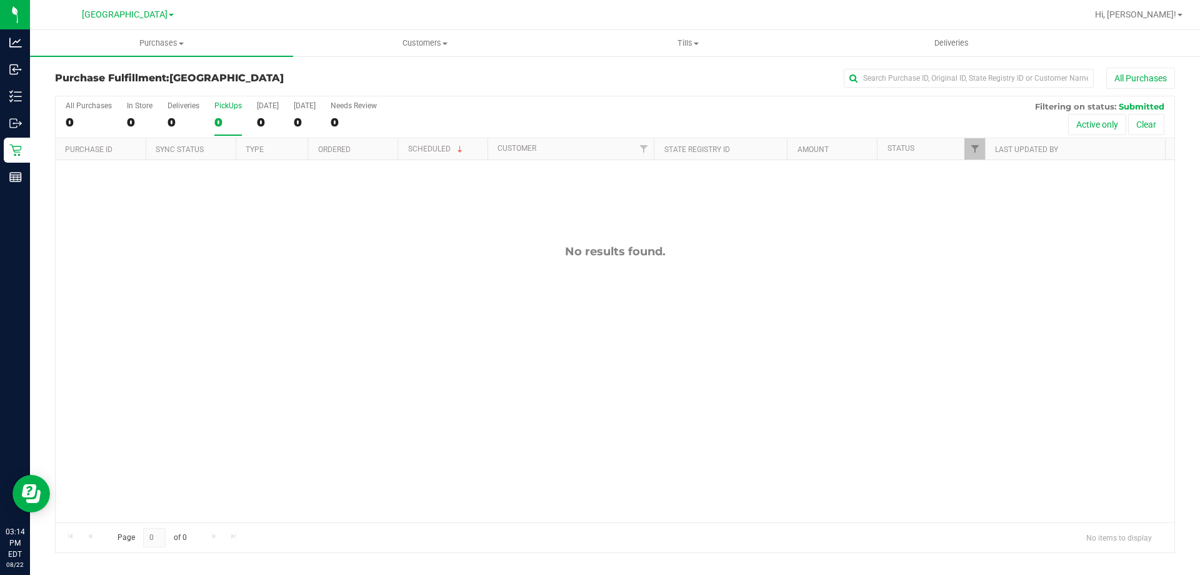
click at [231, 109] on div "PickUps" at bounding box center [228, 105] width 28 height 9
click at [0, 0] on input "PickUps 0" at bounding box center [0, 0] width 0 height 0
click at [225, 132] on label "PickUps 0" at bounding box center [228, 118] width 28 height 34
click at [0, 0] on input "PickUps 0" at bounding box center [0, 0] width 0 height 0
click at [239, 121] on div "0" at bounding box center [228, 122] width 28 height 14
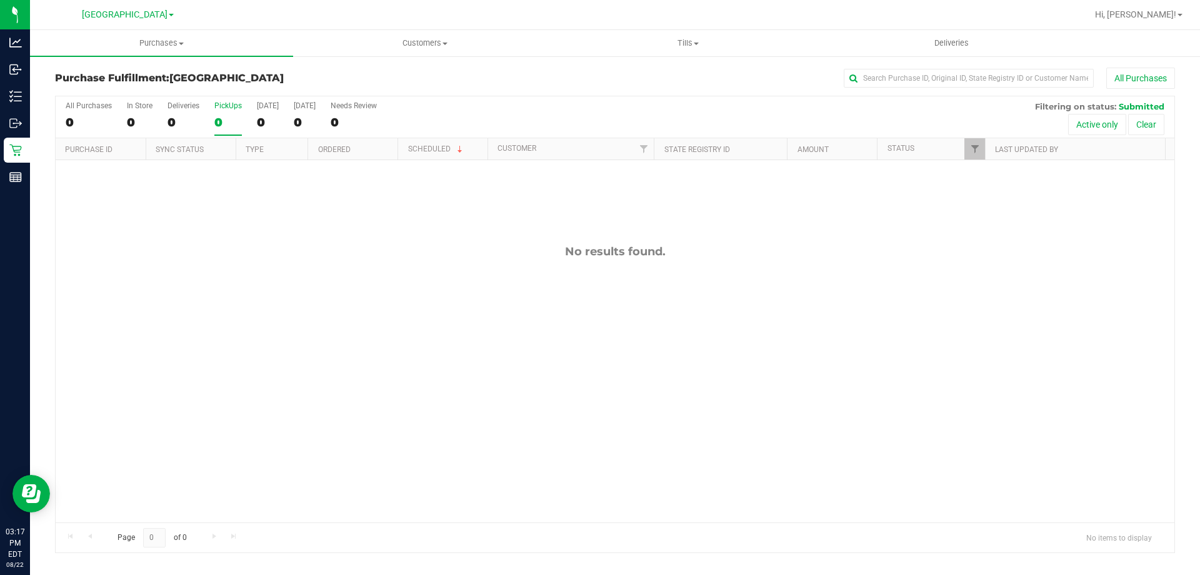
click at [0, 0] on input "PickUps 0" at bounding box center [0, 0] width 0 height 0
click at [224, 124] on div "0" at bounding box center [228, 122] width 28 height 14
click at [0, 0] on input "PickUps 0" at bounding box center [0, 0] width 0 height 0
click at [94, 173] on link "11829876" at bounding box center [101, 170] width 35 height 9
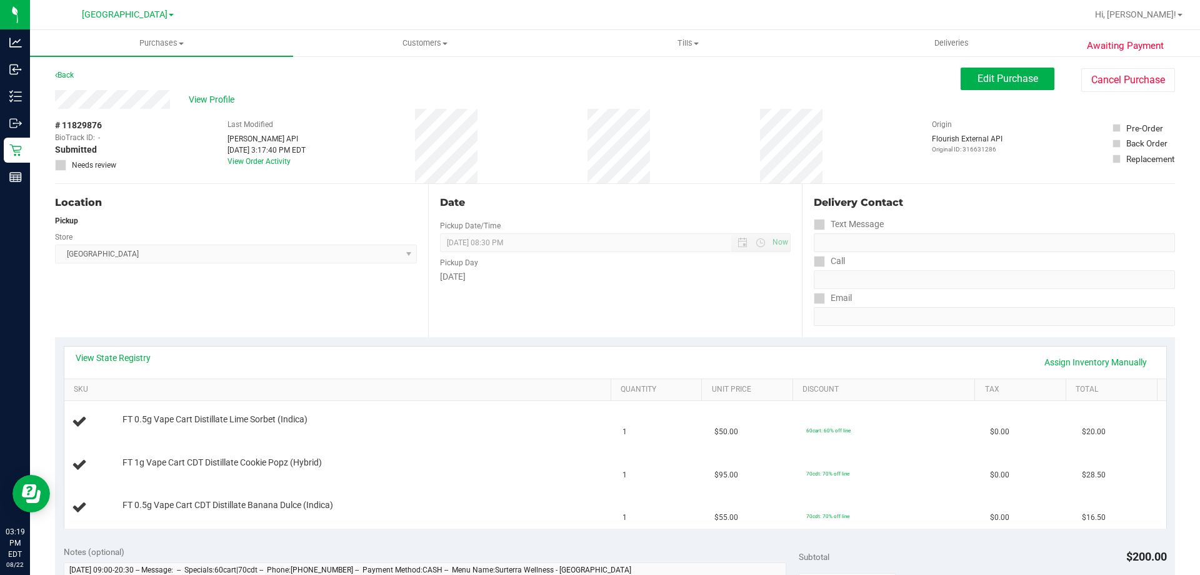
scroll to position [63, 0]
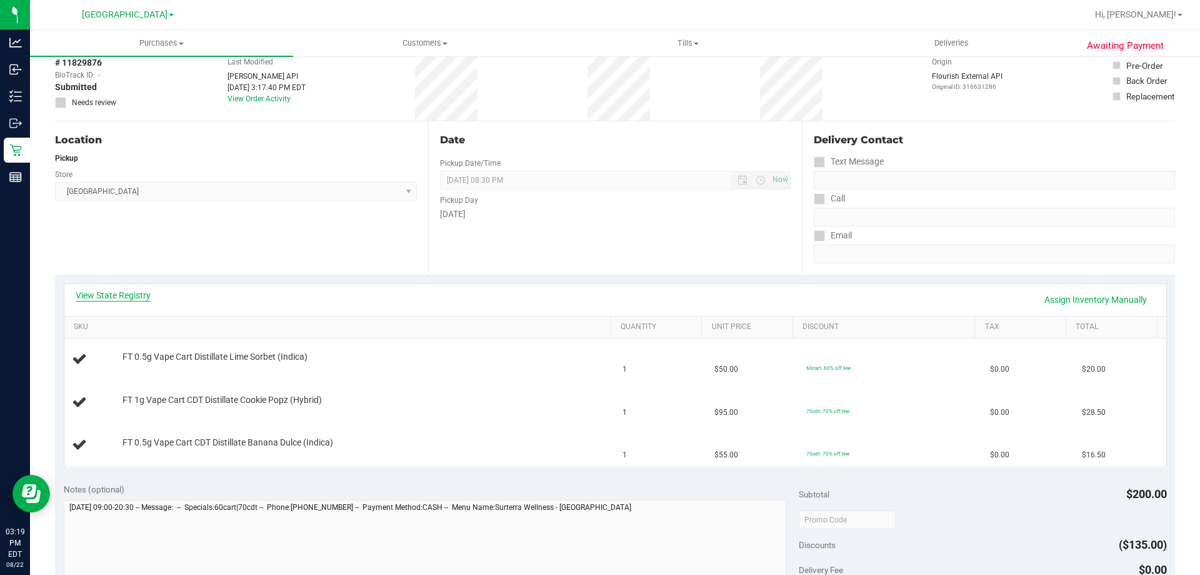
click at [115, 296] on link "View State Registry" at bounding box center [113, 295] width 75 height 13
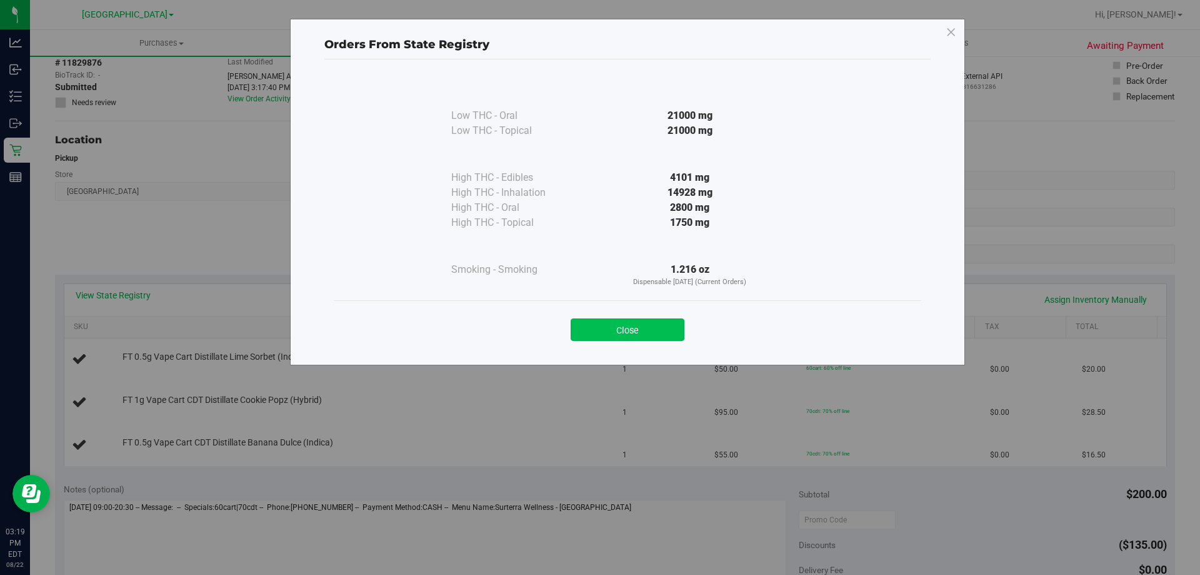
click at [640, 326] on button "Close" at bounding box center [628, 329] width 114 height 23
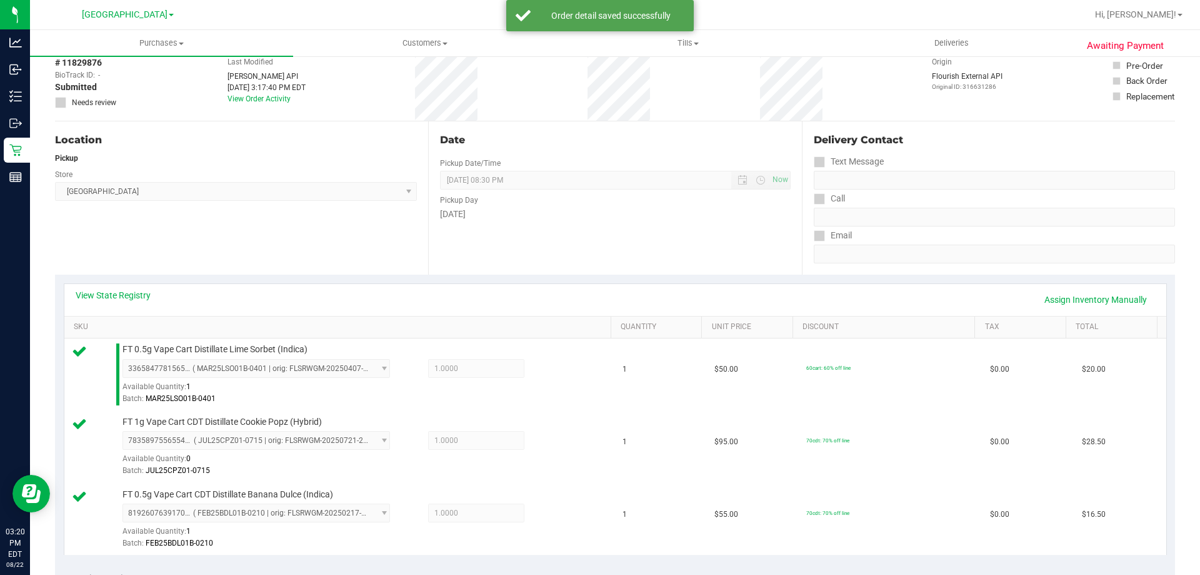
scroll to position [375, 0]
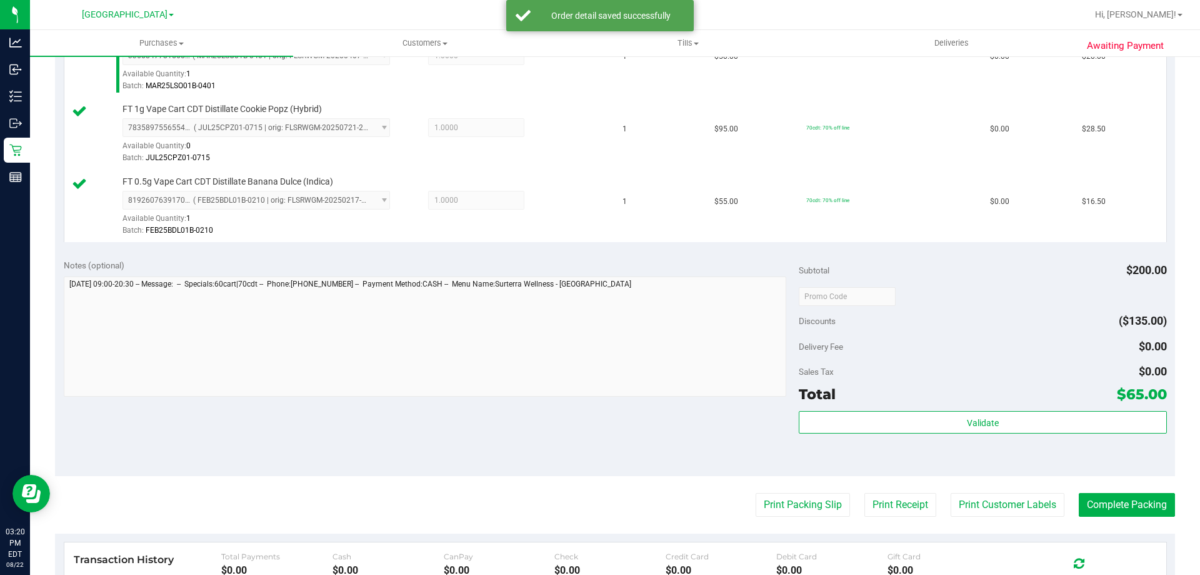
click at [838, 410] on div "Subtotal $200.00 Discounts ($135.00) Delivery Fee $0.00 Sales Tax $0.00 Total $…" at bounding box center [983, 363] width 368 height 208
click at [852, 434] on div "Validate" at bounding box center [983, 423] width 368 height 24
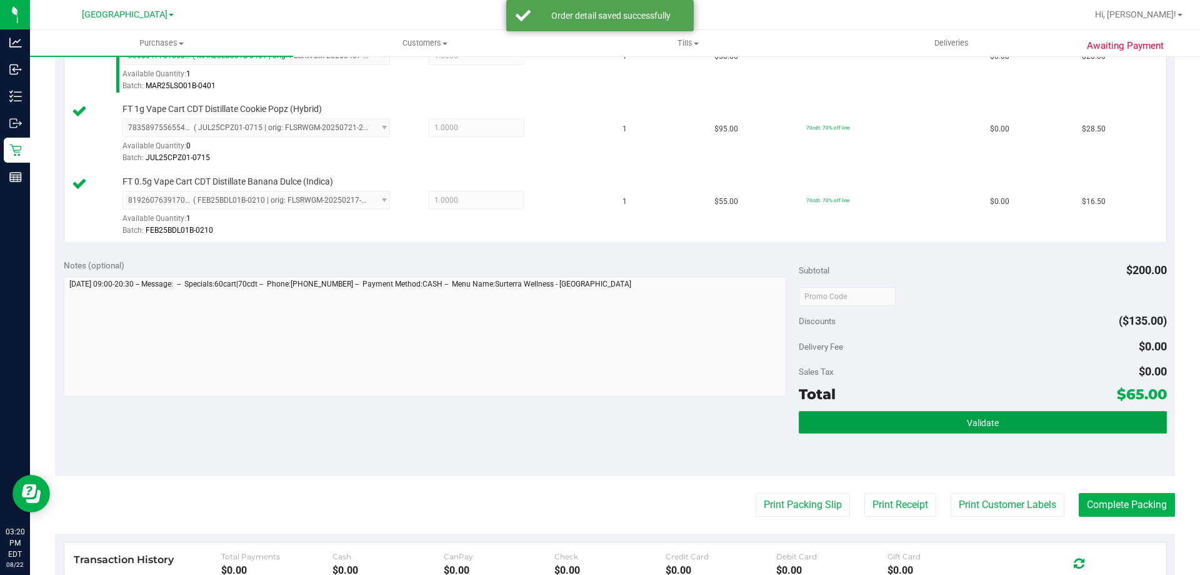
click at [854, 421] on button "Validate" at bounding box center [983, 422] width 368 height 23
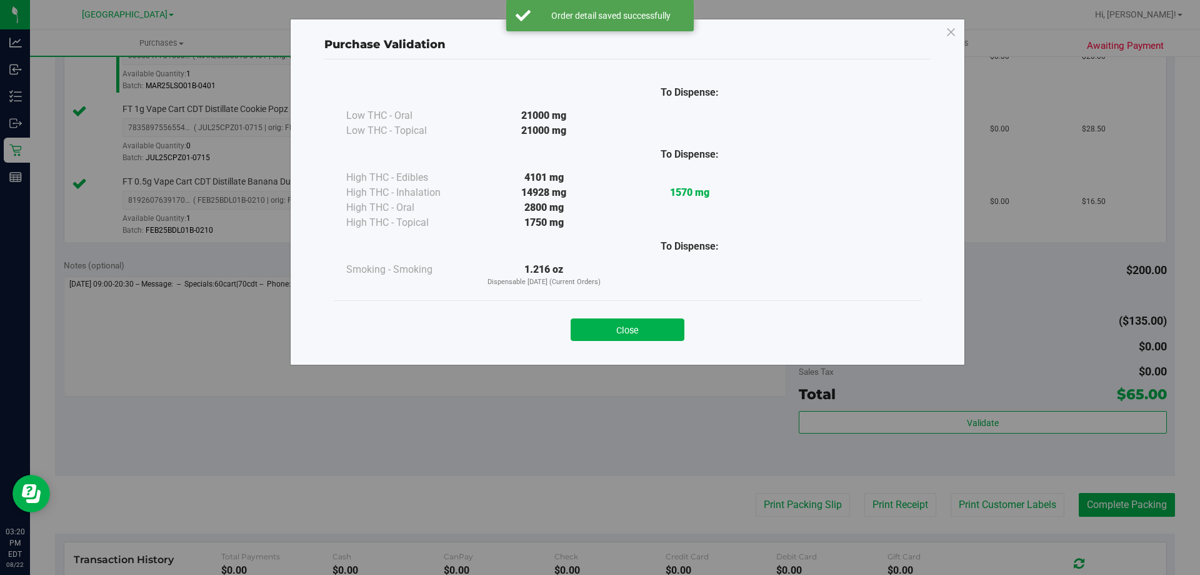
click at [636, 324] on button "Close" at bounding box center [628, 329] width 114 height 23
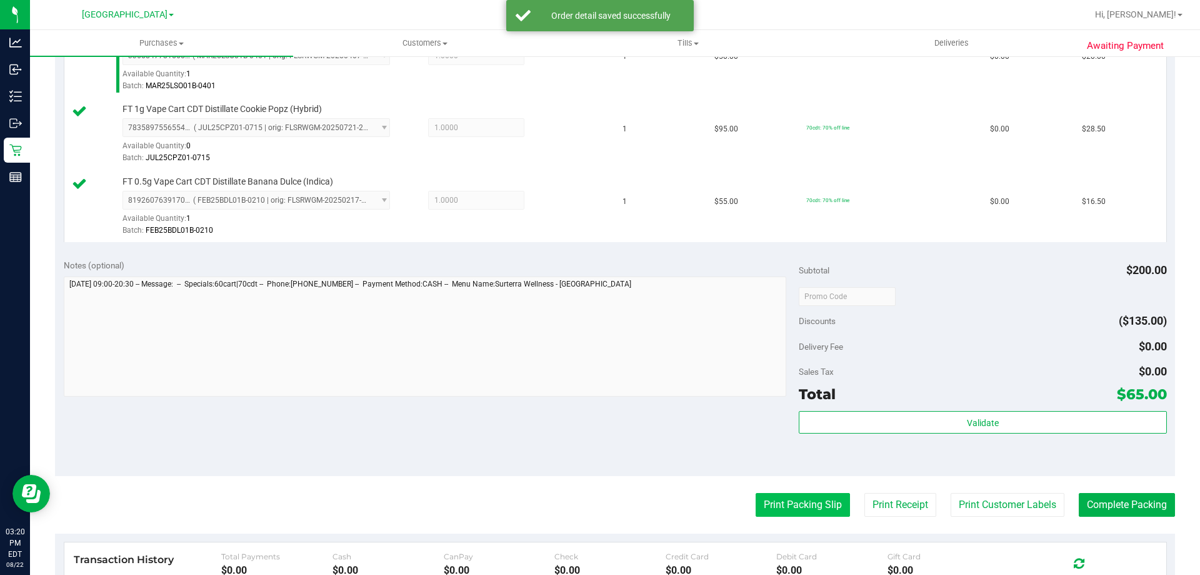
click at [815, 498] on button "Print Packing Slip" at bounding box center [803, 505] width 94 height 24
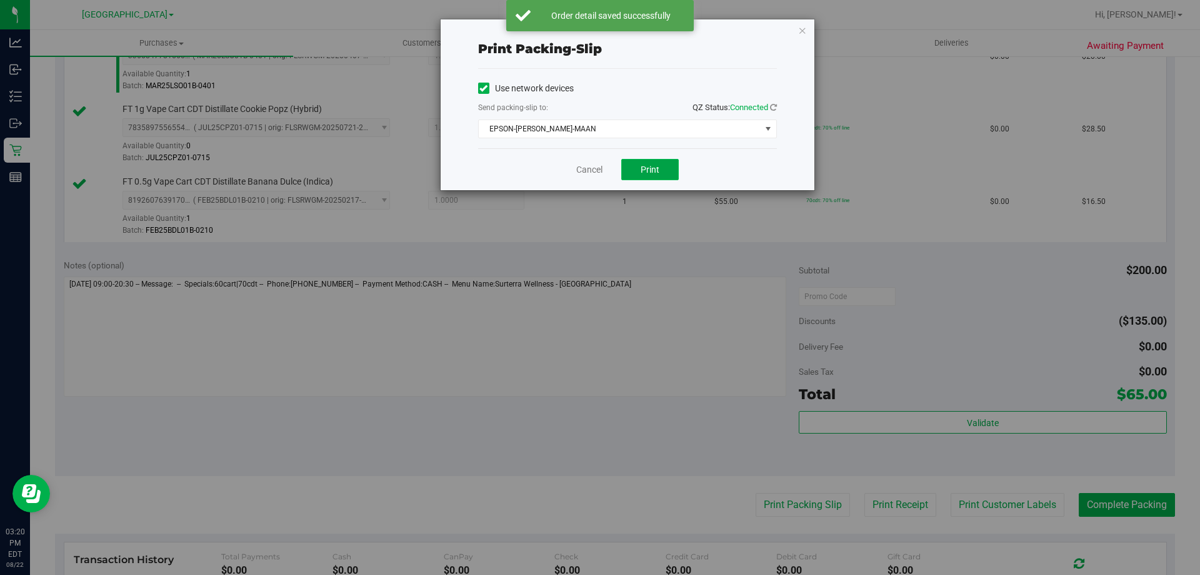
click at [663, 167] on button "Print" at bounding box center [650, 169] width 58 height 21
click at [591, 164] on link "Cancel" at bounding box center [589, 169] width 26 height 13
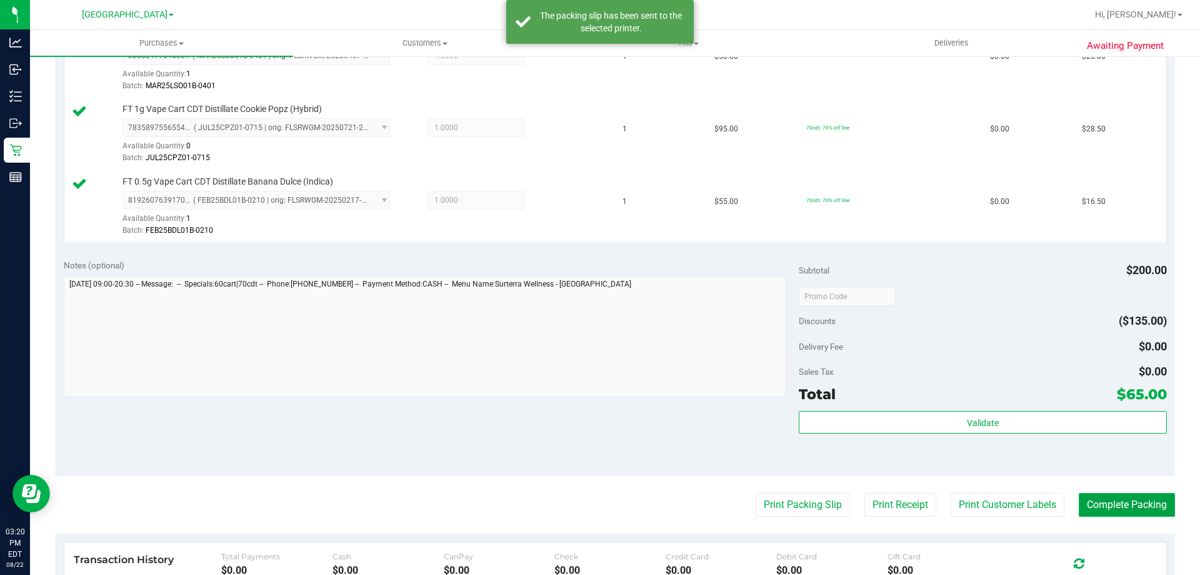
click at [1137, 513] on button "Complete Packing" at bounding box center [1127, 505] width 96 height 24
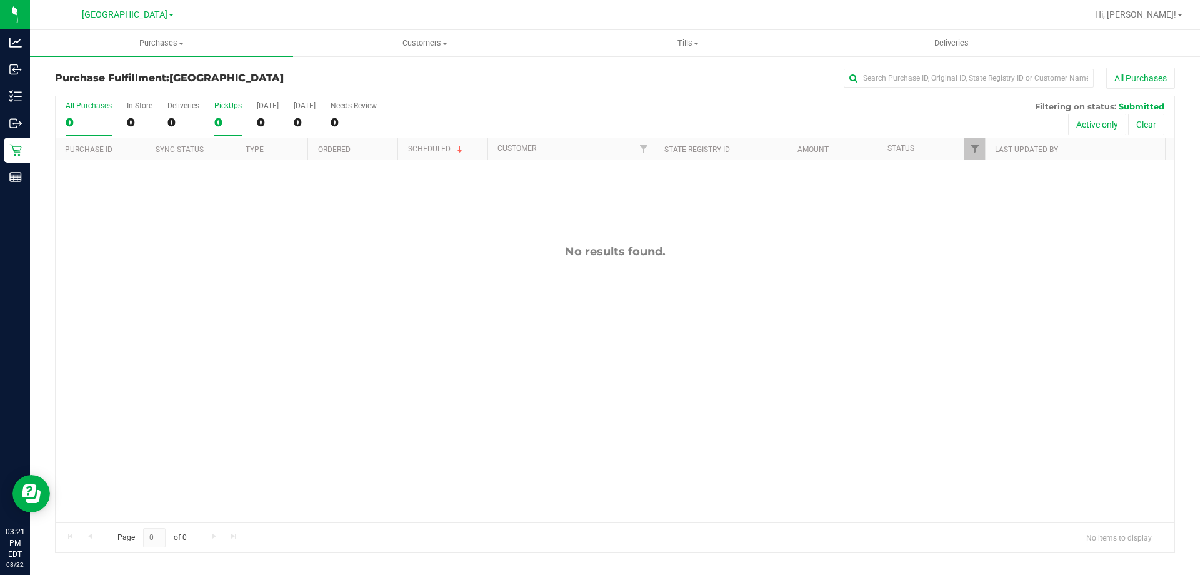
click at [231, 127] on div "0" at bounding box center [228, 122] width 28 height 14
click at [0, 0] on input "PickUps 0" at bounding box center [0, 0] width 0 height 0
click at [229, 116] on div "0" at bounding box center [228, 122] width 28 height 14
click at [0, 0] on input "PickUps 0" at bounding box center [0, 0] width 0 height 0
click at [221, 123] on div "0" at bounding box center [228, 122] width 28 height 14
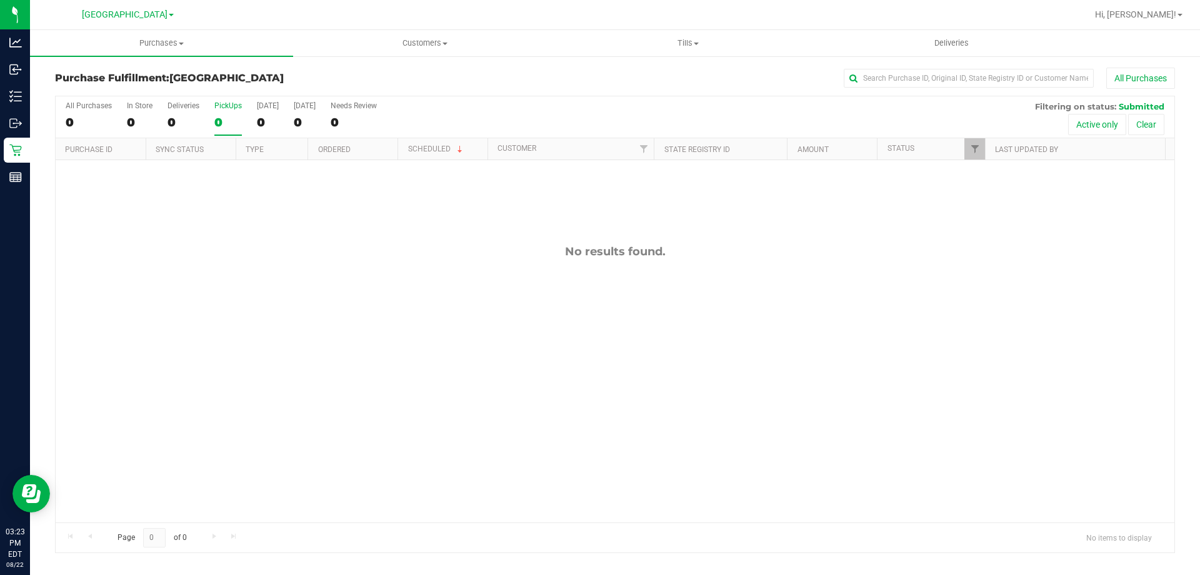
click at [0, 0] on input "PickUps 0" at bounding box center [0, 0] width 0 height 0
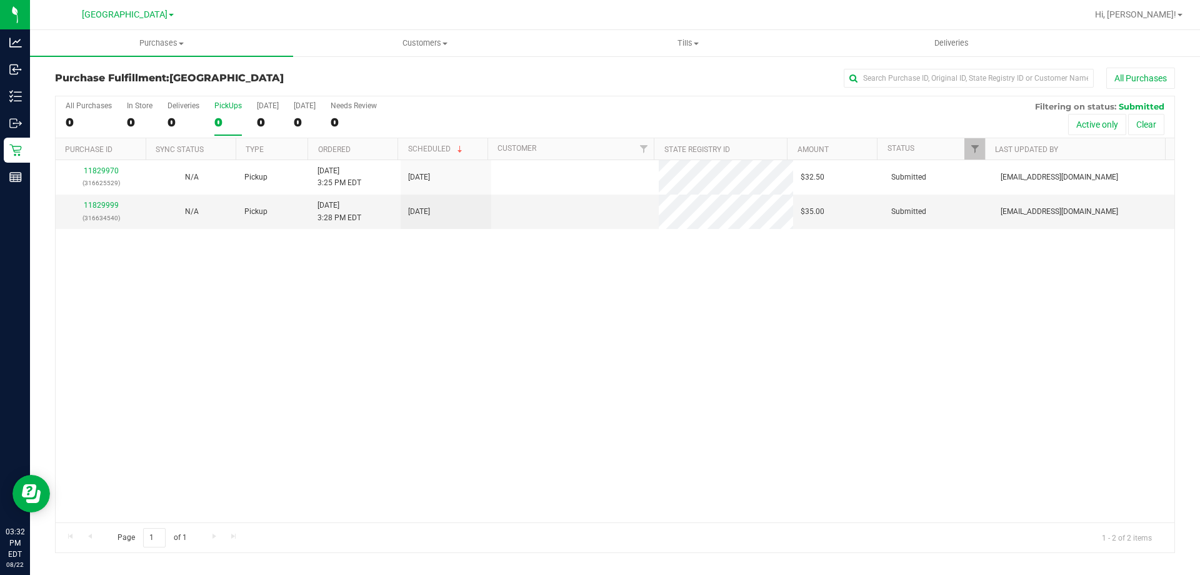
click at [238, 111] on label "PickUps 0" at bounding box center [228, 118] width 28 height 34
click at [0, 0] on input "PickUps 0" at bounding box center [0, 0] width 0 height 0
click at [221, 116] on div "2" at bounding box center [228, 122] width 28 height 14
click at [0, 0] on input "PickUps 2" at bounding box center [0, 0] width 0 height 0
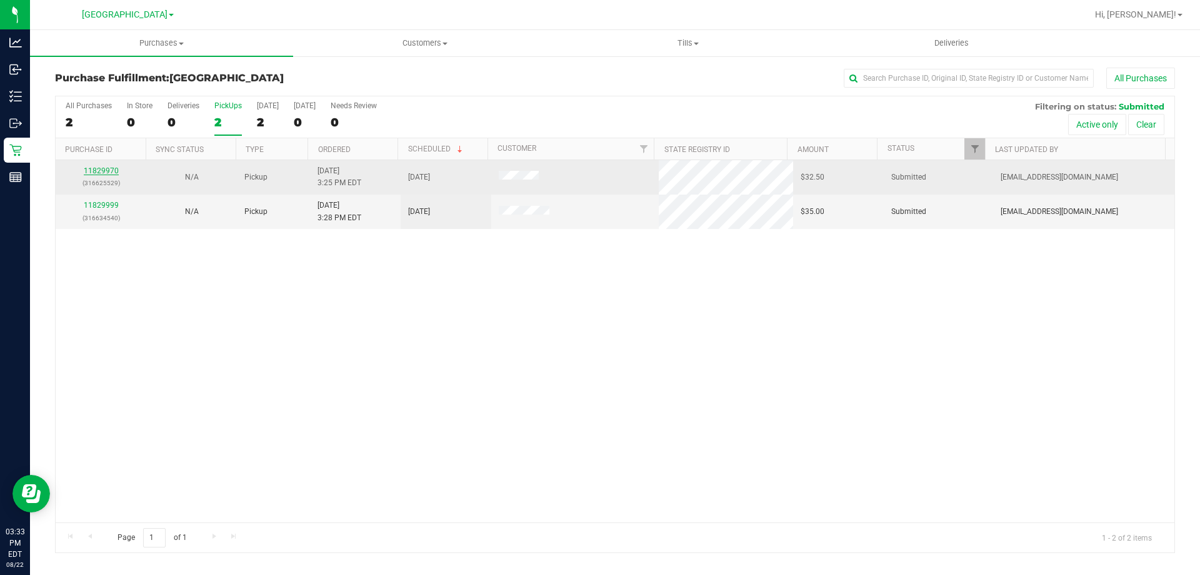
click at [113, 171] on link "11829970" at bounding box center [101, 170] width 35 height 9
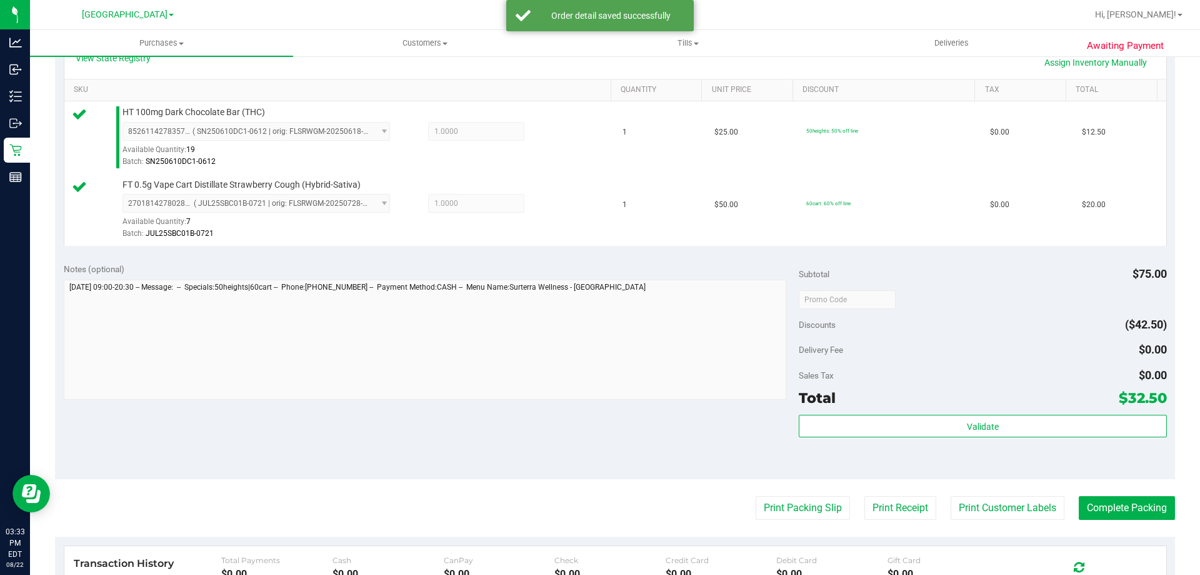
scroll to position [438, 0]
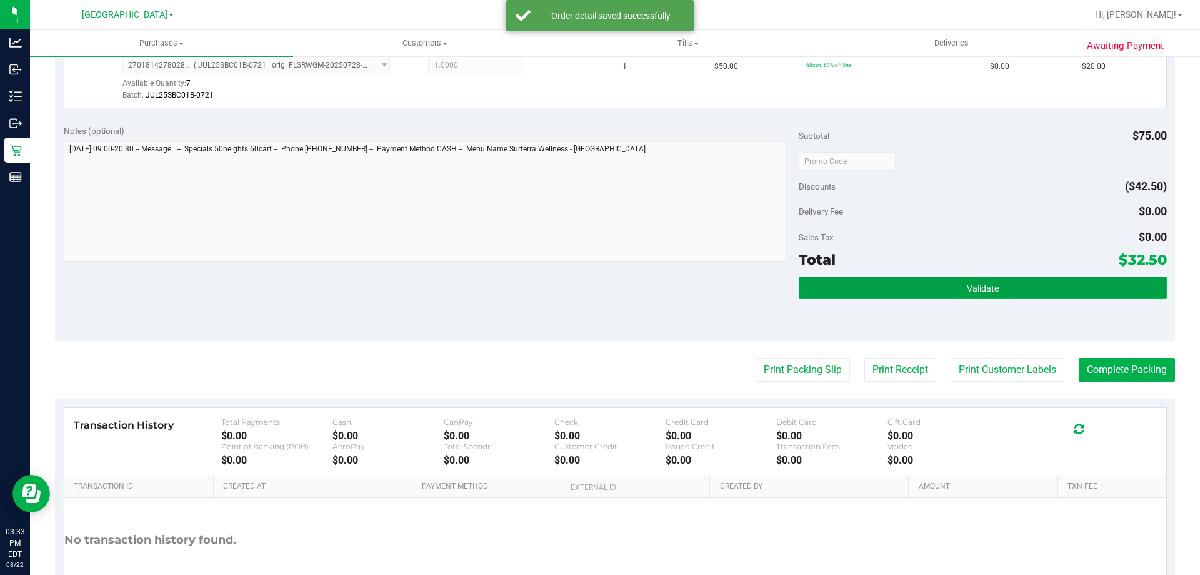
click at [858, 289] on button "Validate" at bounding box center [983, 287] width 368 height 23
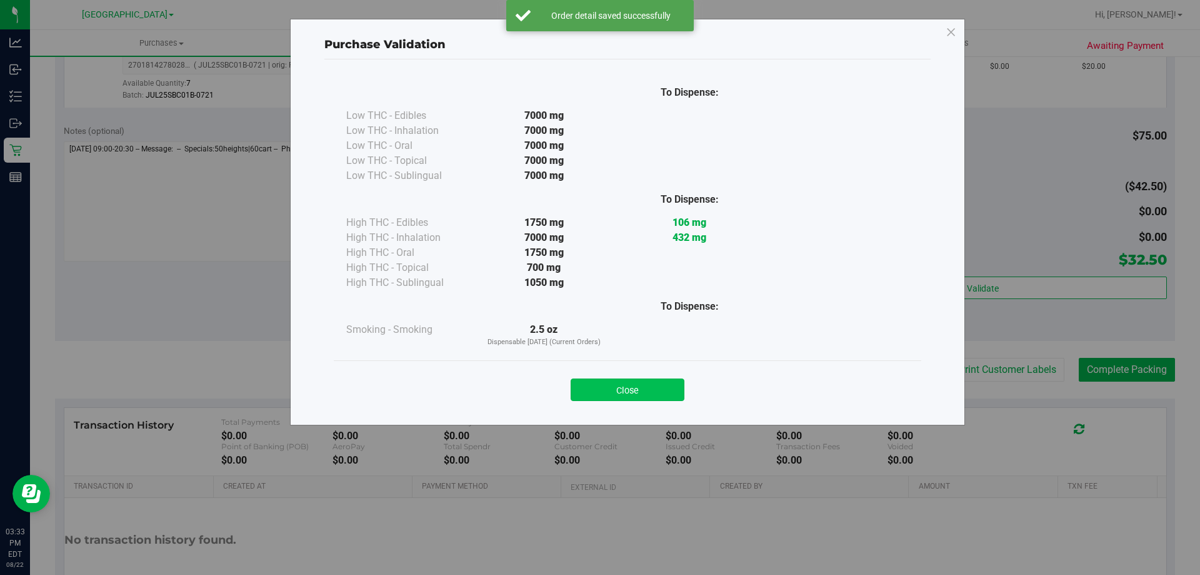
click at [624, 393] on button "Close" at bounding box center [628, 389] width 114 height 23
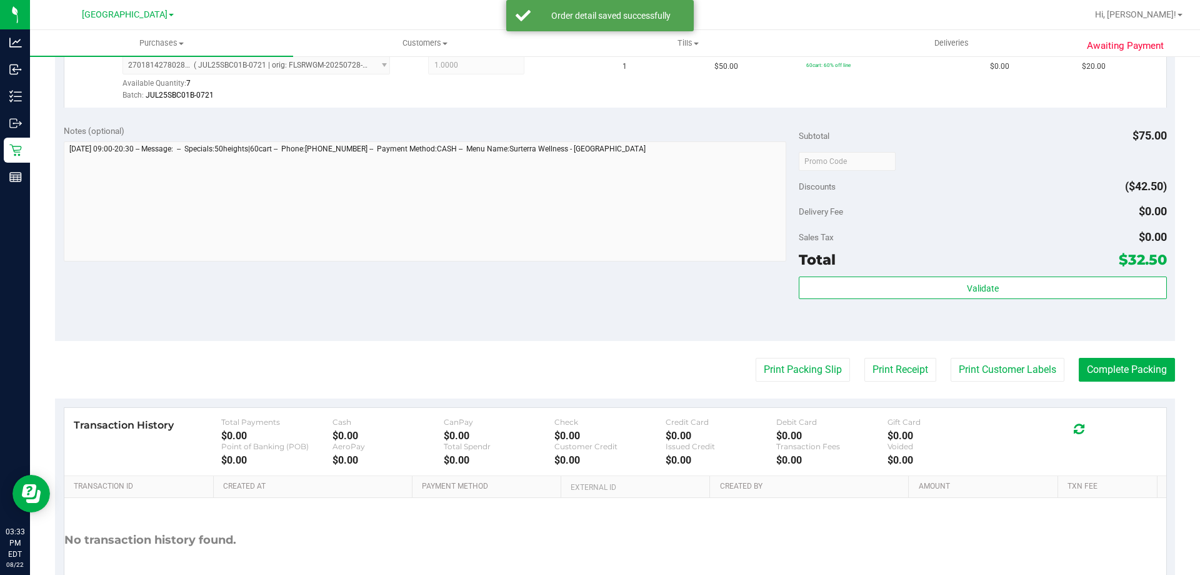
click at [850, 353] on purchase-details "Back Edit Purchase Cancel Purchase View Profile # 11829970 BioTrack ID: - Submi…" at bounding box center [615, 131] width 1120 height 1002
click at [813, 363] on button "Print Packing Slip" at bounding box center [803, 370] width 94 height 24
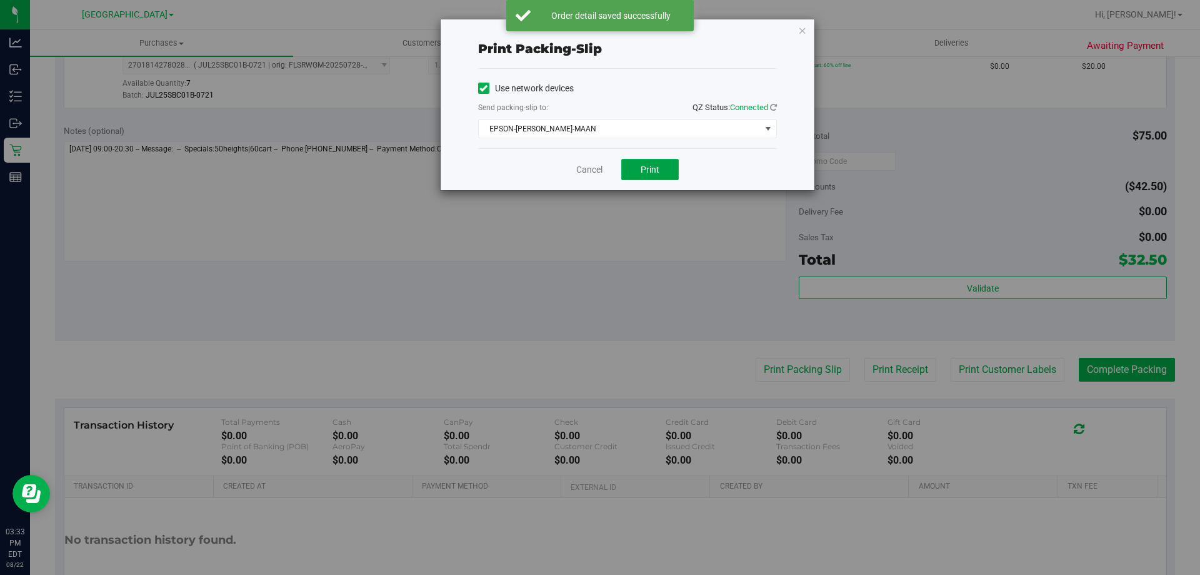
click at [647, 167] on span "Print" at bounding box center [650, 169] width 19 height 10
click at [590, 165] on link "Cancel" at bounding box center [589, 169] width 26 height 13
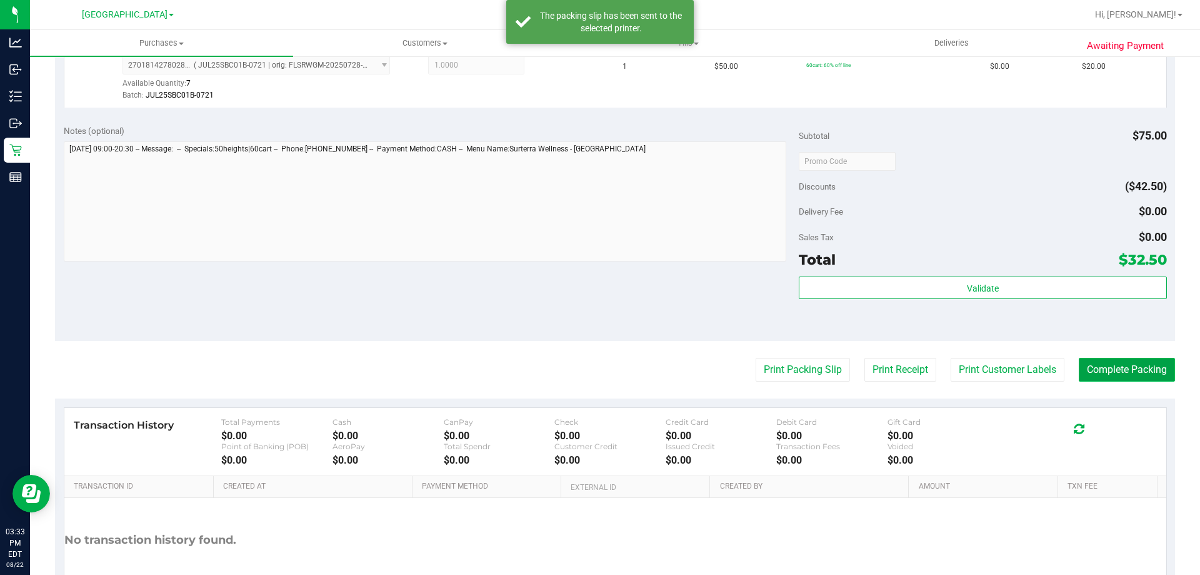
click at [1082, 359] on button "Complete Packing" at bounding box center [1127, 370] width 96 height 24
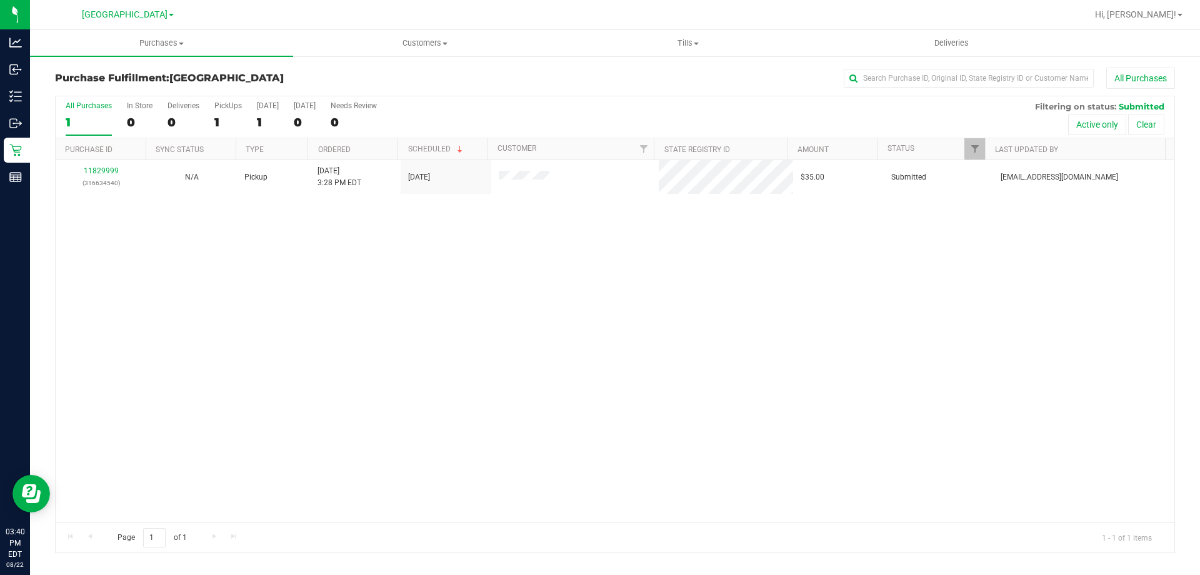
click at [211, 122] on div "All Purchases 1 In Store 0 Deliveries 0 PickUps 1 [DATE] 1 [DATE] 0 Needs Revie…" at bounding box center [615, 117] width 1119 height 42
click at [237, 124] on div "1" at bounding box center [228, 122] width 28 height 14
click at [0, 0] on input "PickUps 1" at bounding box center [0, 0] width 0 height 0
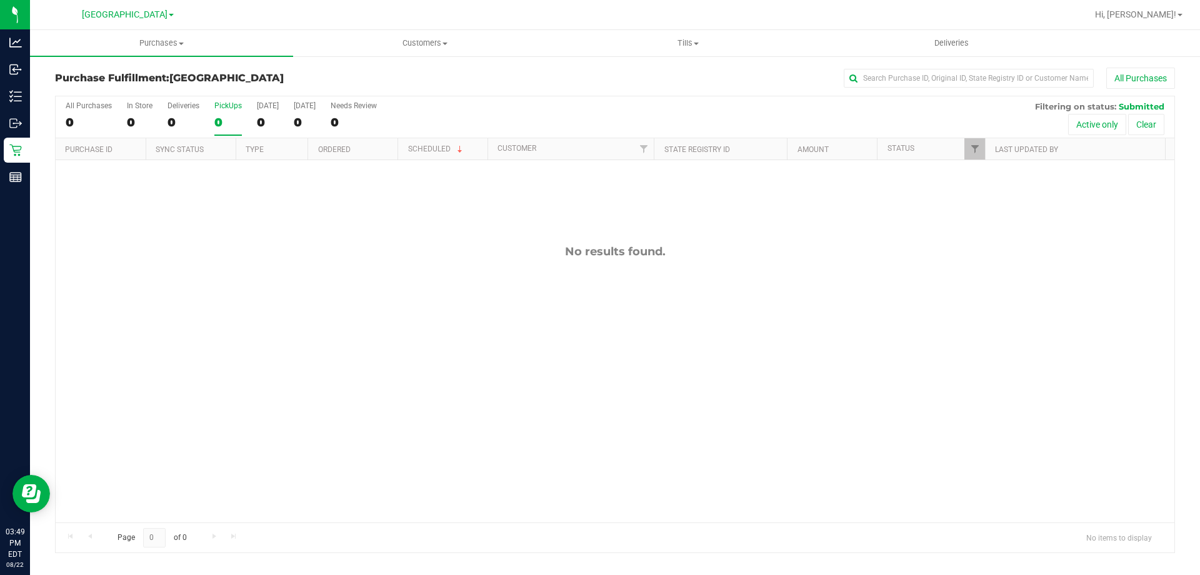
click at [235, 126] on div "0" at bounding box center [228, 122] width 28 height 14
click at [0, 0] on input "PickUps 0" at bounding box center [0, 0] width 0 height 0
click at [221, 113] on label "PickUps 0" at bounding box center [228, 118] width 28 height 34
click at [0, 0] on input "PickUps 0" at bounding box center [0, 0] width 0 height 0
click at [228, 123] on div "0" at bounding box center [228, 122] width 28 height 14
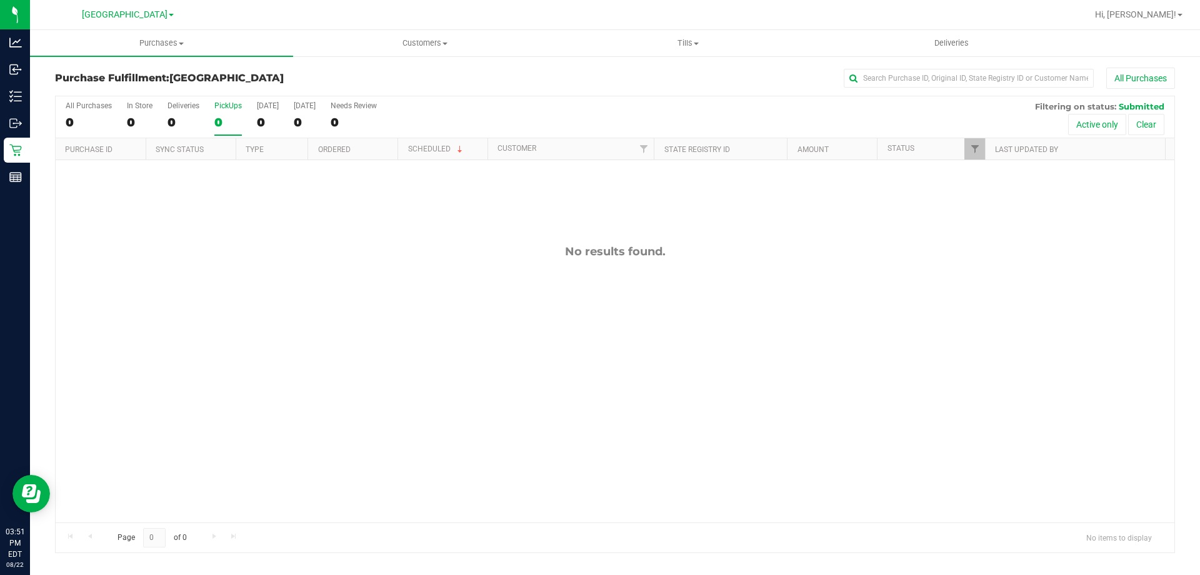
click at [0, 0] on input "PickUps 0" at bounding box center [0, 0] width 0 height 0
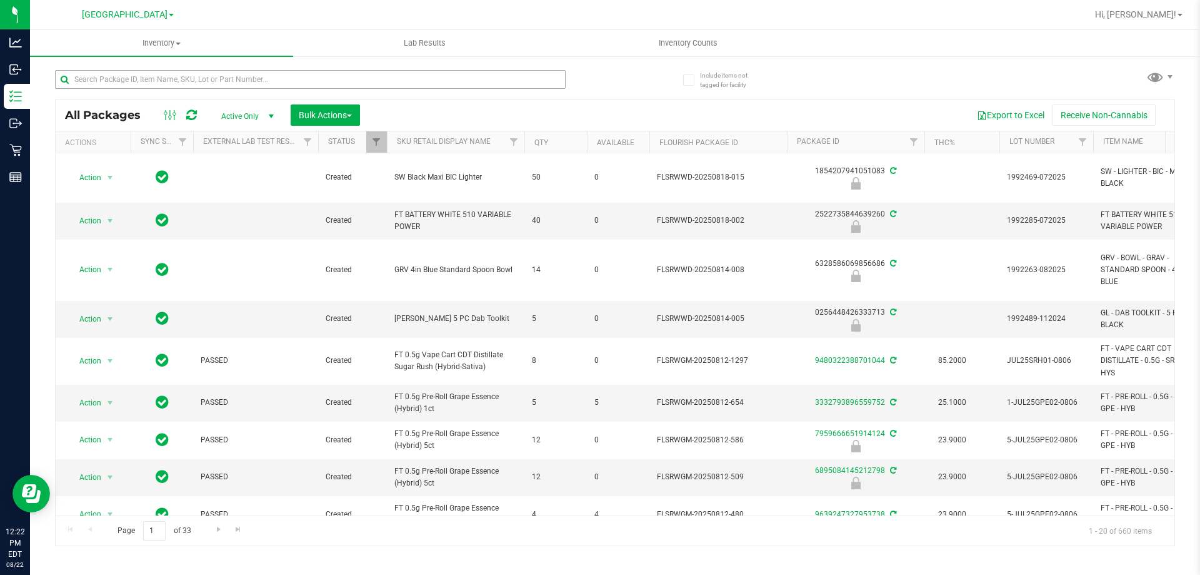
click at [236, 75] on input "text" at bounding box center [310, 79] width 511 height 19
type input "4000123100952927"
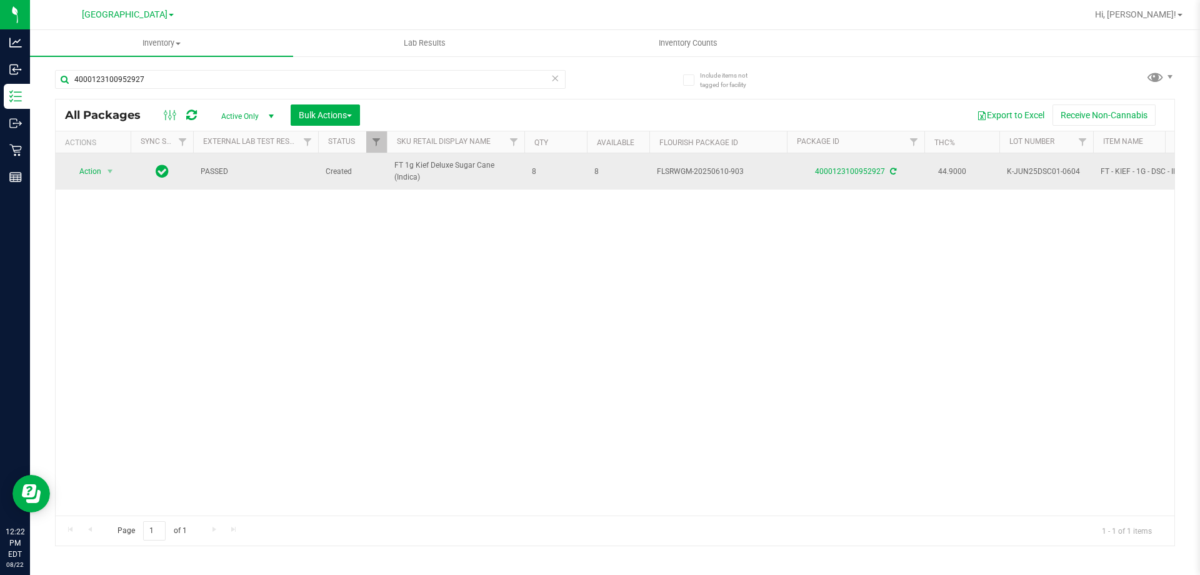
click at [103, 174] on span "select" at bounding box center [111, 172] width 16 height 18
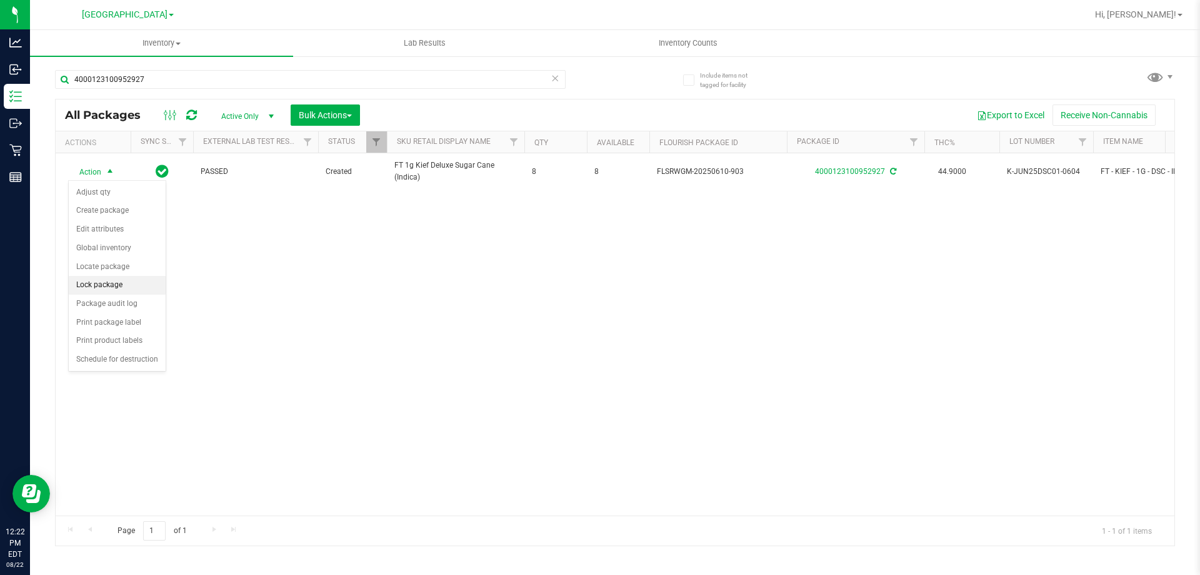
click at [121, 287] on li "Lock package" at bounding box center [117, 285] width 97 height 19
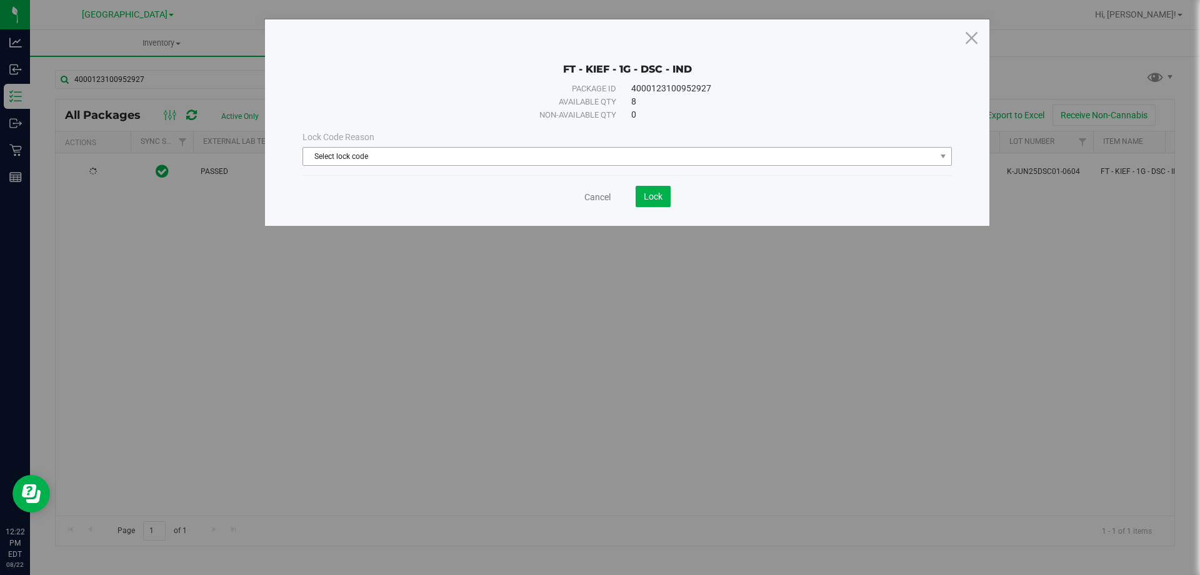
click at [462, 165] on span "Select lock code" at bounding box center [628, 156] width 650 height 19
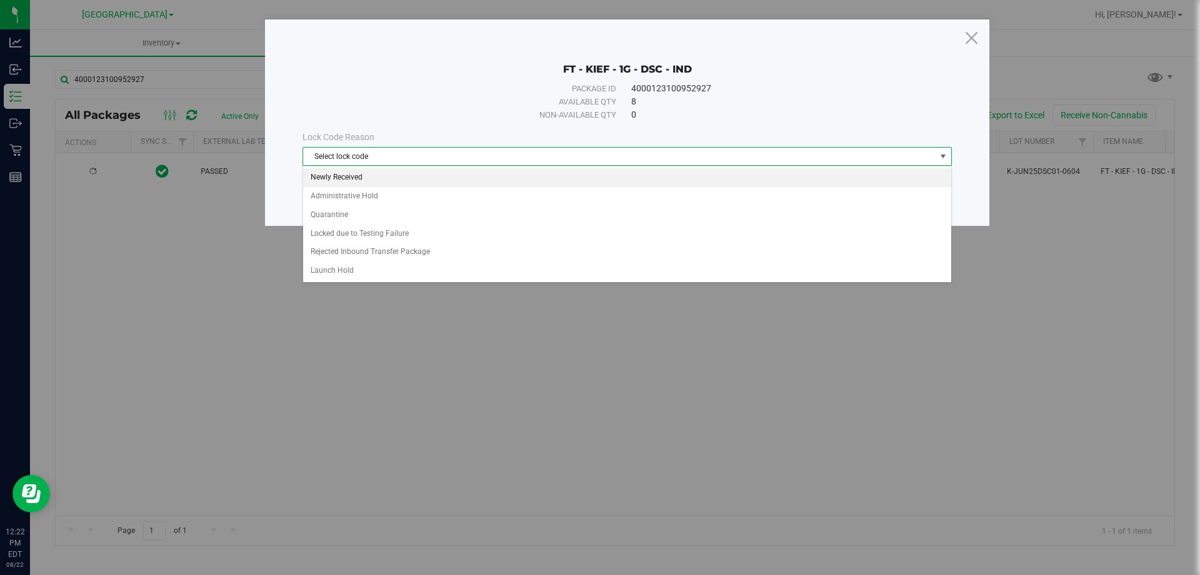
click at [431, 181] on li "Newly Received" at bounding box center [627, 177] width 648 height 19
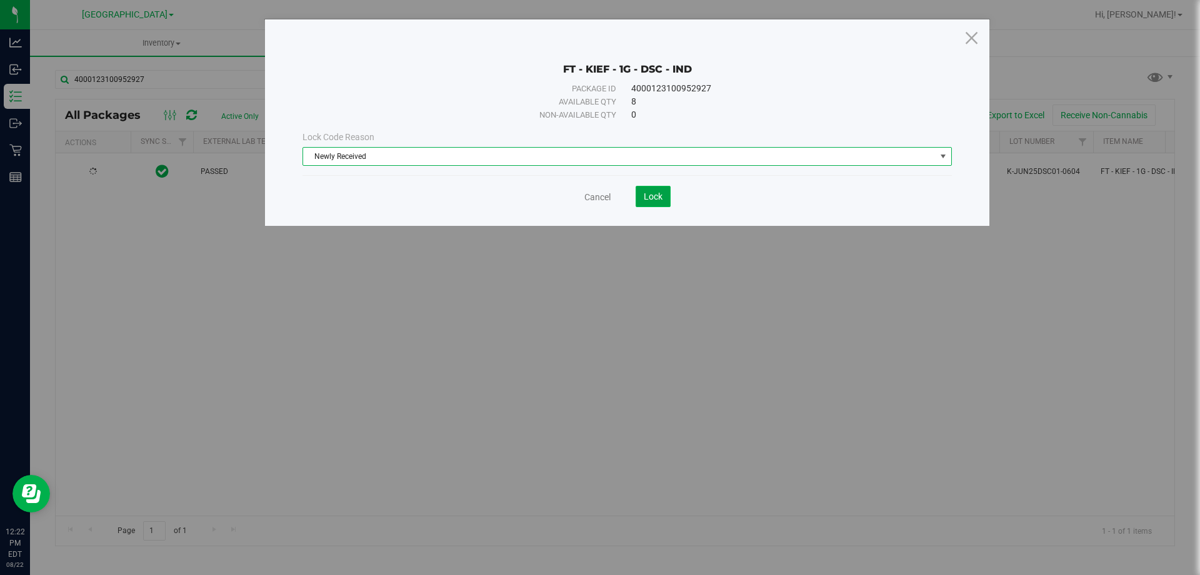
click at [666, 191] on button "Lock" at bounding box center [653, 196] width 35 height 21
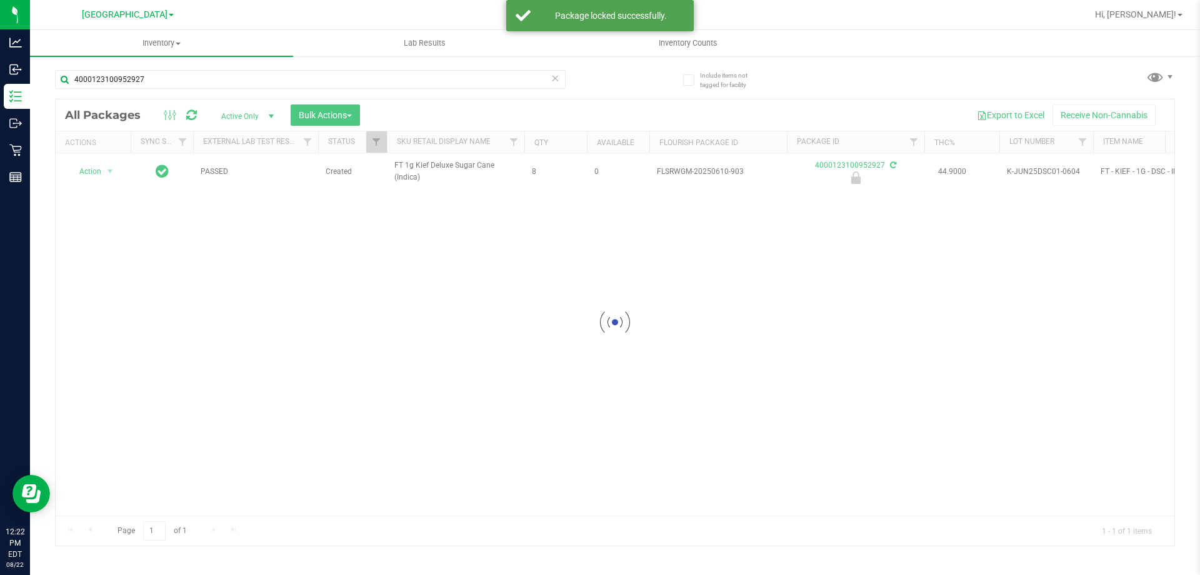
click at [436, 161] on div at bounding box center [615, 322] width 1119 height 446
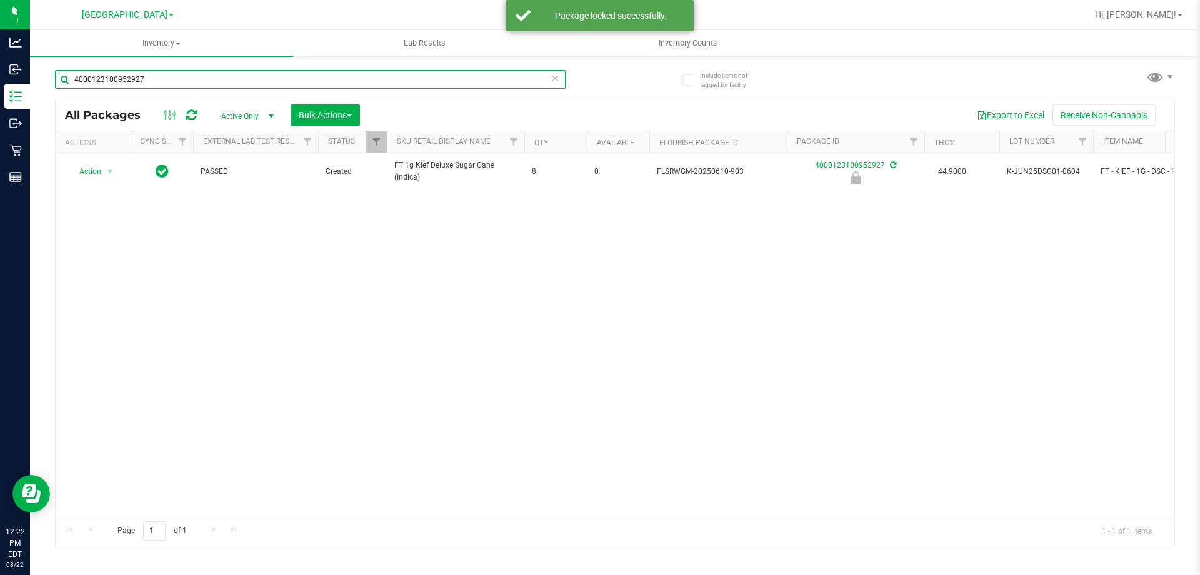
click at [381, 73] on input "4000123100952927" at bounding box center [310, 79] width 511 height 19
paste input "FT 1g Kief Deluxe Sugar Cane (Indica)"
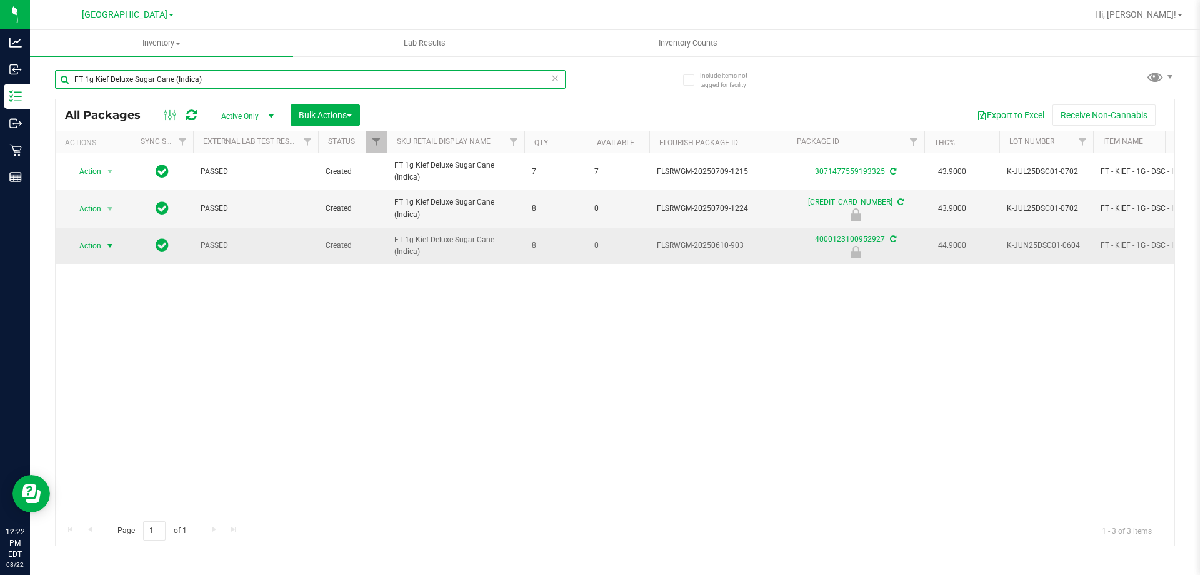
type input "FT 1g Kief Deluxe Sugar Cane (Indica)"
click at [97, 246] on span "Action" at bounding box center [85, 246] width 34 height 18
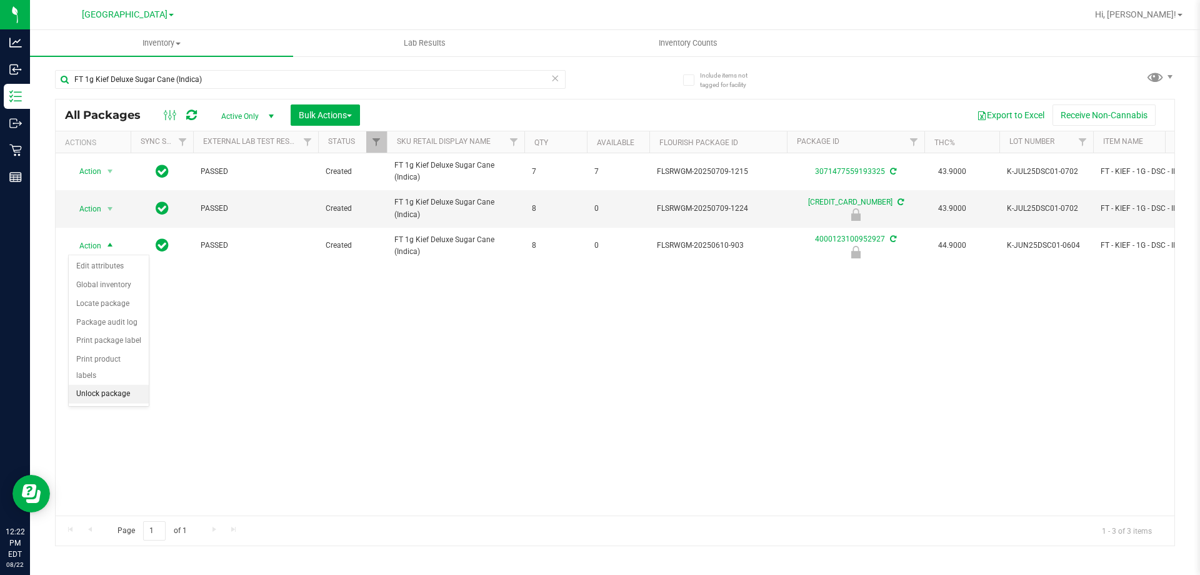
click at [124, 385] on li "Unlock package" at bounding box center [109, 394] width 80 height 19
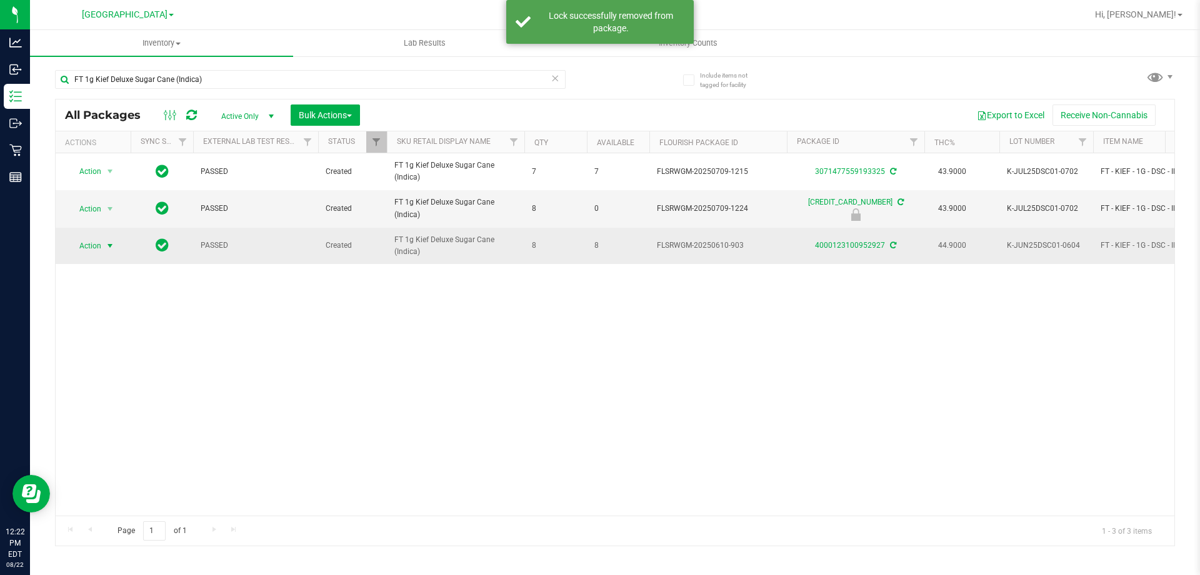
click at [92, 244] on span "Action" at bounding box center [85, 246] width 34 height 18
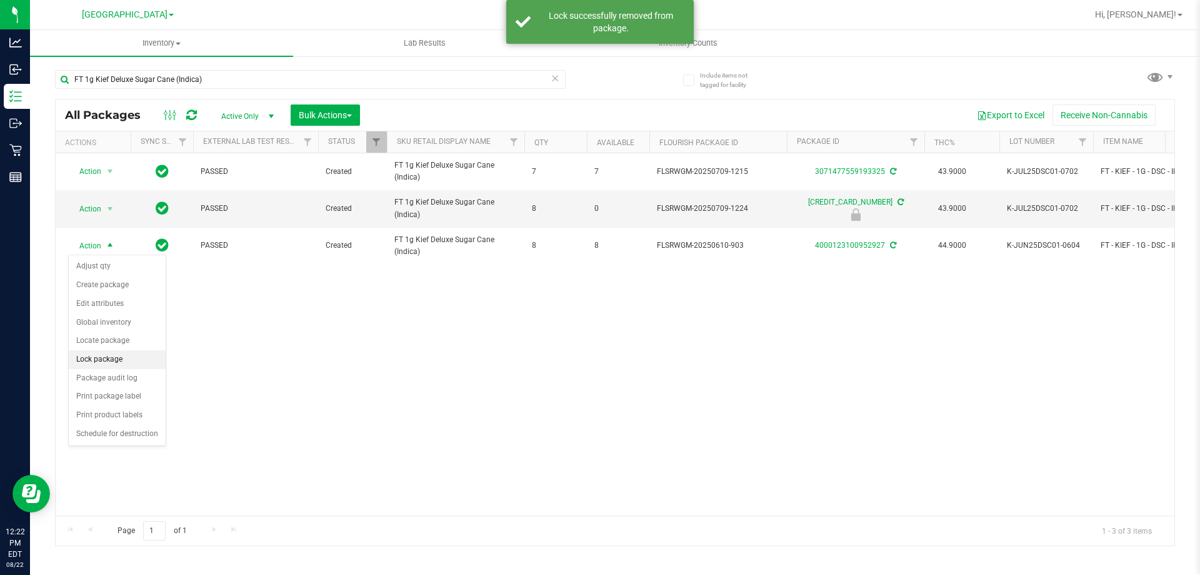
click at [134, 363] on li "Lock package" at bounding box center [117, 359] width 97 height 19
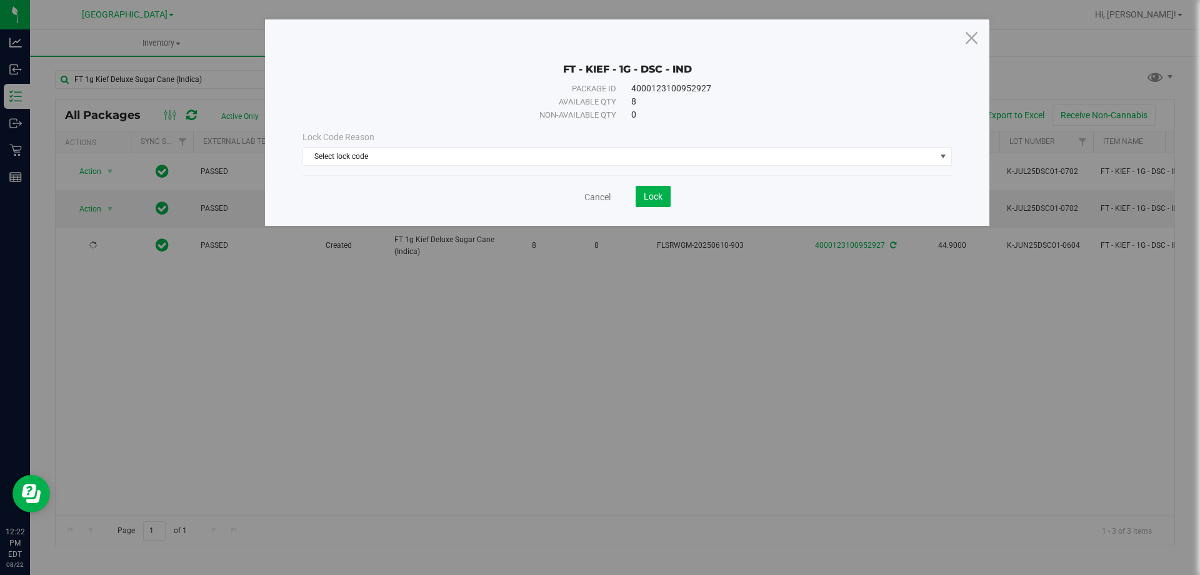
click at [366, 142] on span "Lock Code Reason" at bounding box center [339, 137] width 72 height 10
click at [366, 146] on div "Lock Code Reason Select lock code Select lock code Newly Received Administrativ…" at bounding box center [627, 148] width 668 height 35
click at [390, 151] on span "Select lock code" at bounding box center [619, 157] width 633 height 18
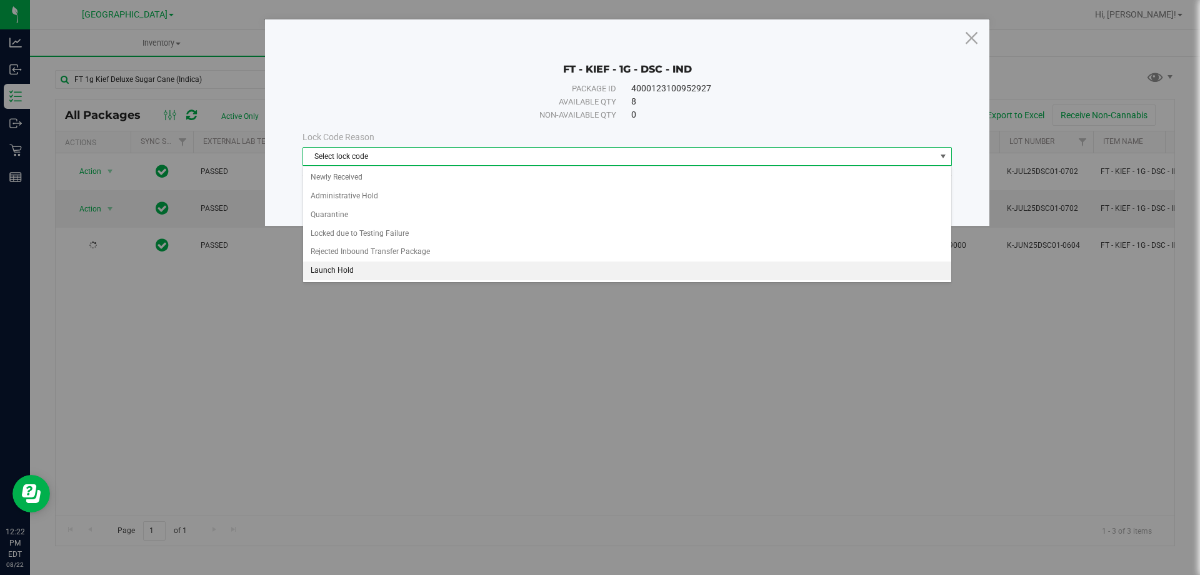
click at [393, 265] on li "Launch Hold" at bounding box center [627, 270] width 648 height 19
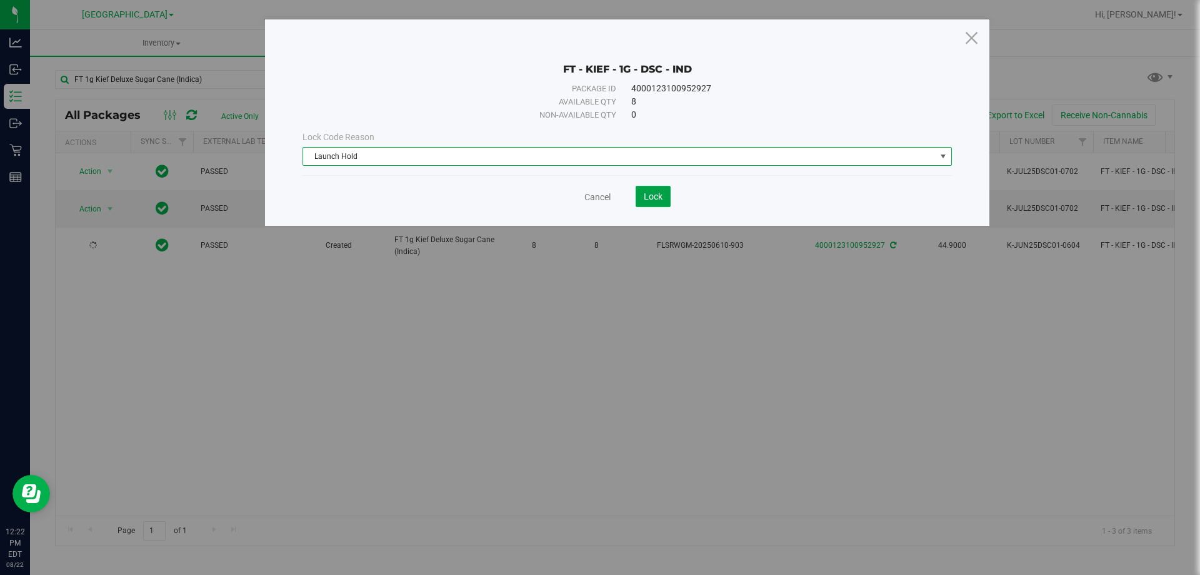
click at [658, 195] on span "Lock" at bounding box center [653, 196] width 19 height 10
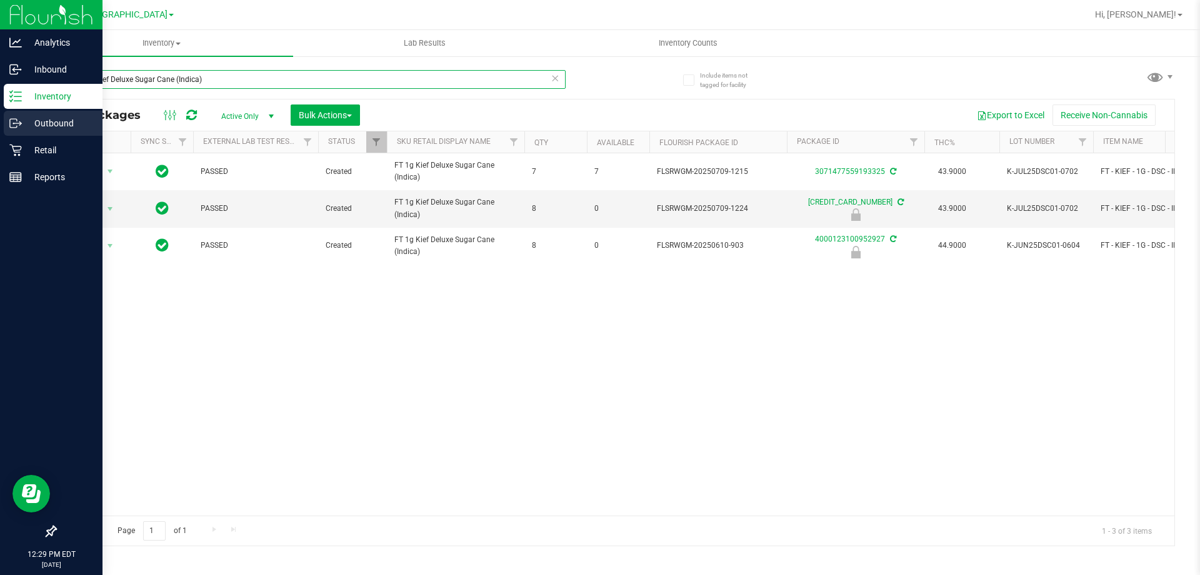
drag, startPoint x: 253, startPoint y: 84, endPoint x: 0, endPoint y: 120, distance: 255.1
click at [0, 117] on div "Analytics Inbound Inventory Outbound Retail Reports 12:29 PM EDT 08/22/2025 08/…" at bounding box center [600, 287] width 1200 height 575
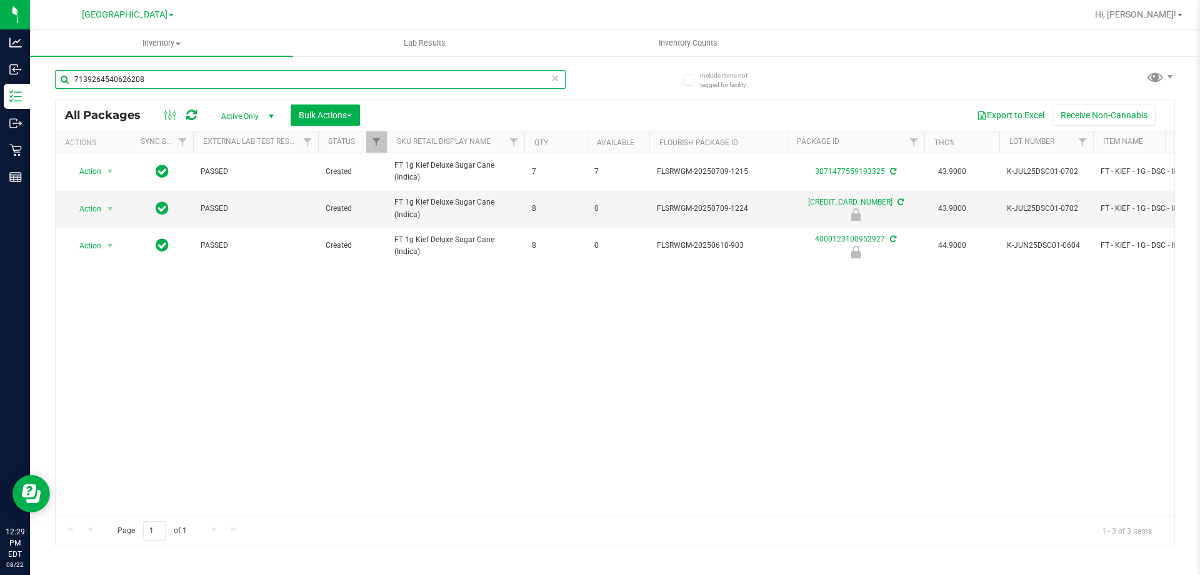
type input "7139264540626208"
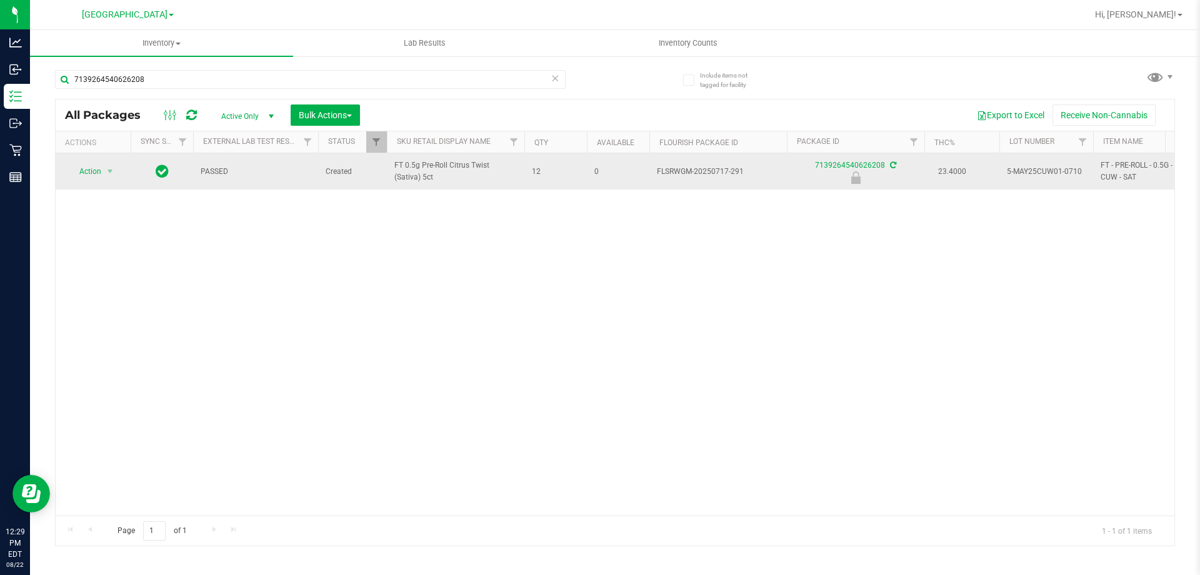
click at [103, 171] on span "select" at bounding box center [111, 172] width 16 height 18
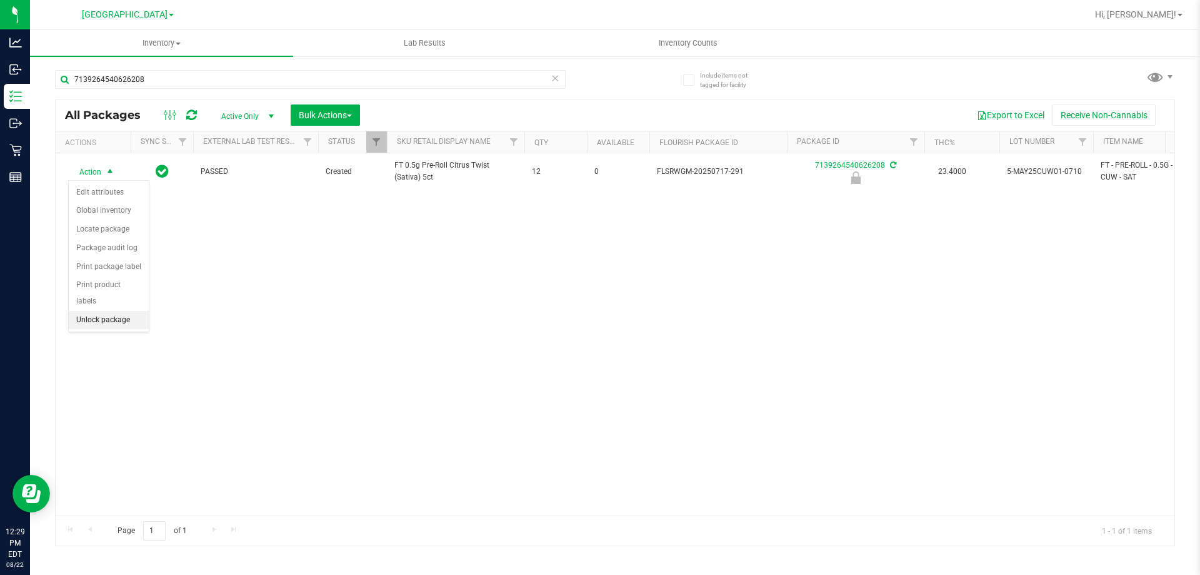
click at [122, 311] on li "Unlock package" at bounding box center [109, 320] width 80 height 19
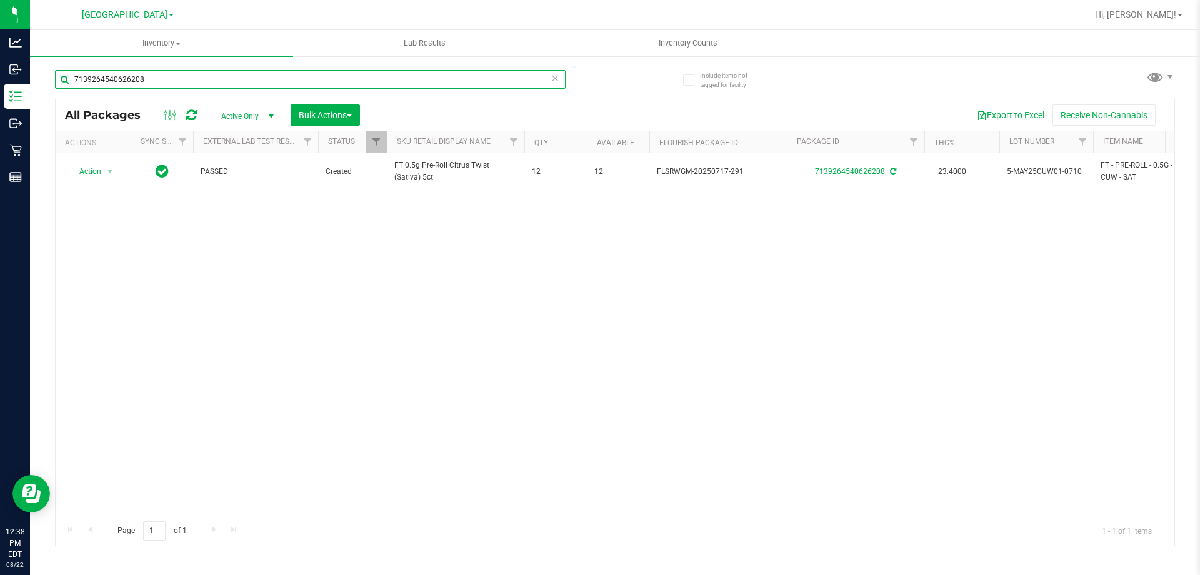
click at [222, 81] on input "7139264540626208" at bounding box center [310, 79] width 511 height 19
type input "0599813796930432"
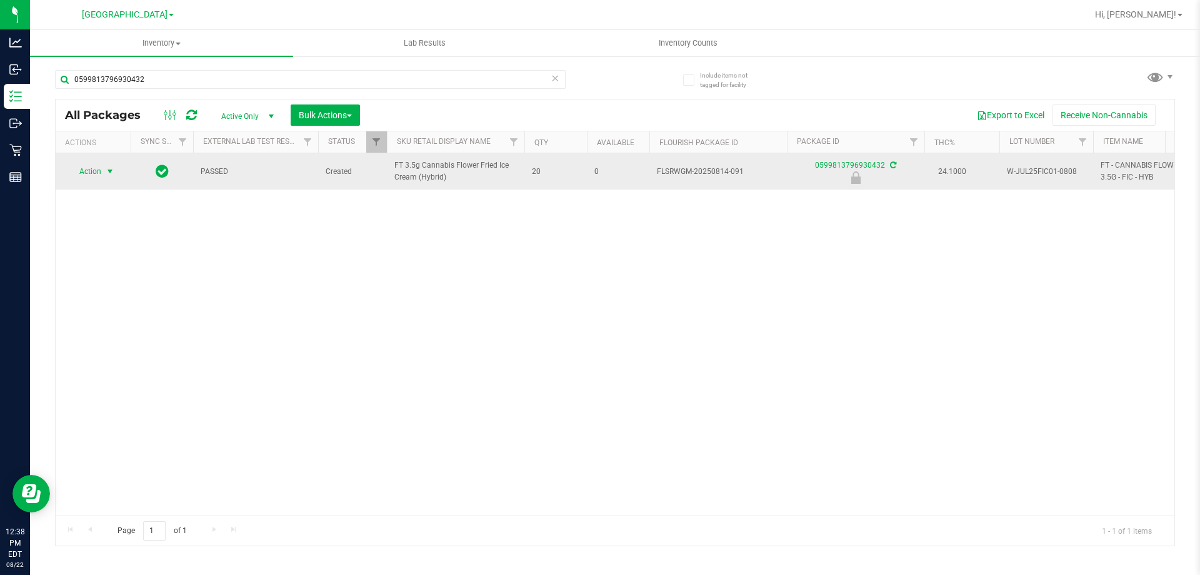
click at [97, 176] on span "Action" at bounding box center [85, 172] width 34 height 18
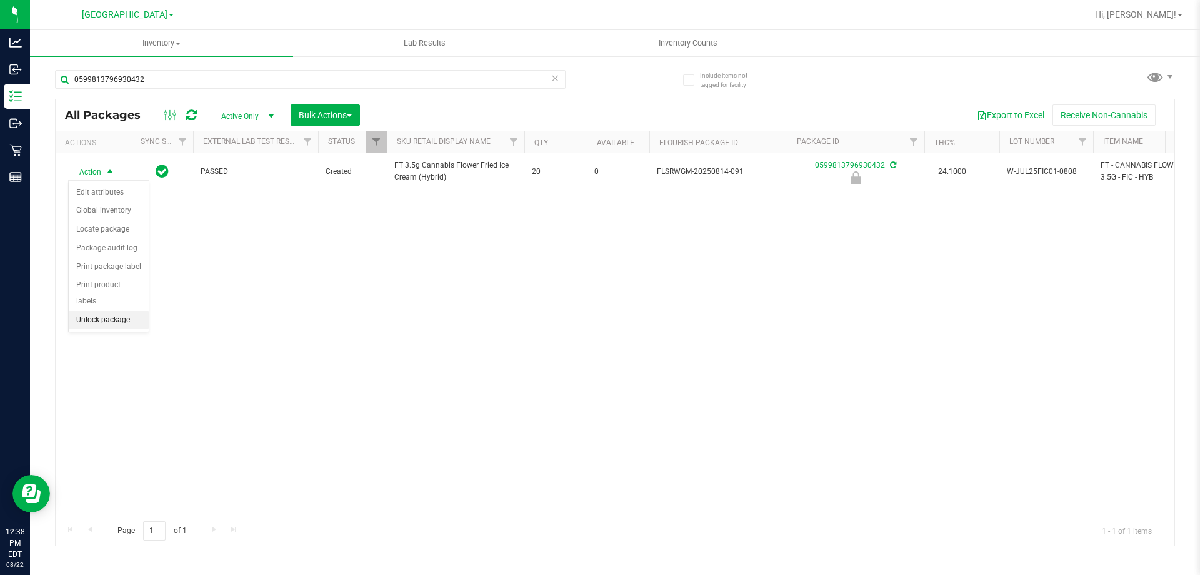
click at [124, 311] on li "Unlock package" at bounding box center [109, 320] width 80 height 19
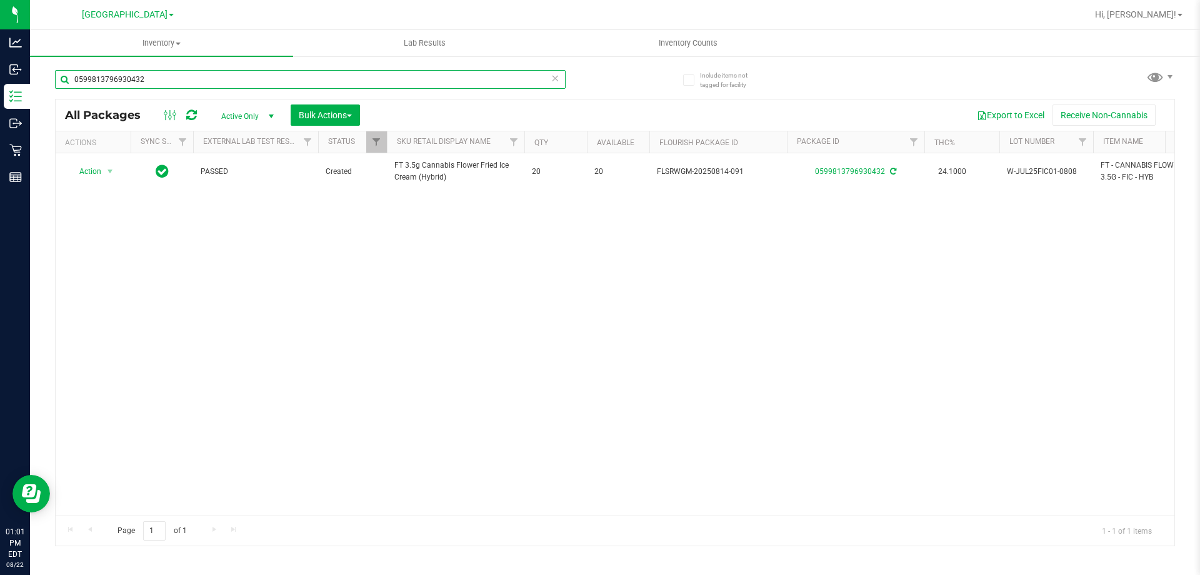
click at [284, 87] on input "0599813796930432" at bounding box center [310, 79] width 511 height 19
type input "3722790863757292"
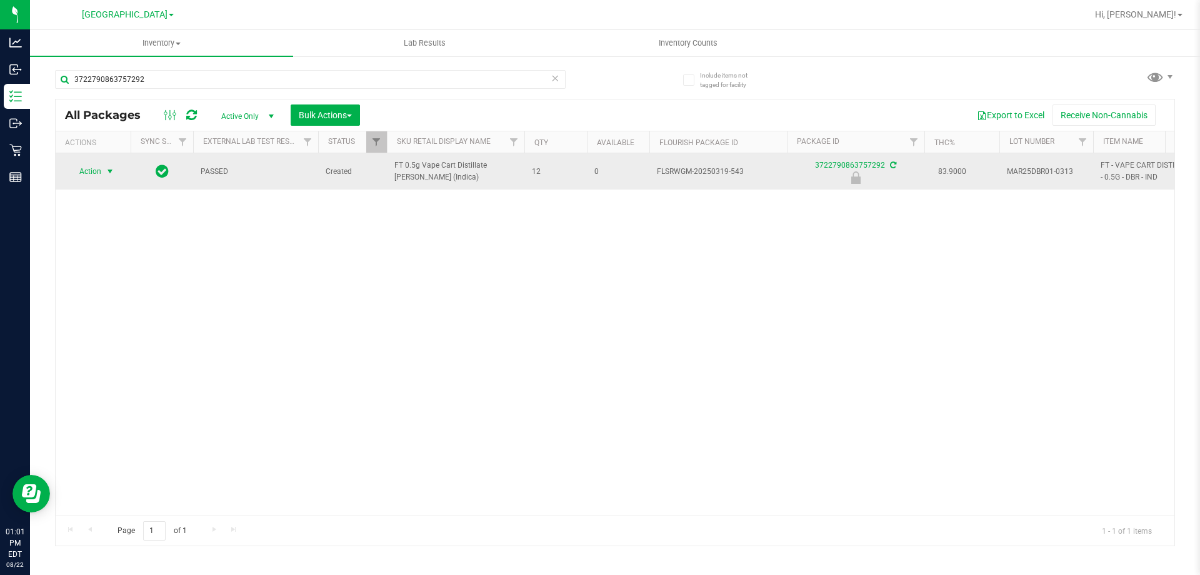
click at [109, 173] on span "select" at bounding box center [110, 171] width 10 height 10
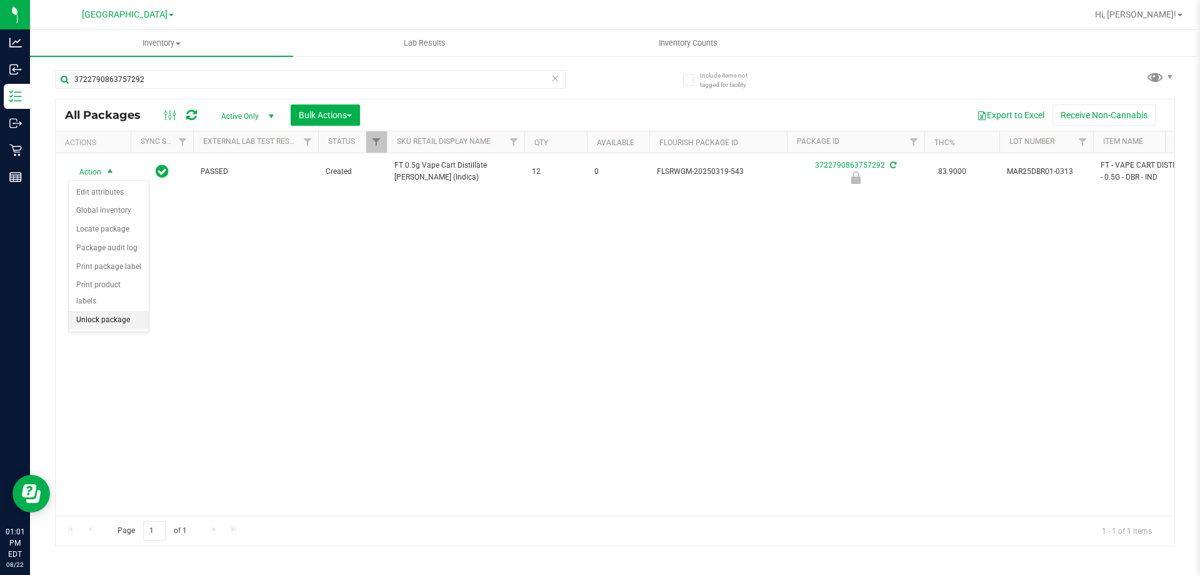
click at [113, 311] on li "Unlock package" at bounding box center [109, 320] width 80 height 19
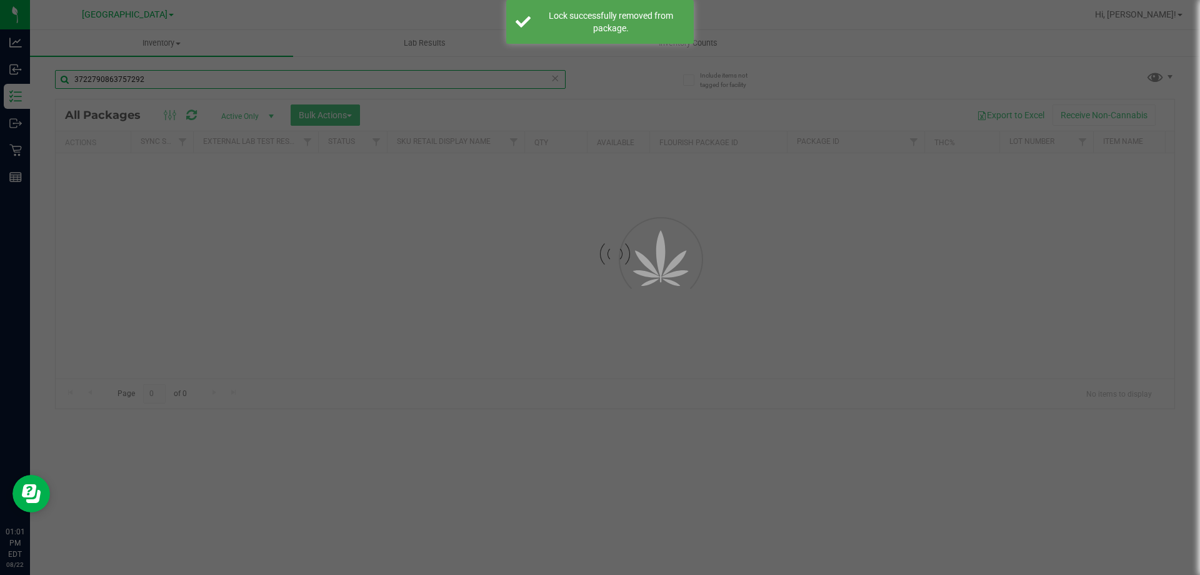
click at [154, 78] on input "3722790863757292" at bounding box center [310, 79] width 511 height 19
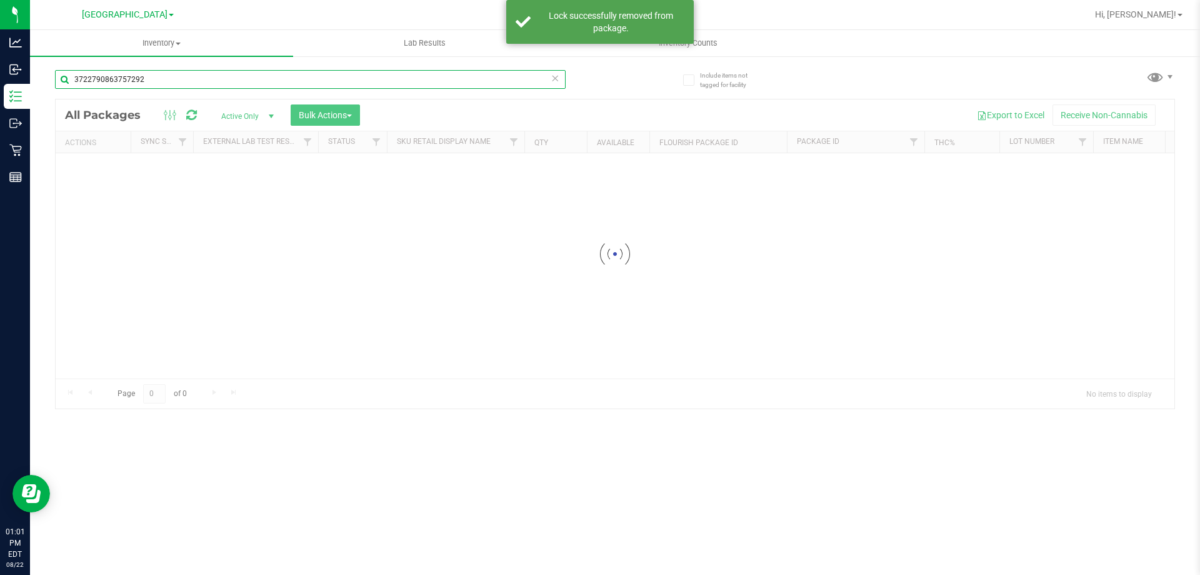
click at [154, 78] on input "3722790863757292" at bounding box center [310, 79] width 511 height 19
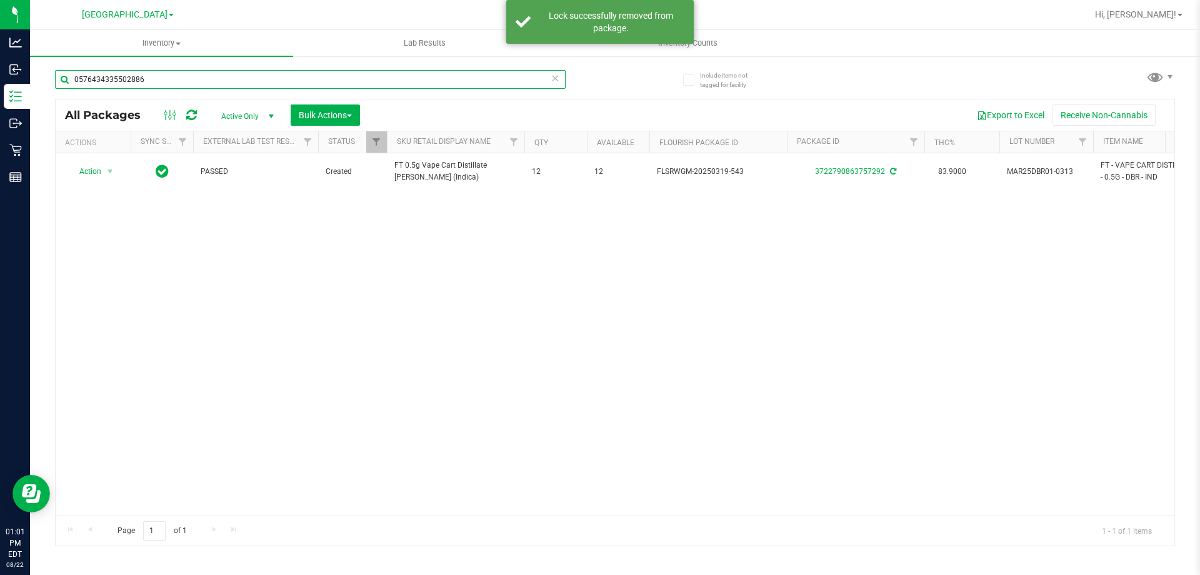
type input "0576434335502886"
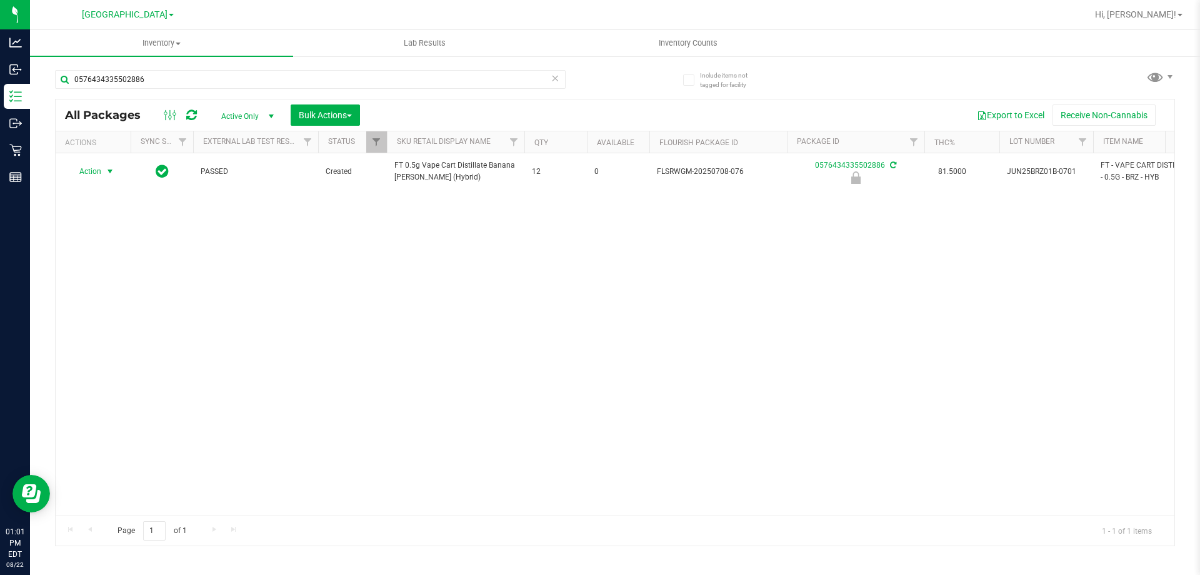
click at [96, 173] on span "Action" at bounding box center [85, 172] width 34 height 18
click at [136, 311] on li "Unlock package" at bounding box center [109, 320] width 80 height 19
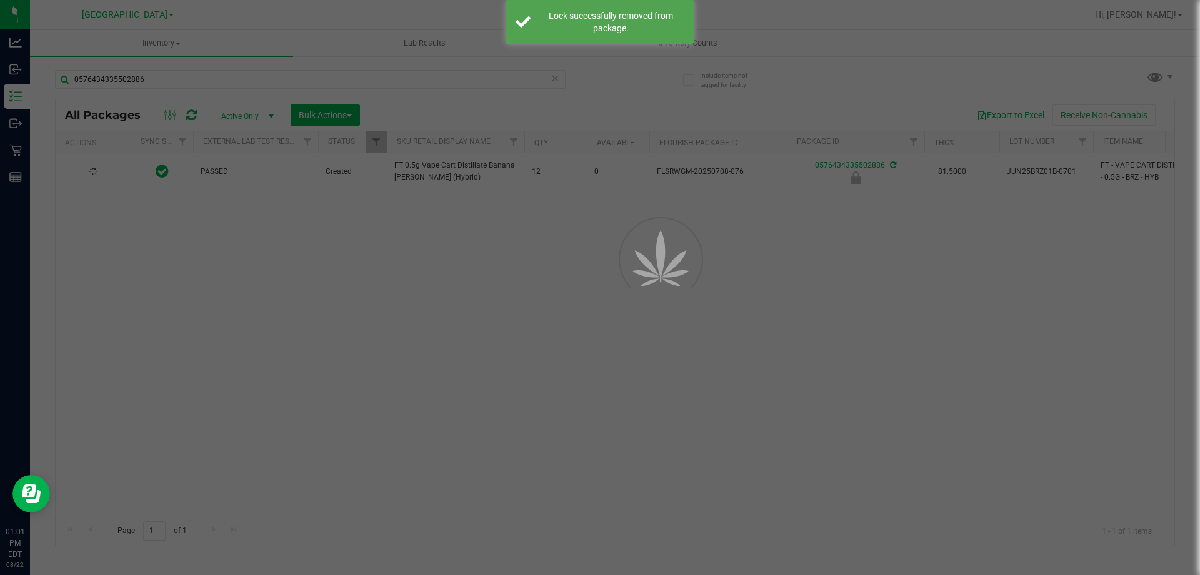
click at [167, 78] on div at bounding box center [600, 287] width 1200 height 575
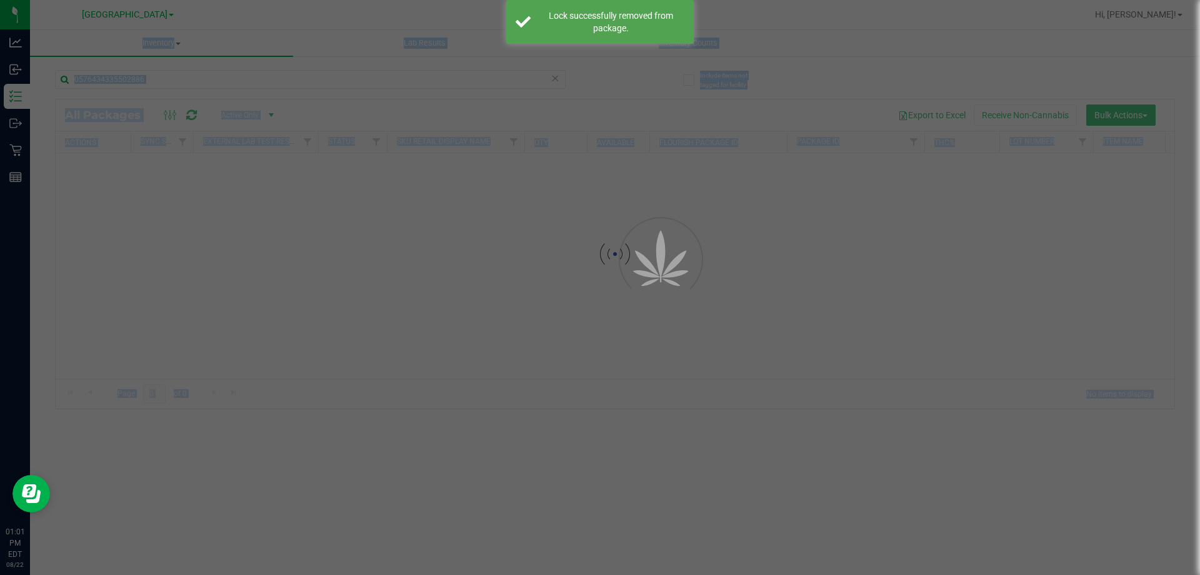
click at [167, 78] on div at bounding box center [600, 287] width 1200 height 575
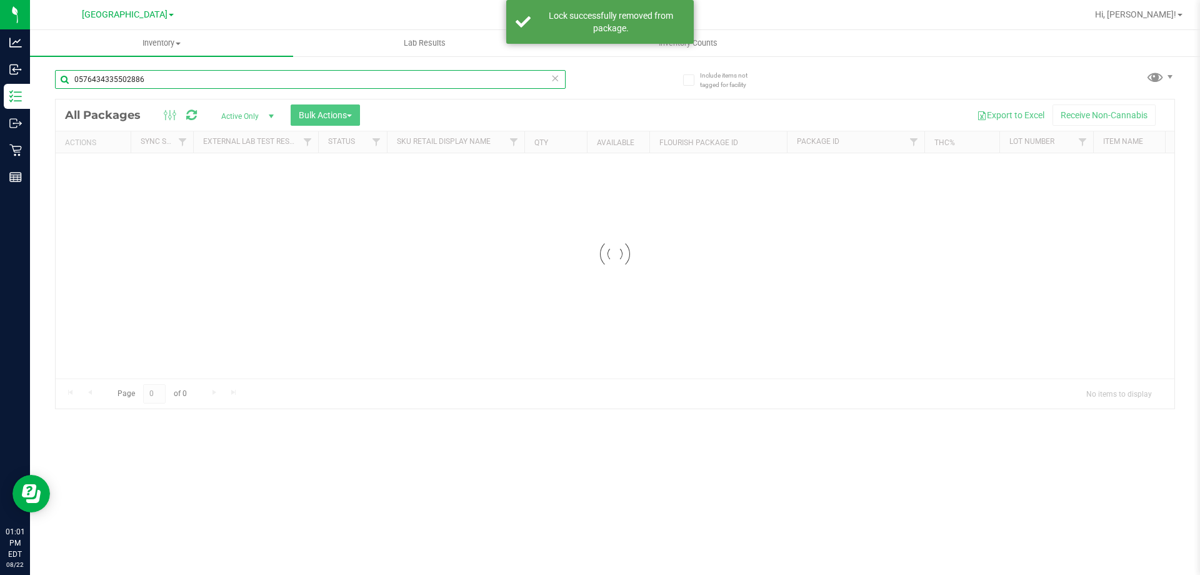
click at [167, 78] on input "0576434335502886" at bounding box center [310, 79] width 511 height 19
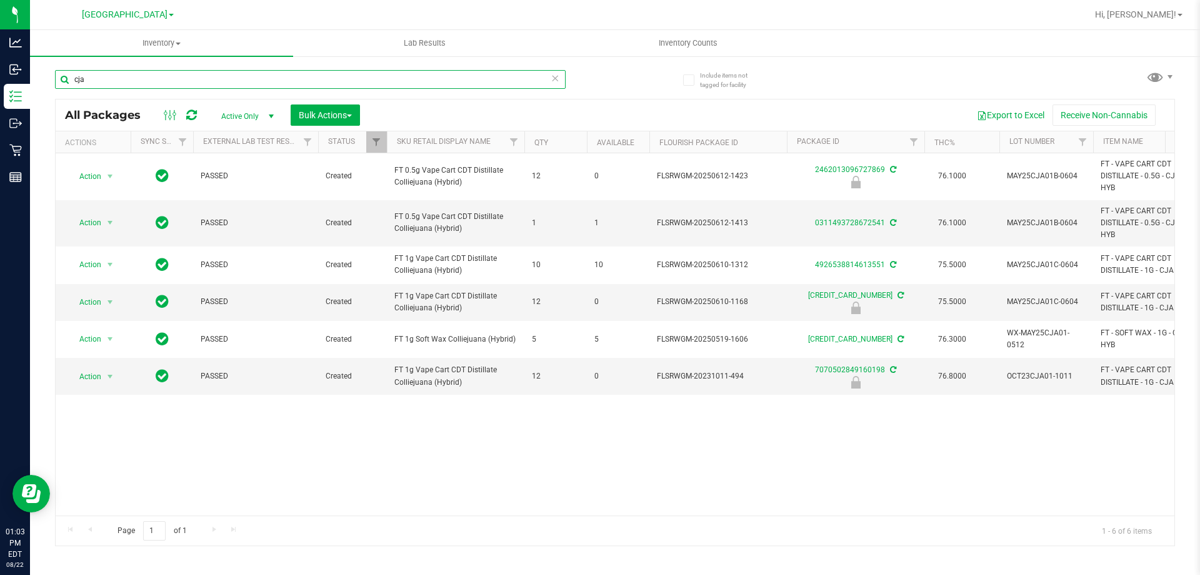
click at [196, 75] on input "cja" at bounding box center [310, 79] width 511 height 19
type input "trs"
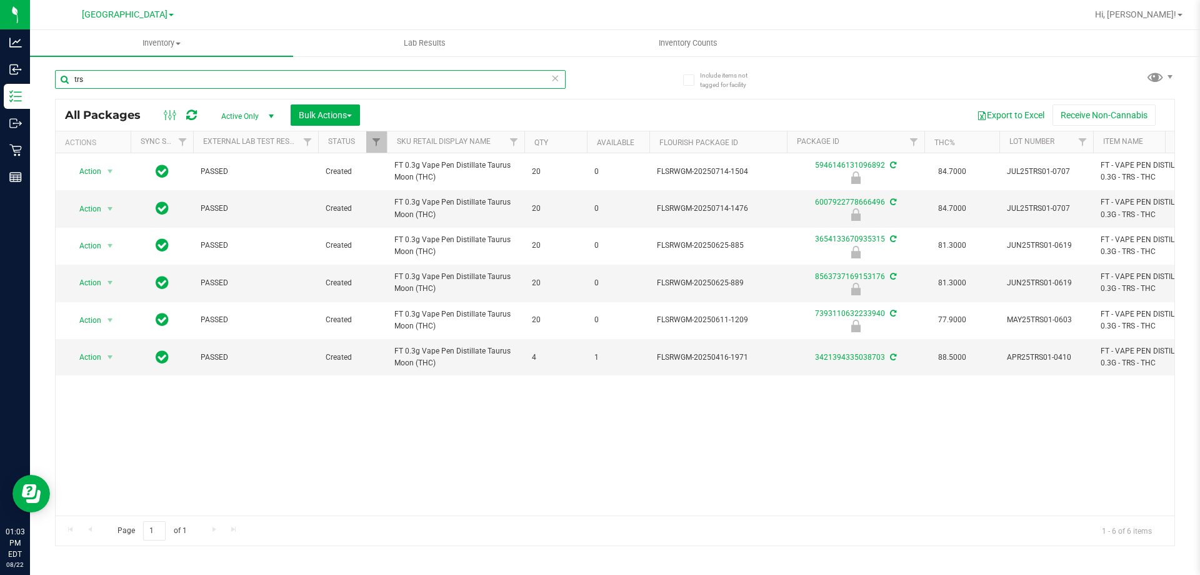
click at [212, 79] on input "trs" at bounding box center [310, 79] width 511 height 19
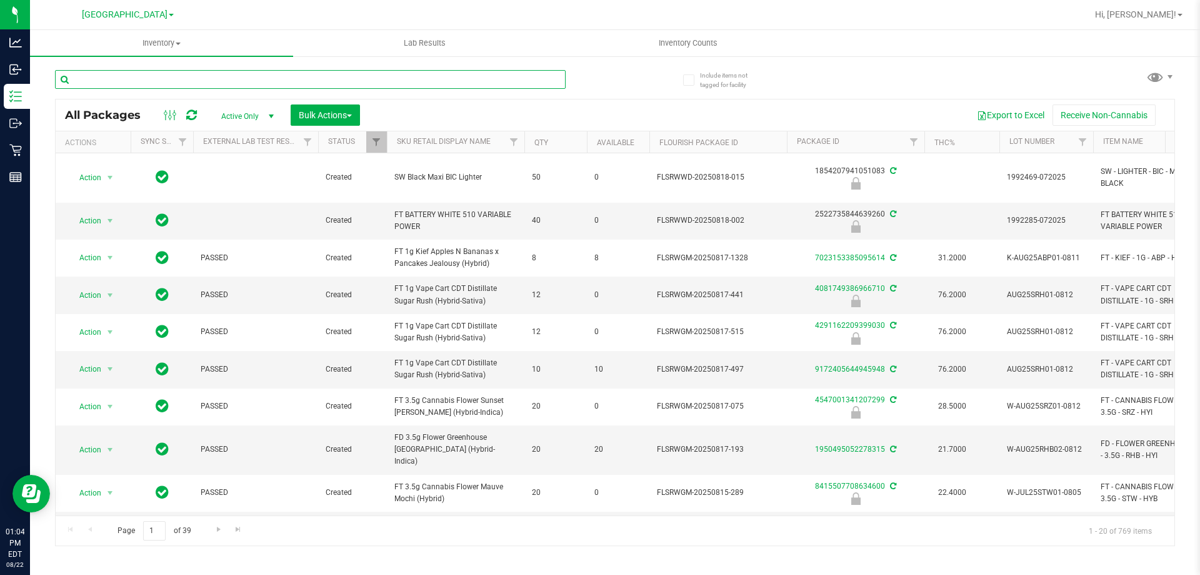
click at [284, 84] on input "text" at bounding box center [310, 79] width 511 height 19
type input "3722790863757292"
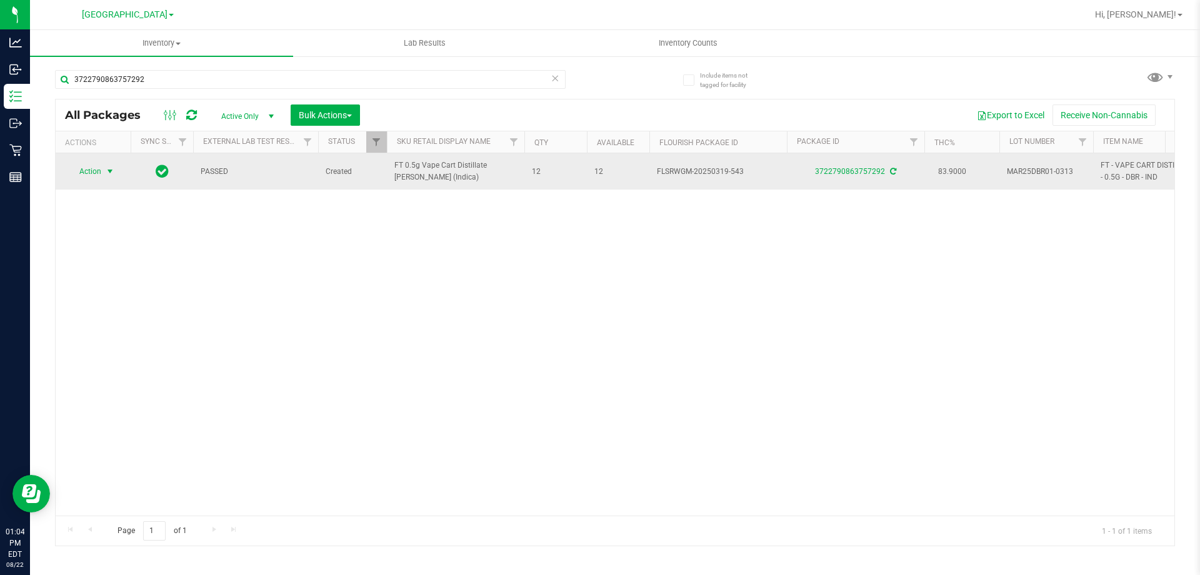
click at [103, 174] on span "select" at bounding box center [111, 172] width 16 height 18
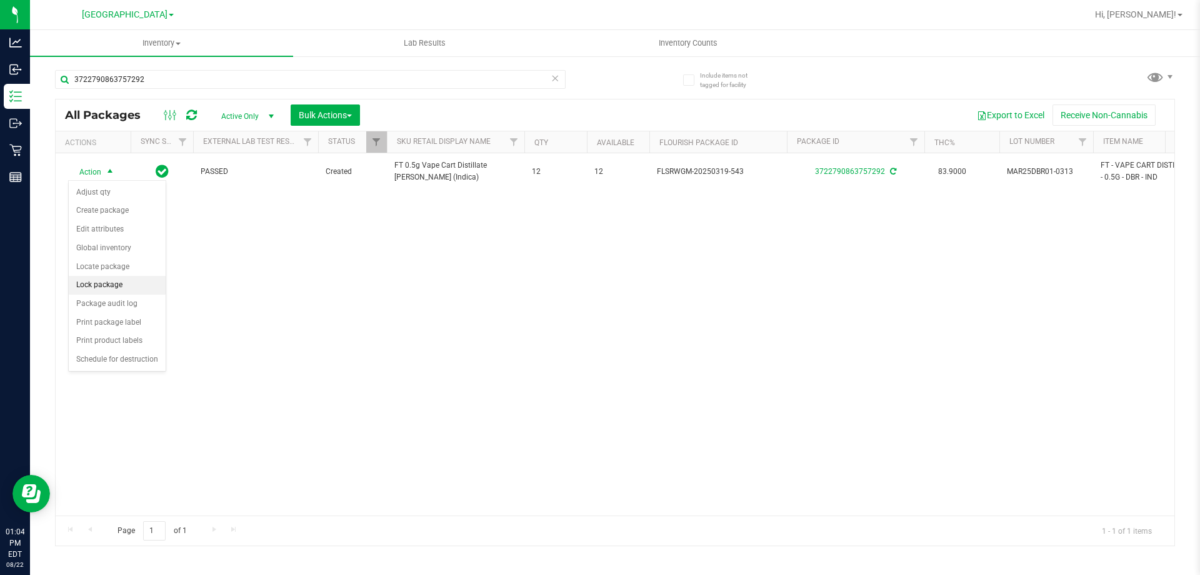
click at [131, 289] on li "Lock package" at bounding box center [117, 285] width 97 height 19
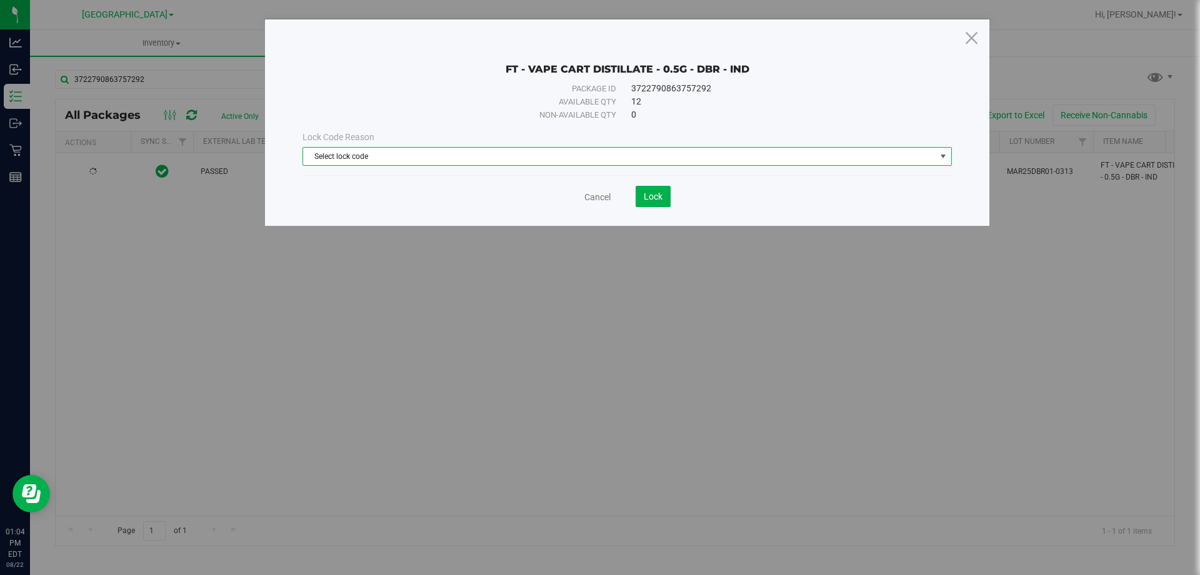
click at [400, 162] on span "Select lock code" at bounding box center [619, 157] width 633 height 18
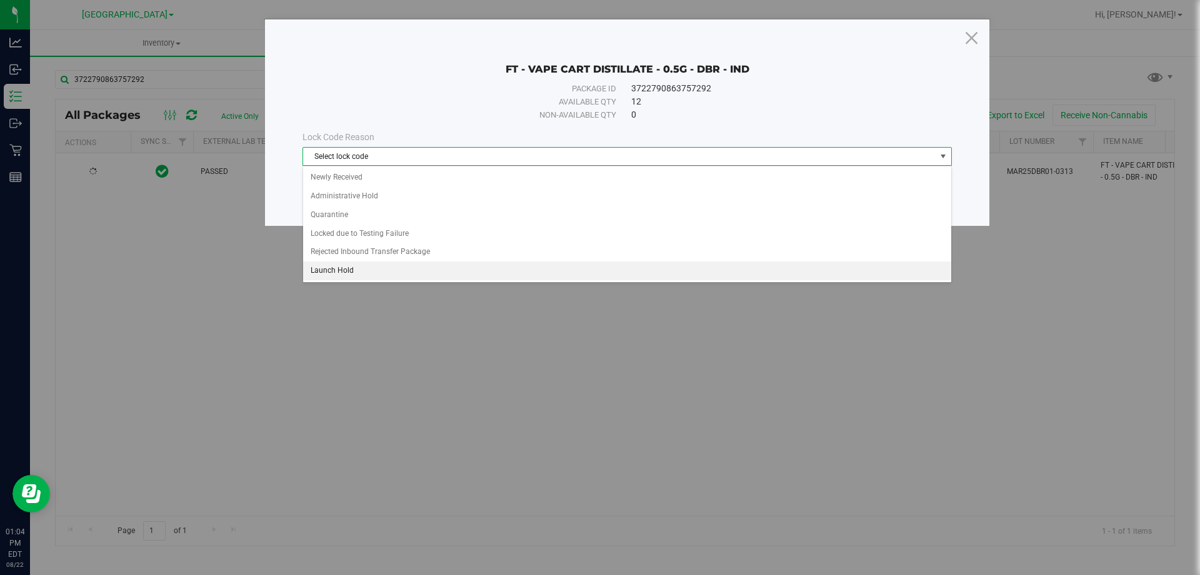
click at [433, 266] on li "Launch Hold" at bounding box center [627, 270] width 648 height 19
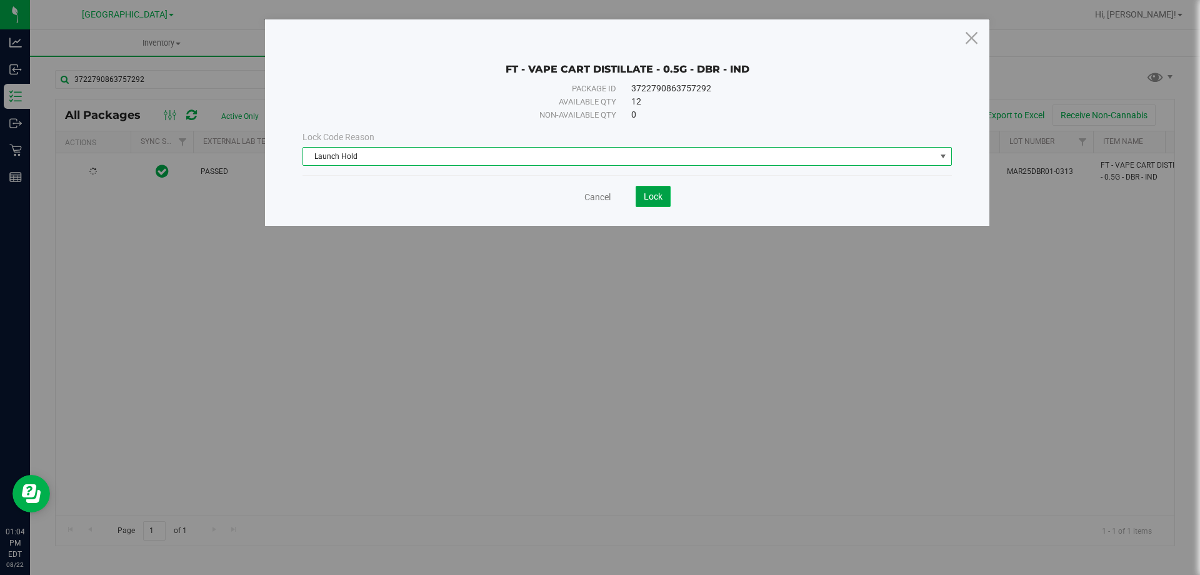
click at [658, 193] on span "Lock" at bounding box center [653, 196] width 19 height 10
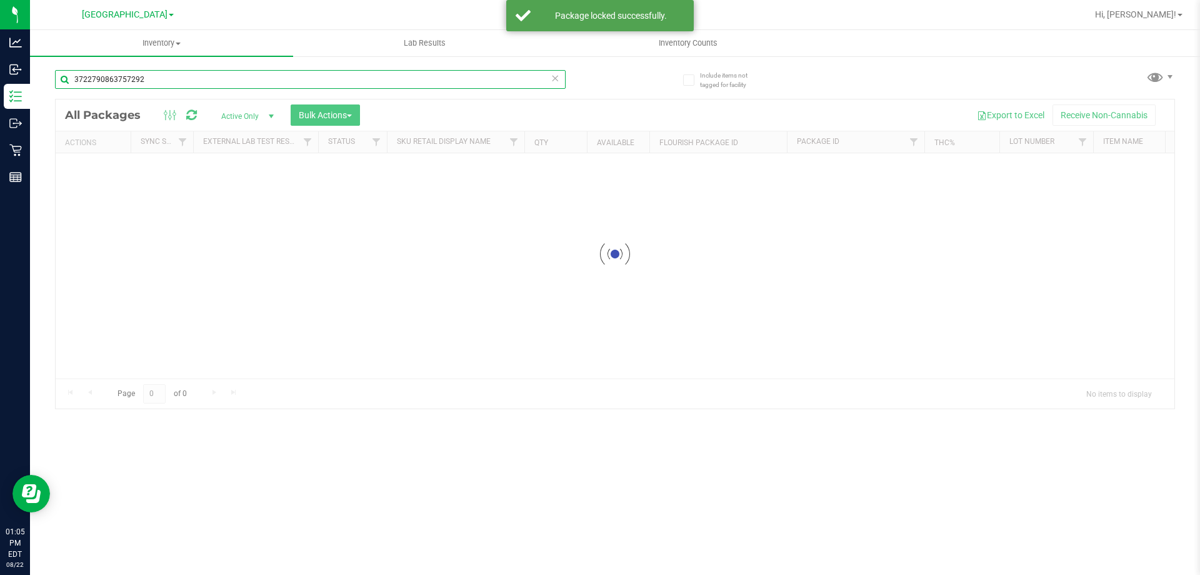
click at [174, 75] on input "3722790863757292" at bounding box center [310, 79] width 511 height 19
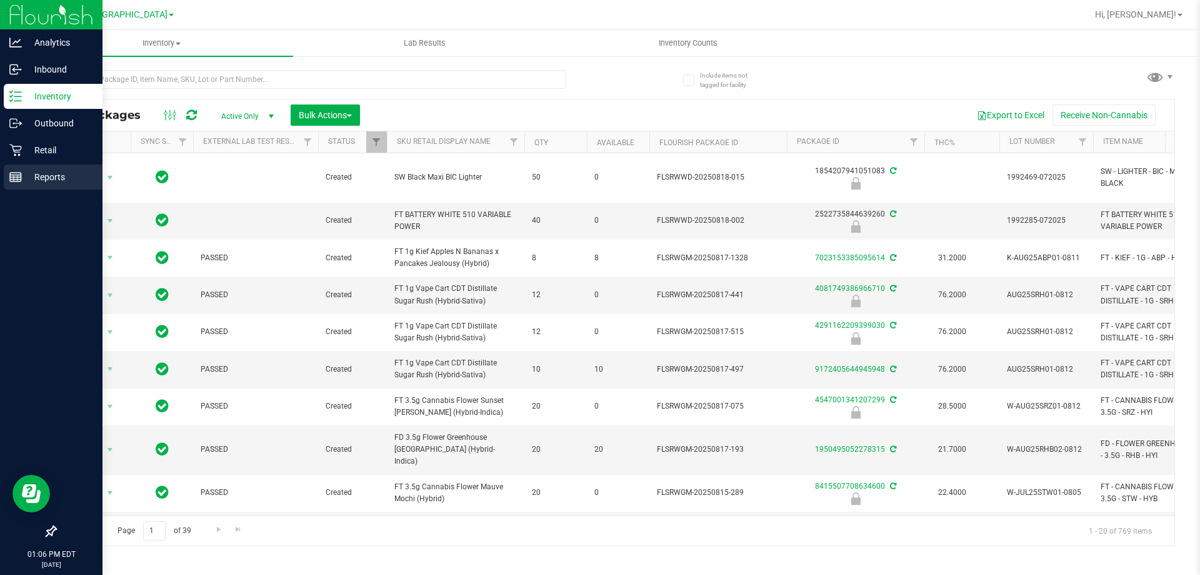
click at [28, 169] on p "Reports" at bounding box center [59, 176] width 75 height 15
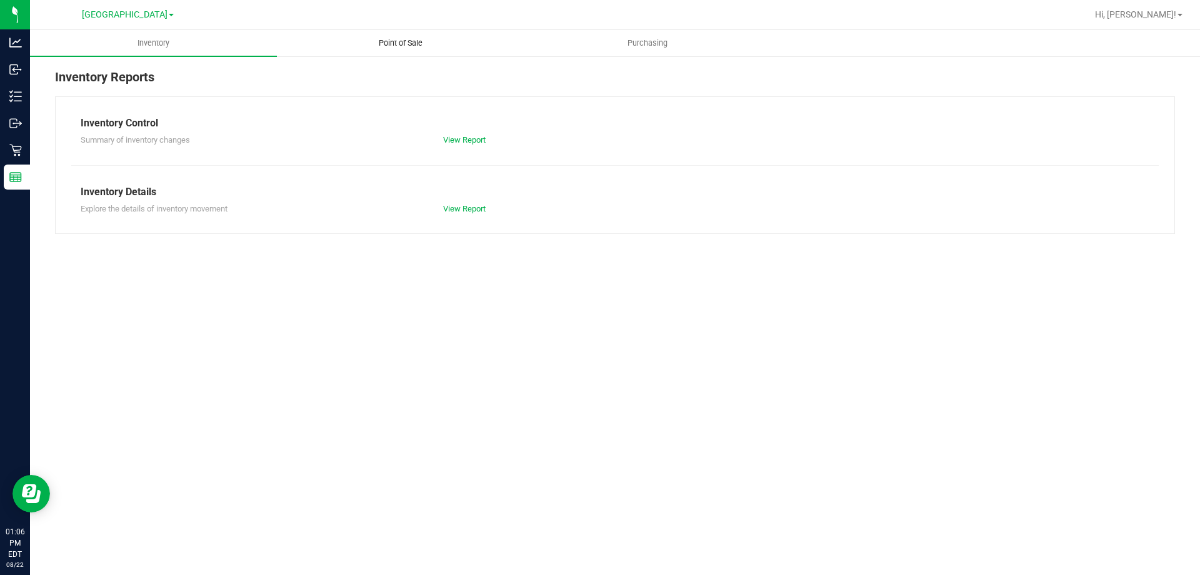
click at [391, 44] on span "Point of Sale" at bounding box center [401, 43] width 78 height 11
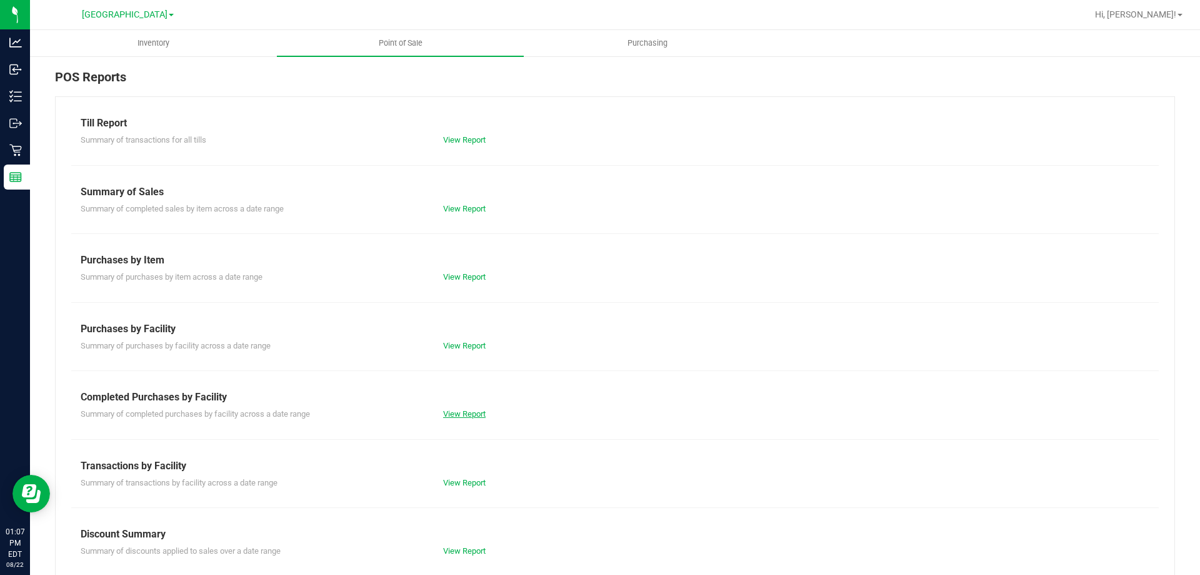
click at [472, 413] on link "View Report" at bounding box center [464, 413] width 43 height 9
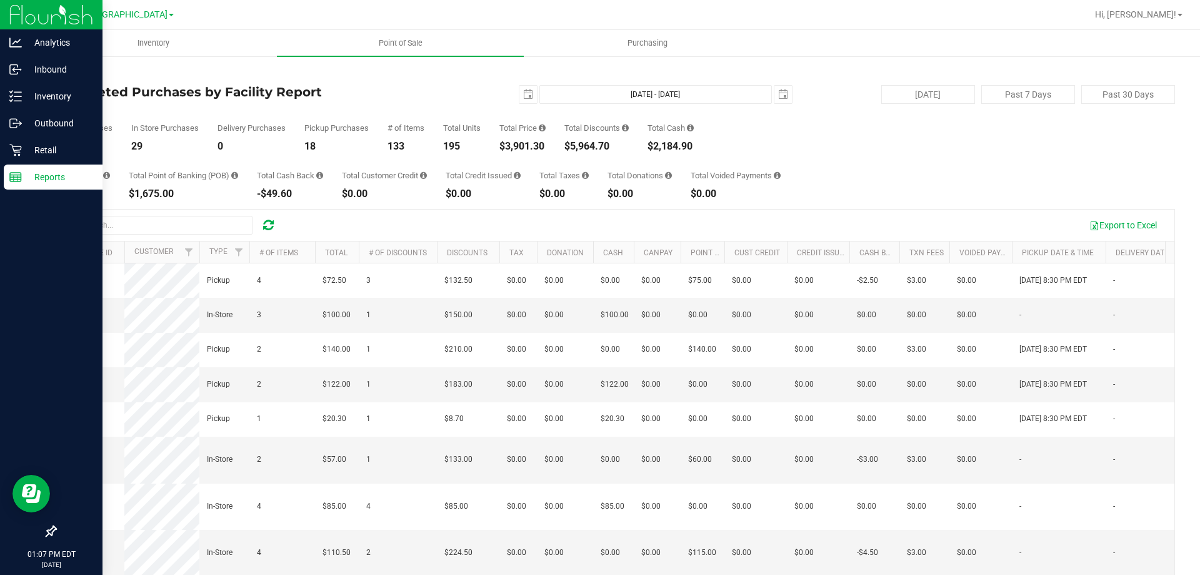
click at [22, 178] on p "Reports" at bounding box center [59, 176] width 75 height 15
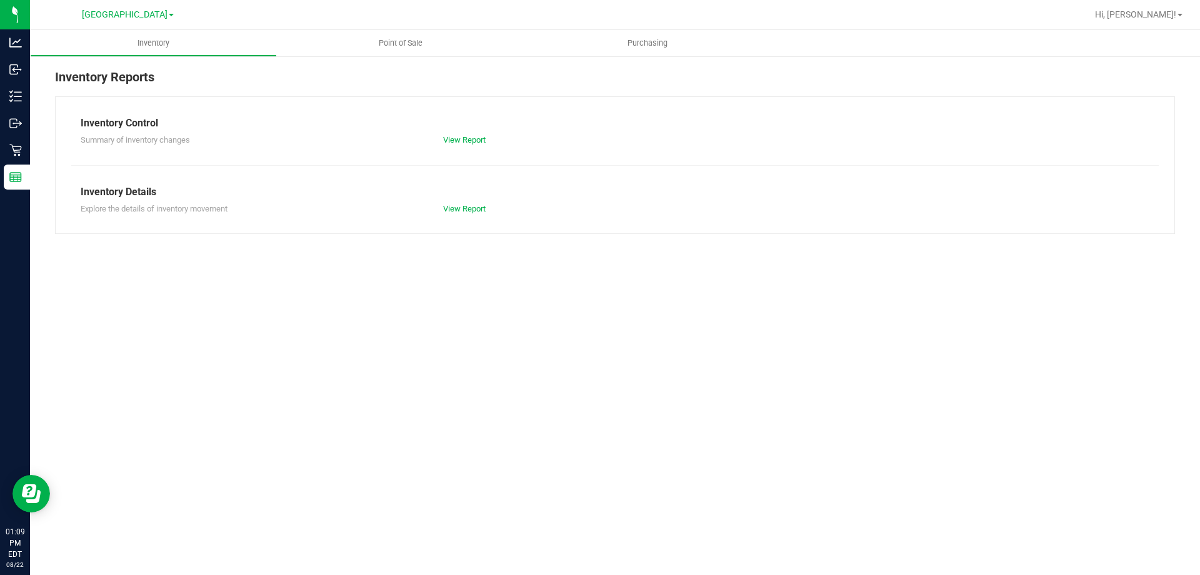
click at [33, 181] on div "Inventory Reports Inventory Control Summary of inventory changes View Report In…" at bounding box center [615, 150] width 1170 height 191
click at [401, 43] on span "Point of Sale" at bounding box center [401, 43] width 78 height 11
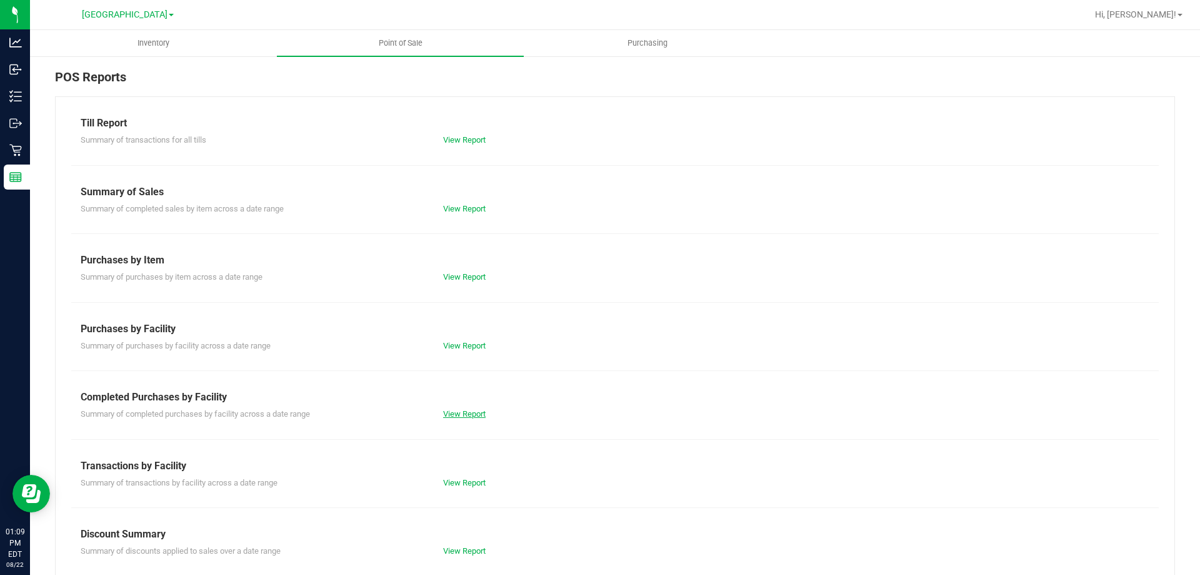
click at [473, 414] on link "View Report" at bounding box center [464, 413] width 43 height 9
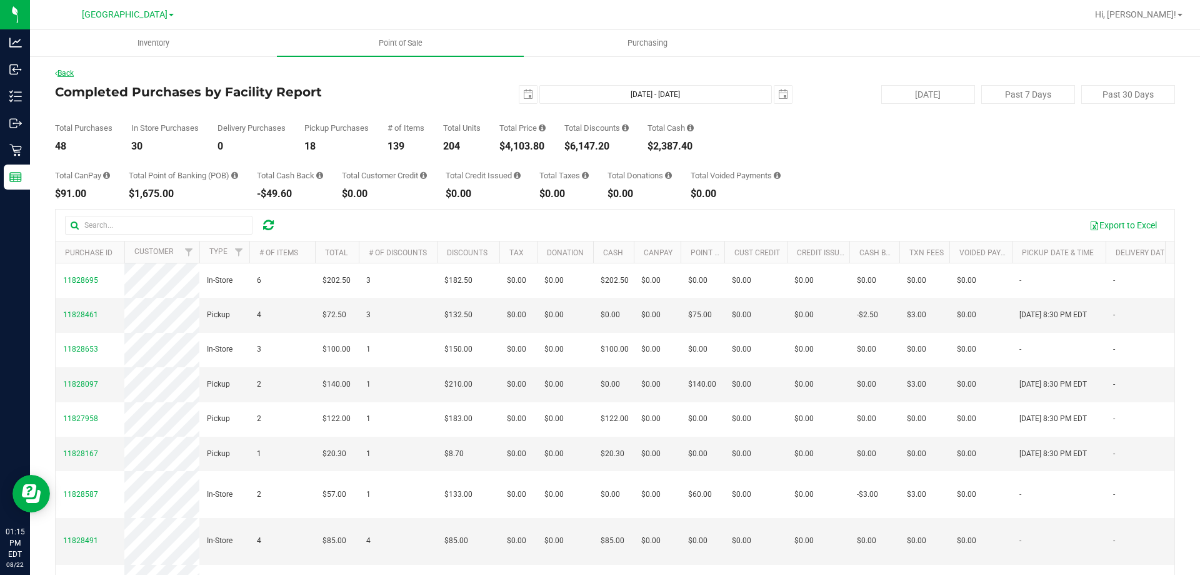
click at [74, 71] on link "Back" at bounding box center [64, 73] width 19 height 9
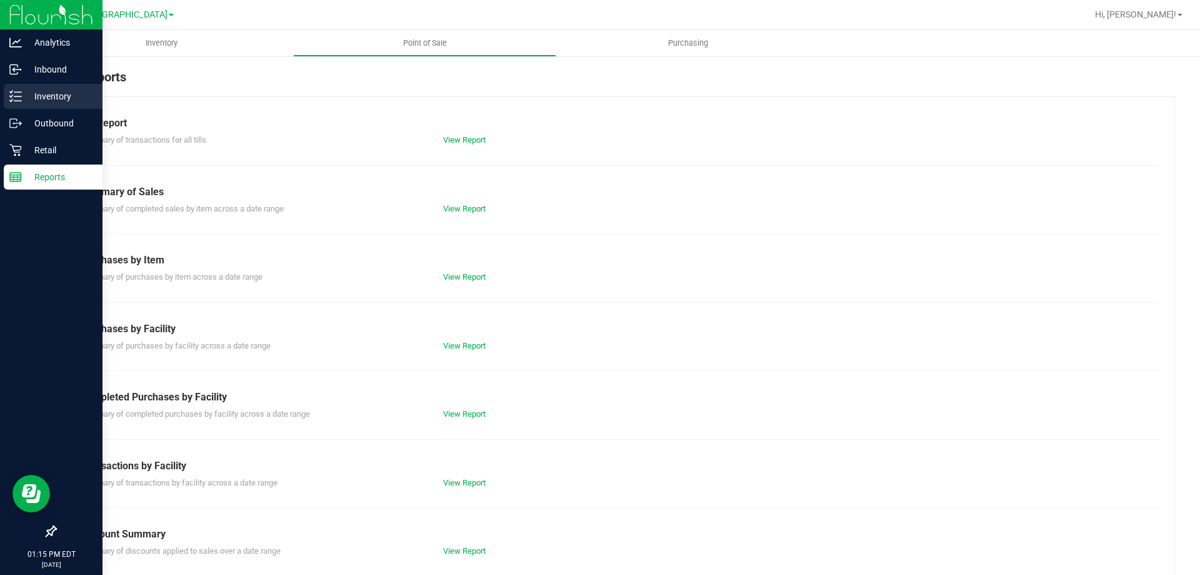
click at [69, 93] on p "Inventory" at bounding box center [59, 96] width 75 height 15
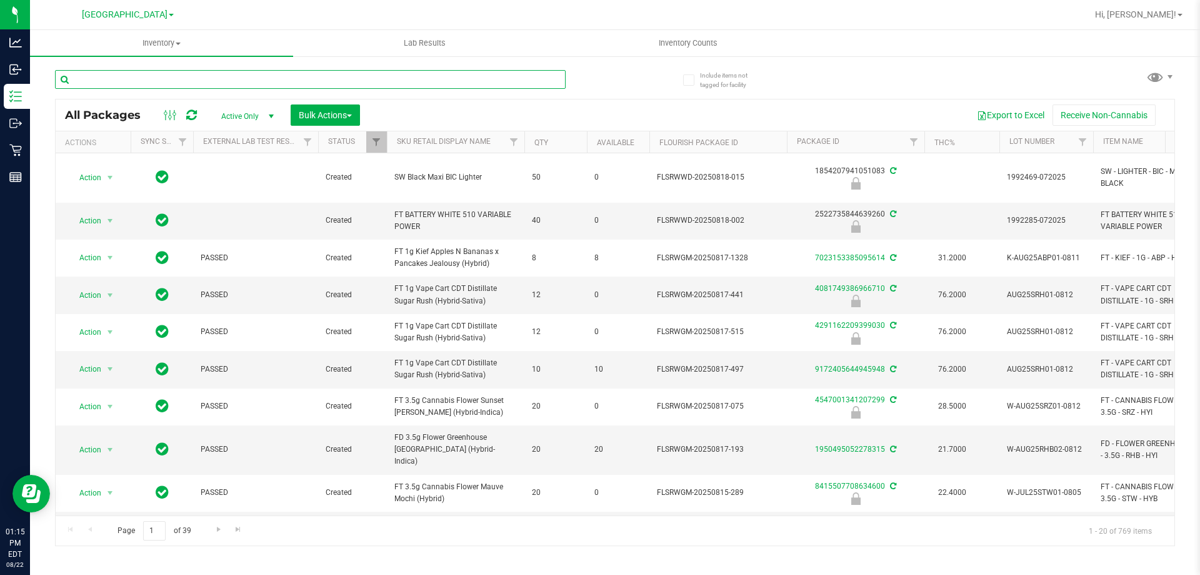
click at [231, 78] on input "text" at bounding box center [310, 79] width 511 height 19
type input "7g"
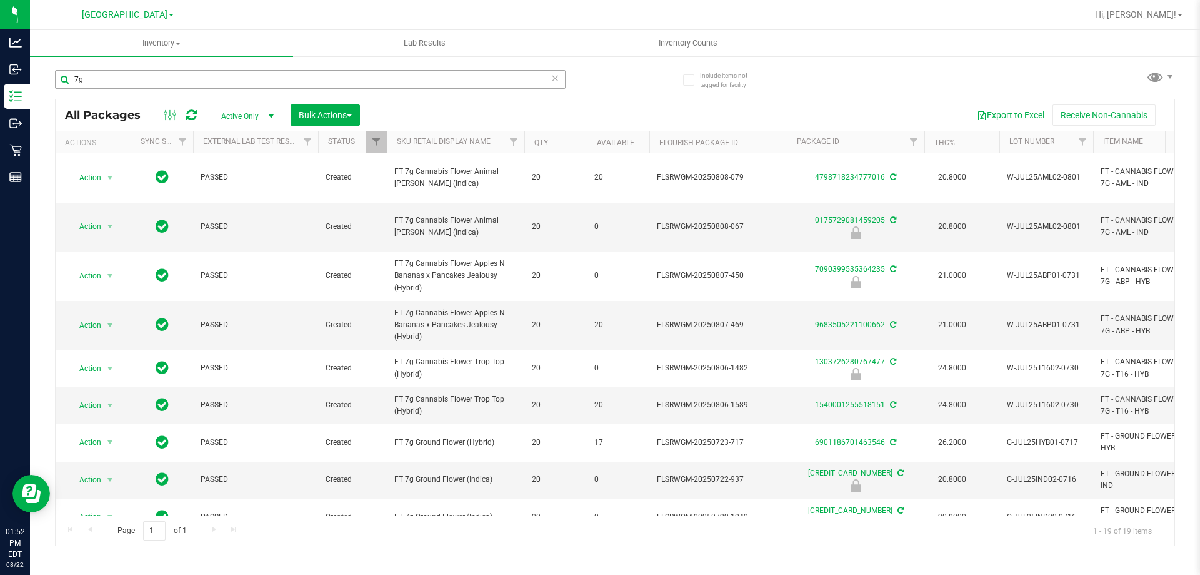
click at [338, 81] on input "7g" at bounding box center [310, 79] width 511 height 19
type input "0859693636961278"
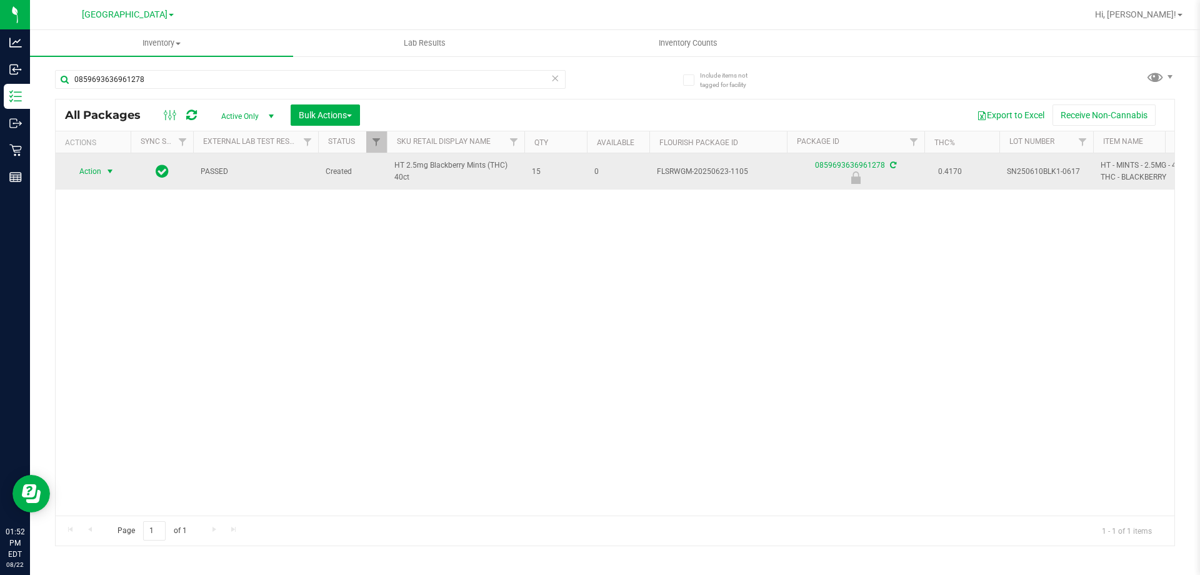
click at [98, 175] on span "Action" at bounding box center [85, 172] width 34 height 18
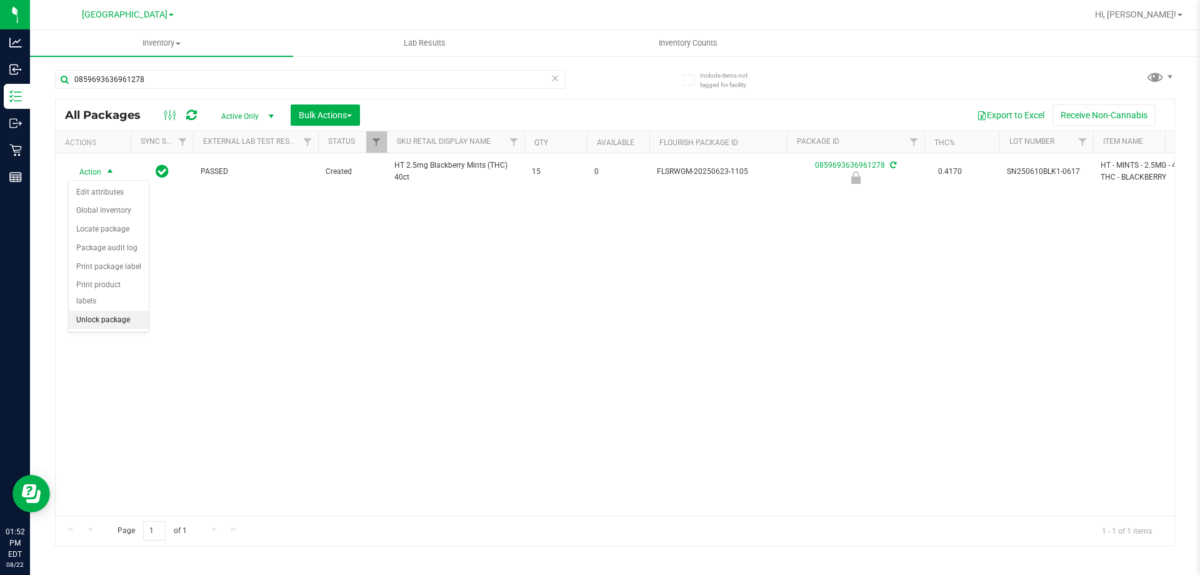
click at [129, 311] on li "Unlock package" at bounding box center [109, 320] width 80 height 19
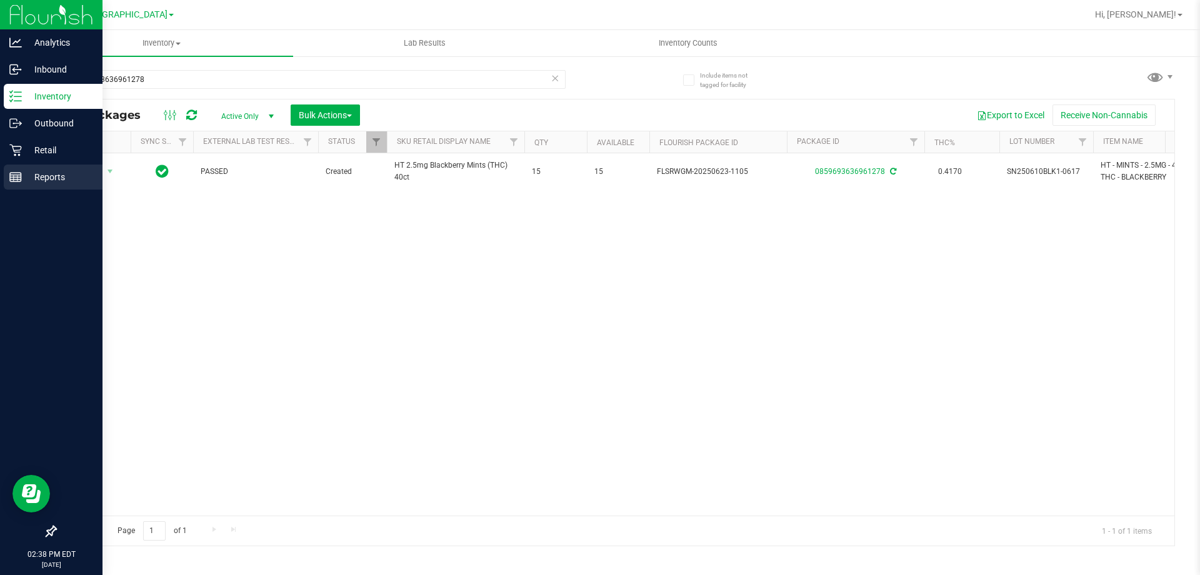
click at [7, 177] on div "Reports" at bounding box center [53, 176] width 99 height 25
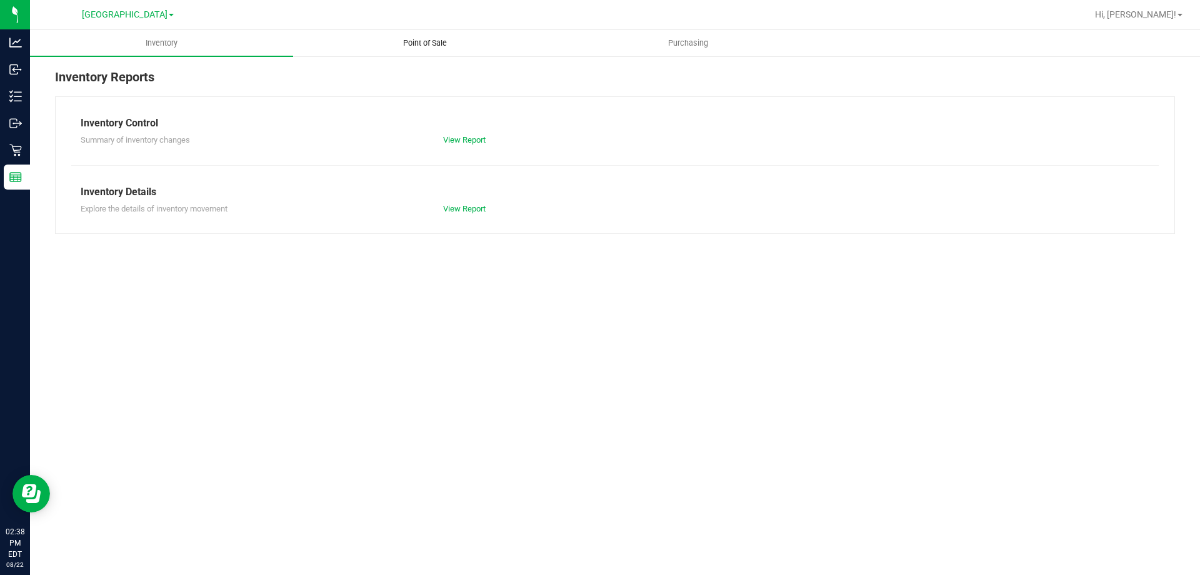
click at [410, 46] on span "Point of Sale" at bounding box center [425, 43] width 78 height 11
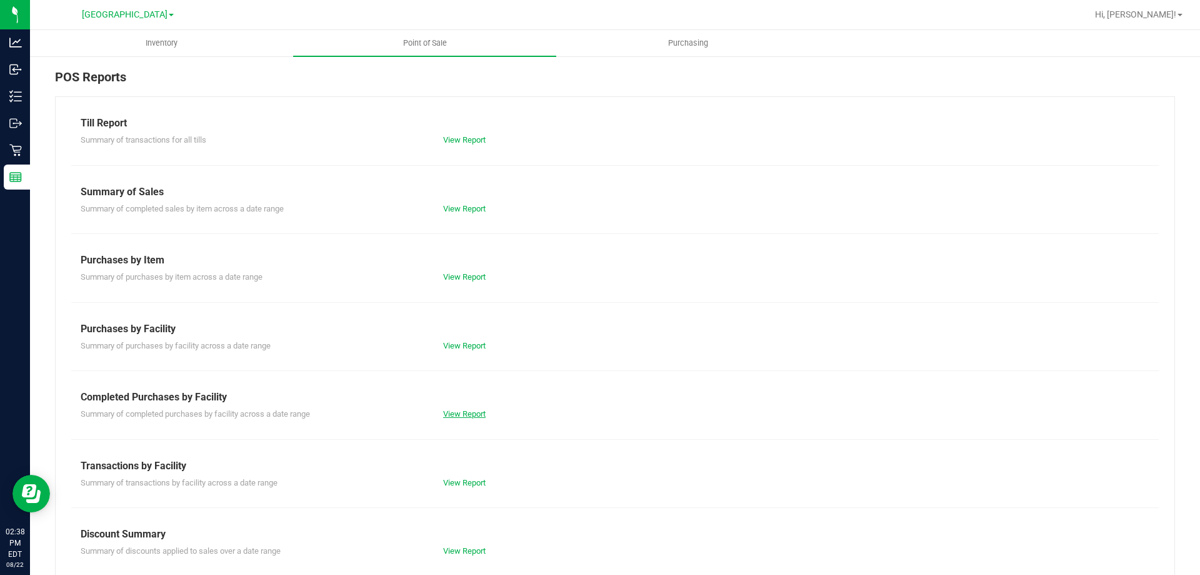
click at [465, 418] on link "View Report" at bounding box center [464, 413] width 43 height 9
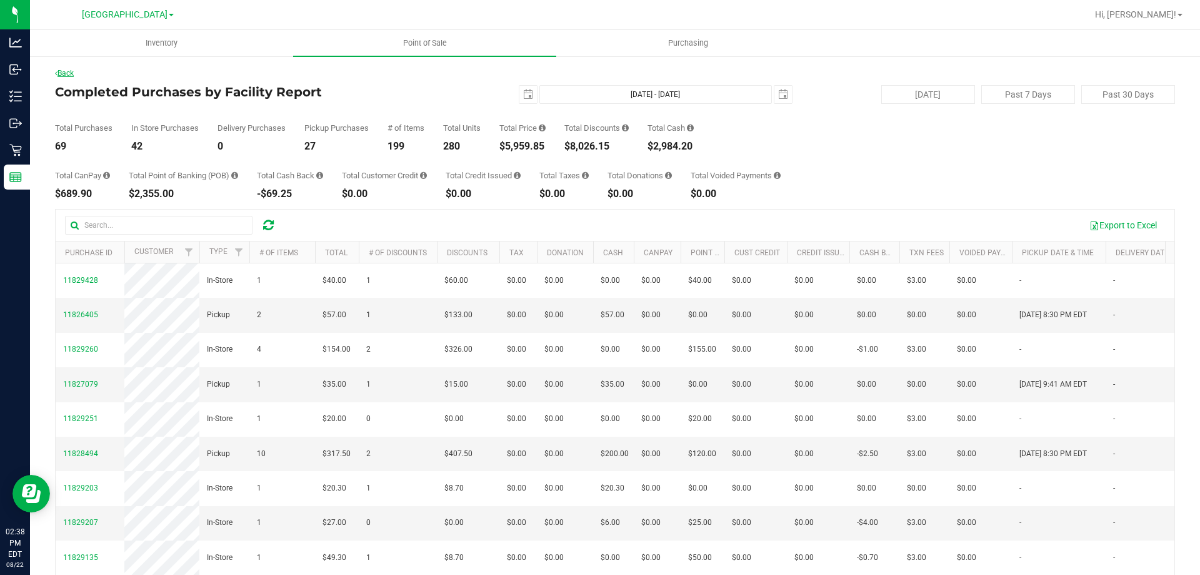
click at [71, 71] on link "Back" at bounding box center [64, 73] width 19 height 9
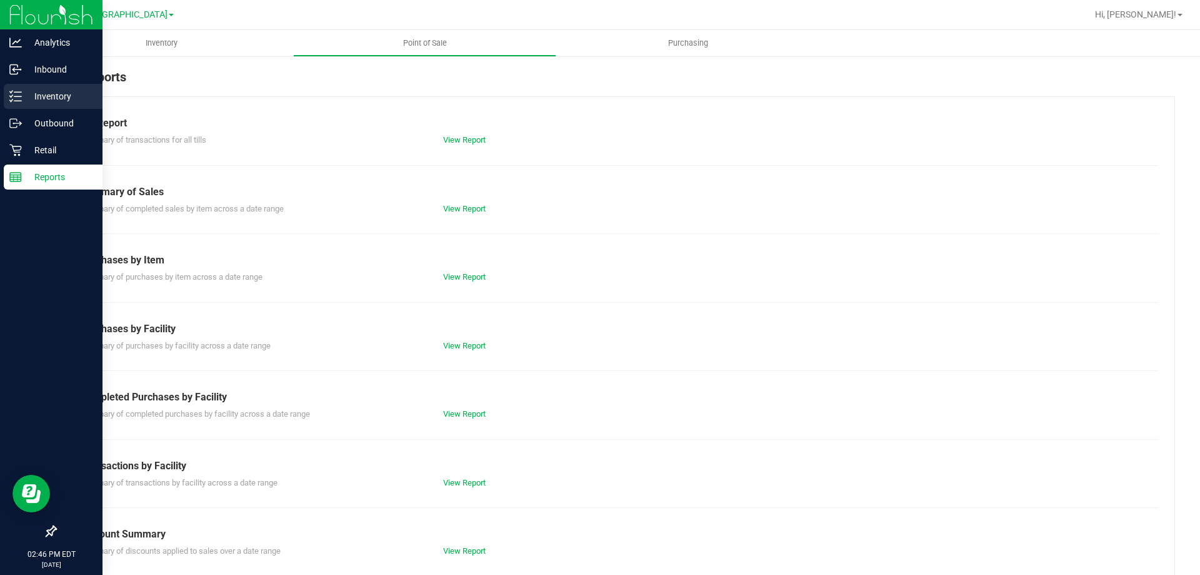
click at [73, 102] on p "Inventory" at bounding box center [59, 96] width 75 height 15
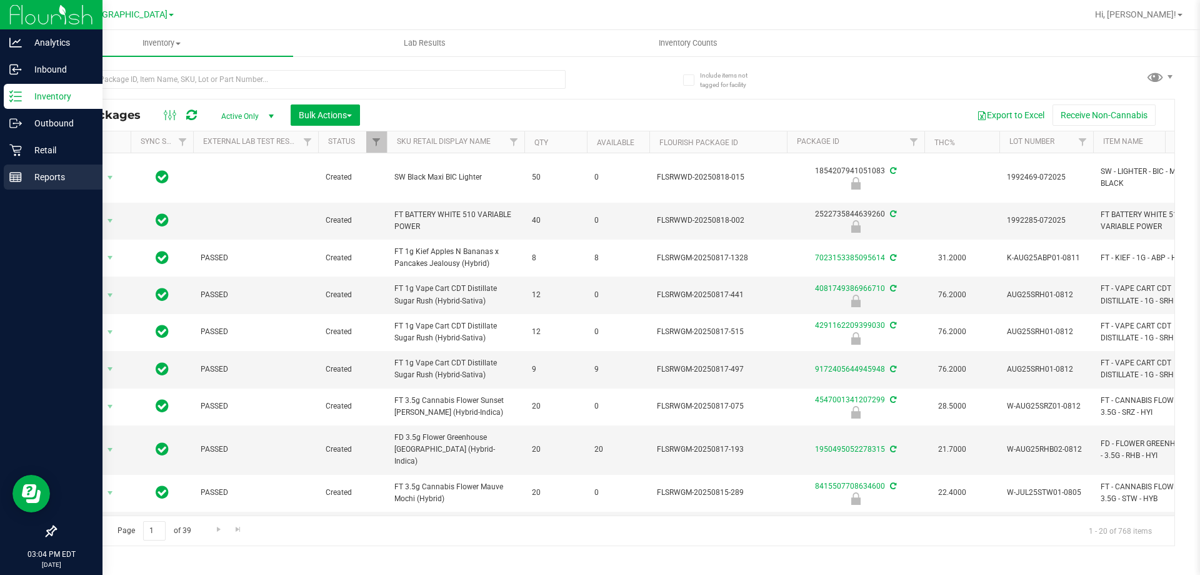
click at [29, 181] on p "Reports" at bounding box center [59, 176] width 75 height 15
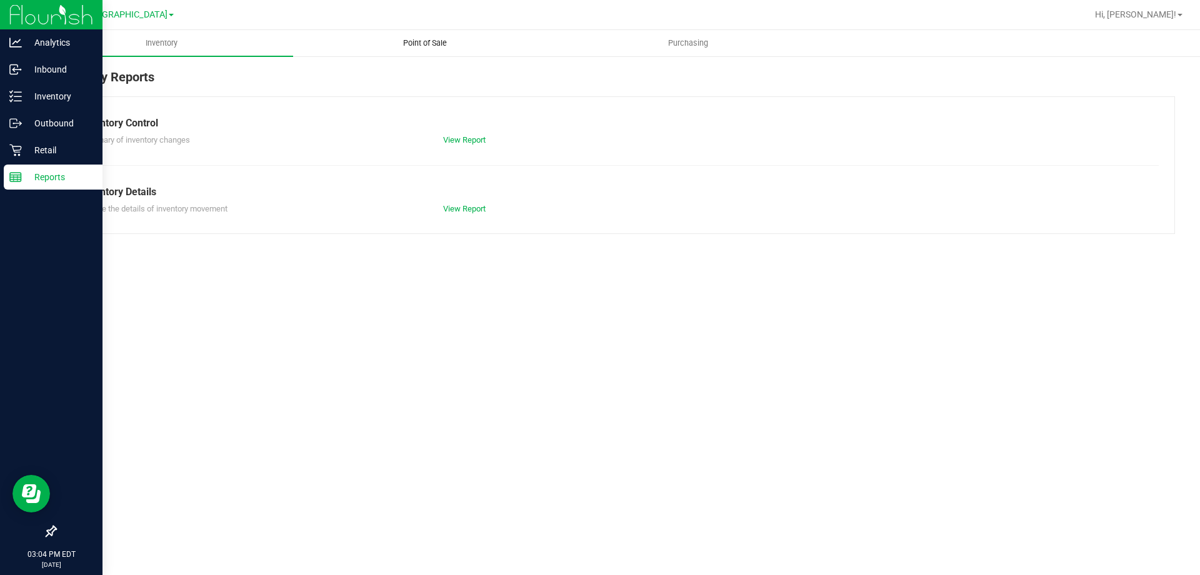
click at [418, 44] on span "Point of Sale" at bounding box center [425, 43] width 78 height 11
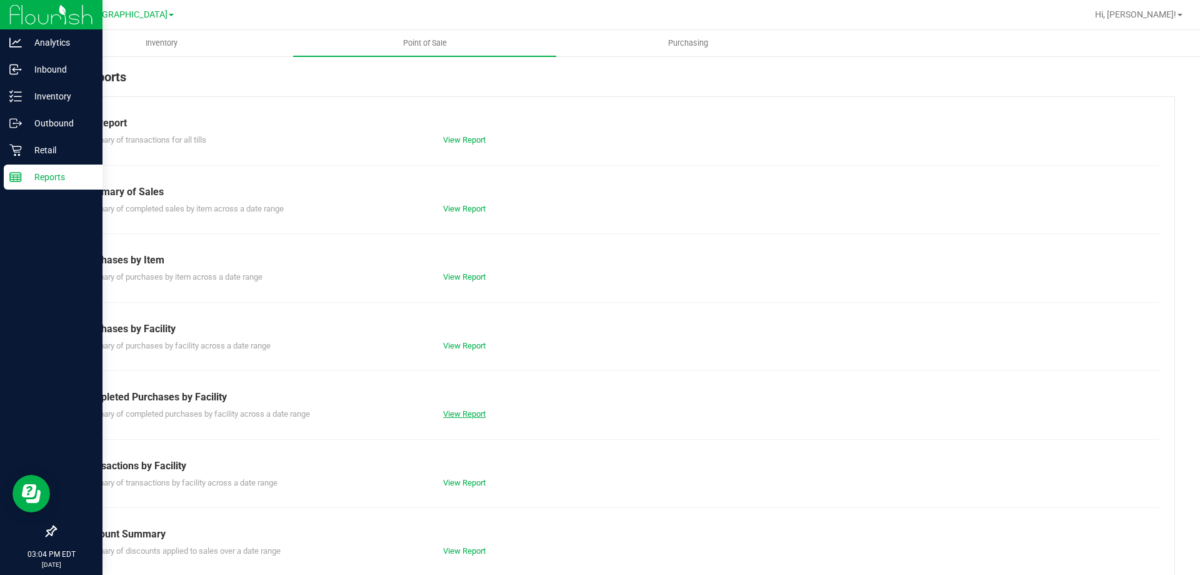
click at [480, 414] on link "View Report" at bounding box center [464, 413] width 43 height 9
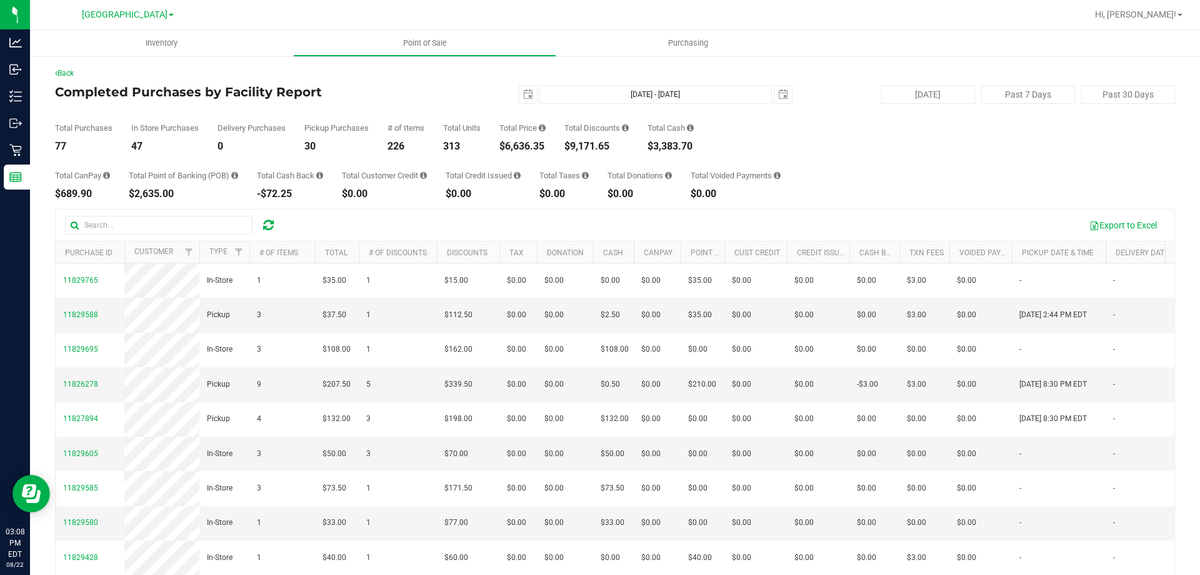
click at [509, 144] on div "$6,636.35" at bounding box center [523, 146] width 46 height 10
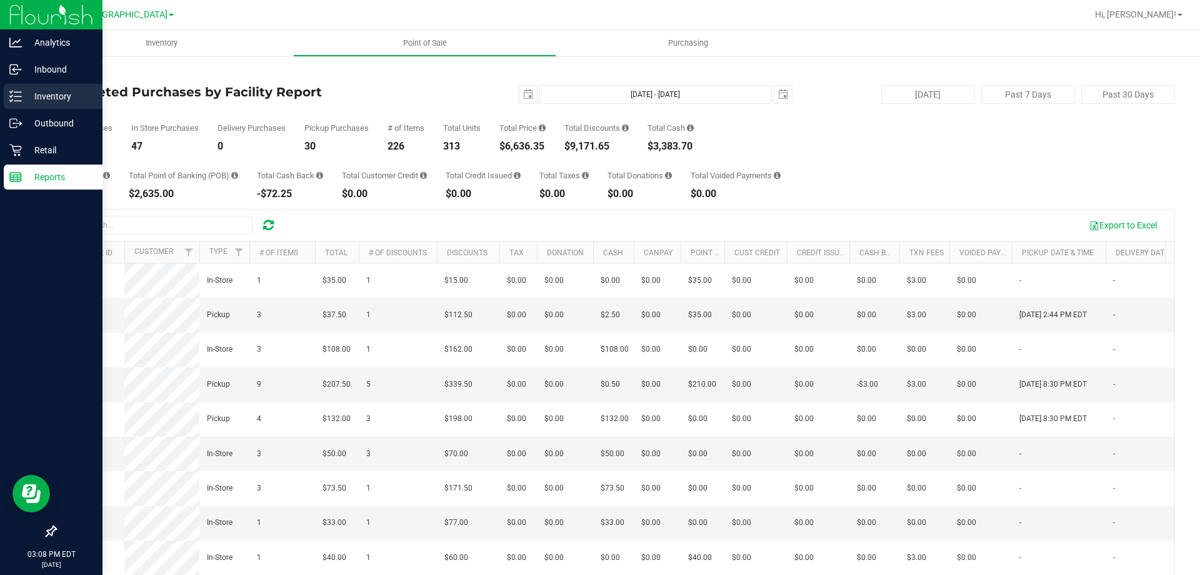
click at [31, 86] on div "Inventory" at bounding box center [53, 96] width 99 height 25
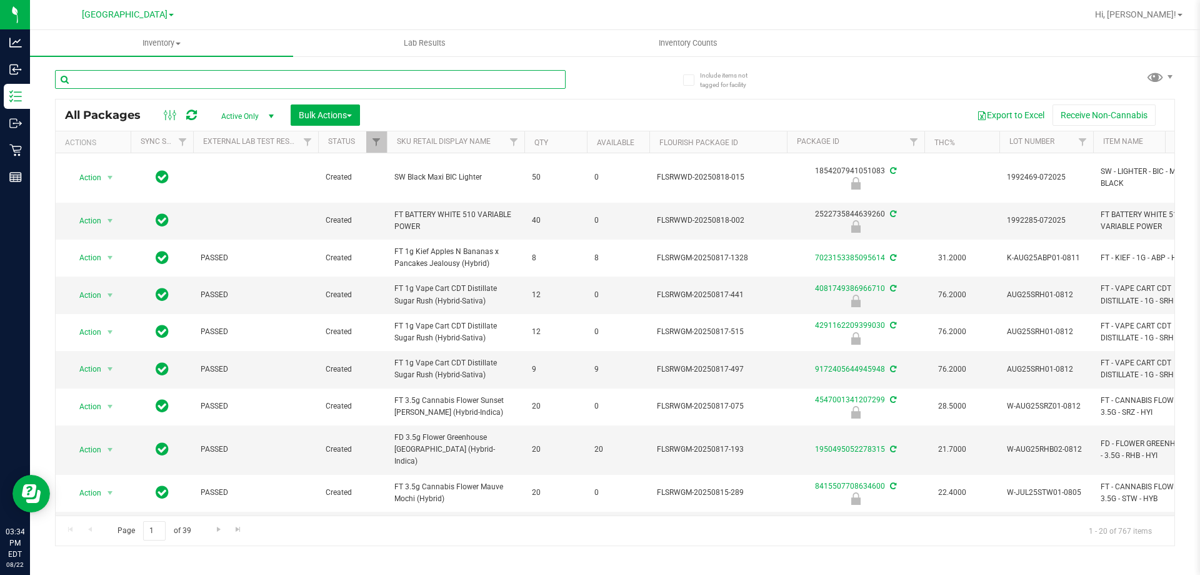
click at [290, 73] on input "text" at bounding box center [310, 79] width 511 height 19
type input "srh"
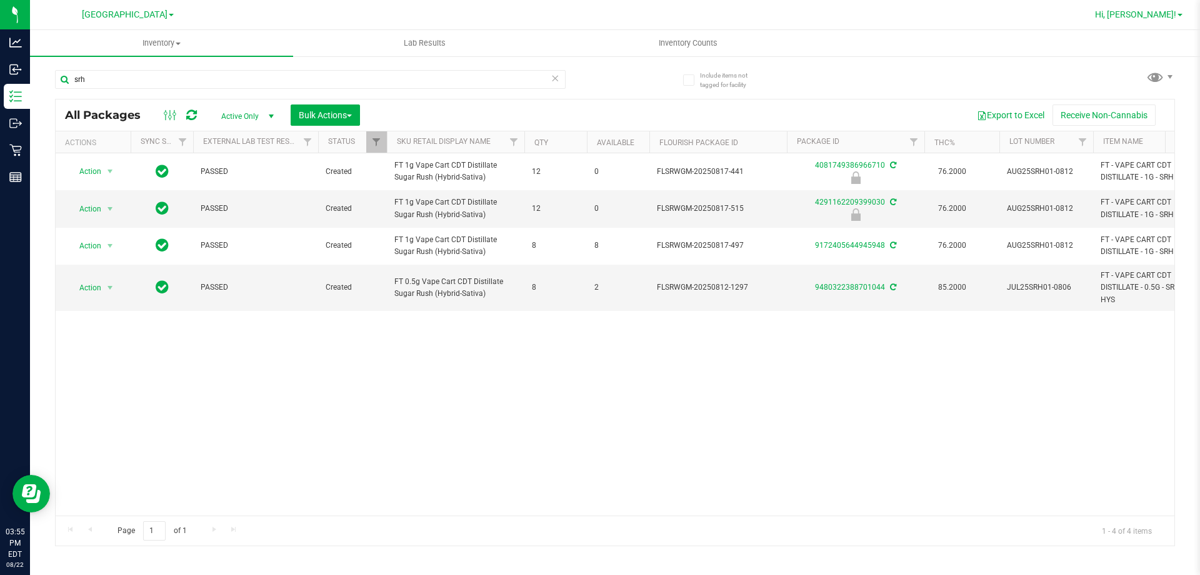
click at [1167, 14] on span "Hi, [PERSON_NAME]!" at bounding box center [1135, 14] width 81 height 10
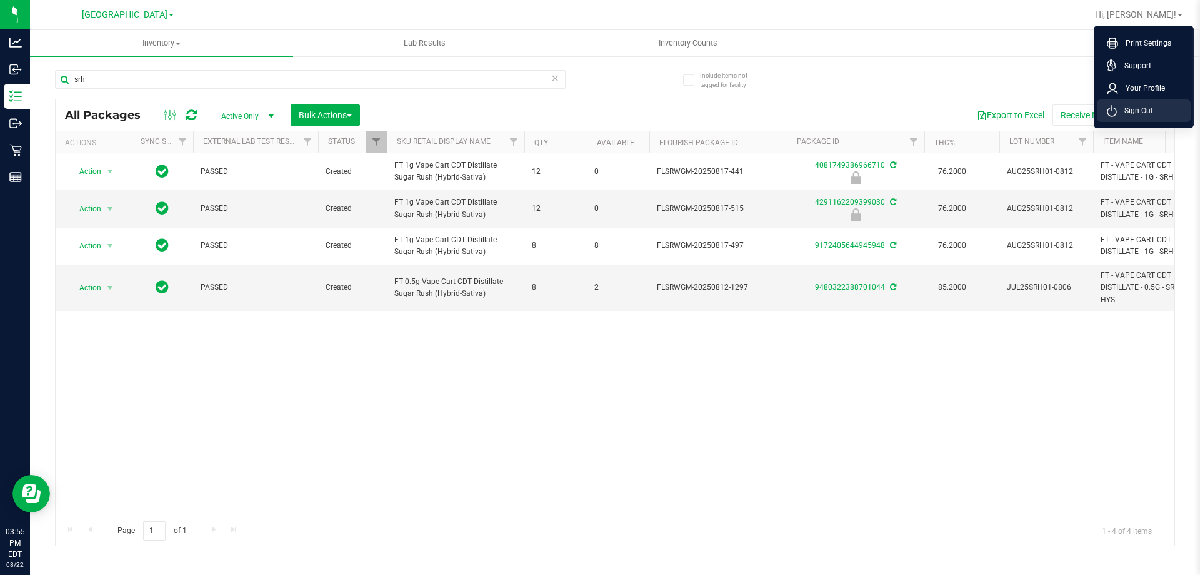
click at [1157, 118] on li "Sign Out" at bounding box center [1144, 110] width 94 height 23
